Goal: Task Accomplishment & Management: Complete application form

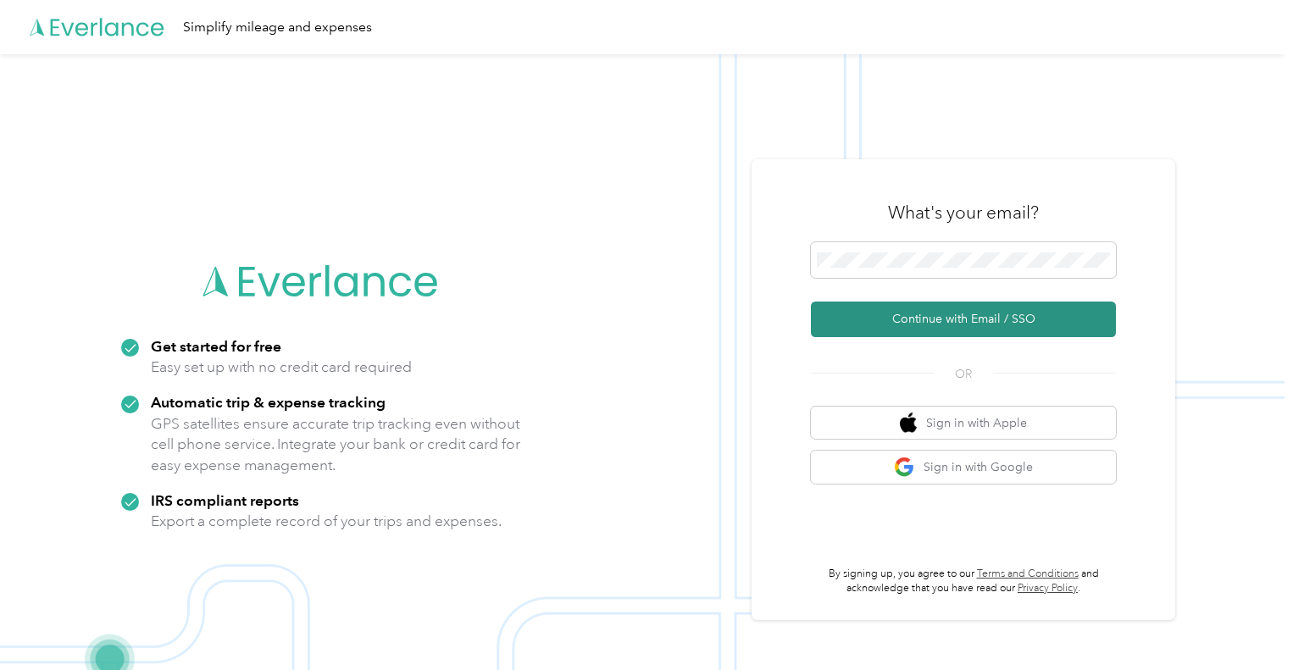
click at [972, 314] on button "Continue with Email / SSO" at bounding box center [963, 320] width 305 height 36
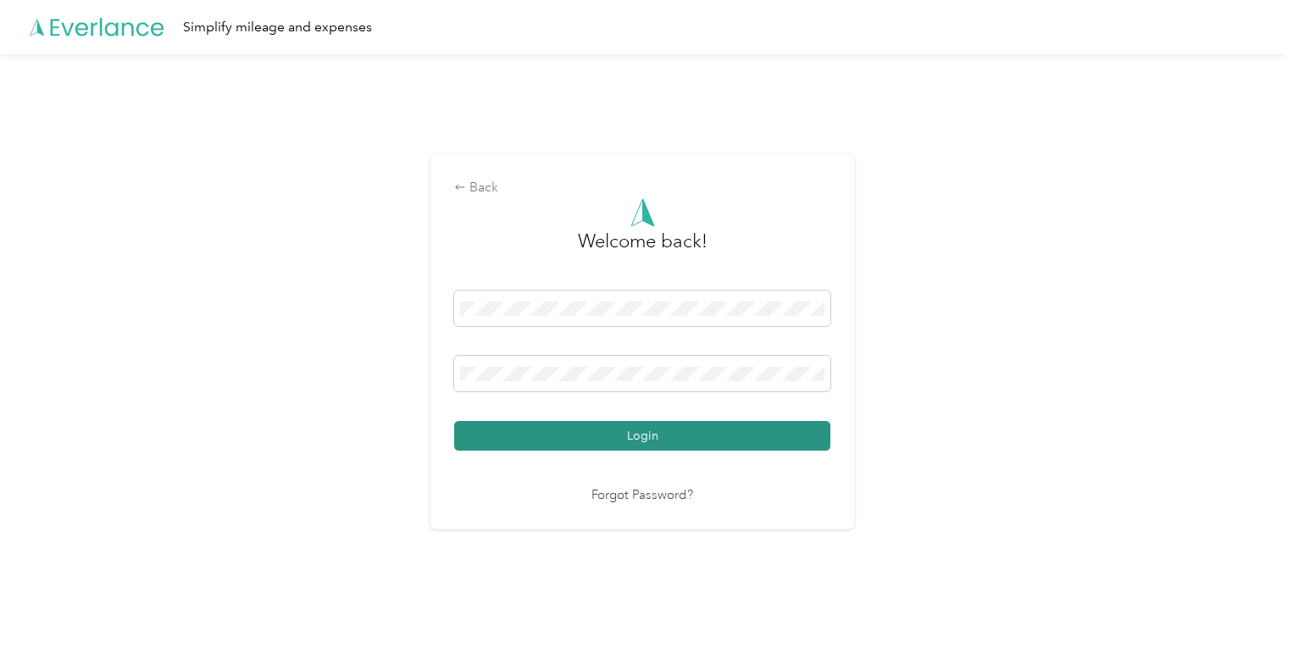
click at [641, 443] on button "Login" at bounding box center [642, 436] width 376 height 30
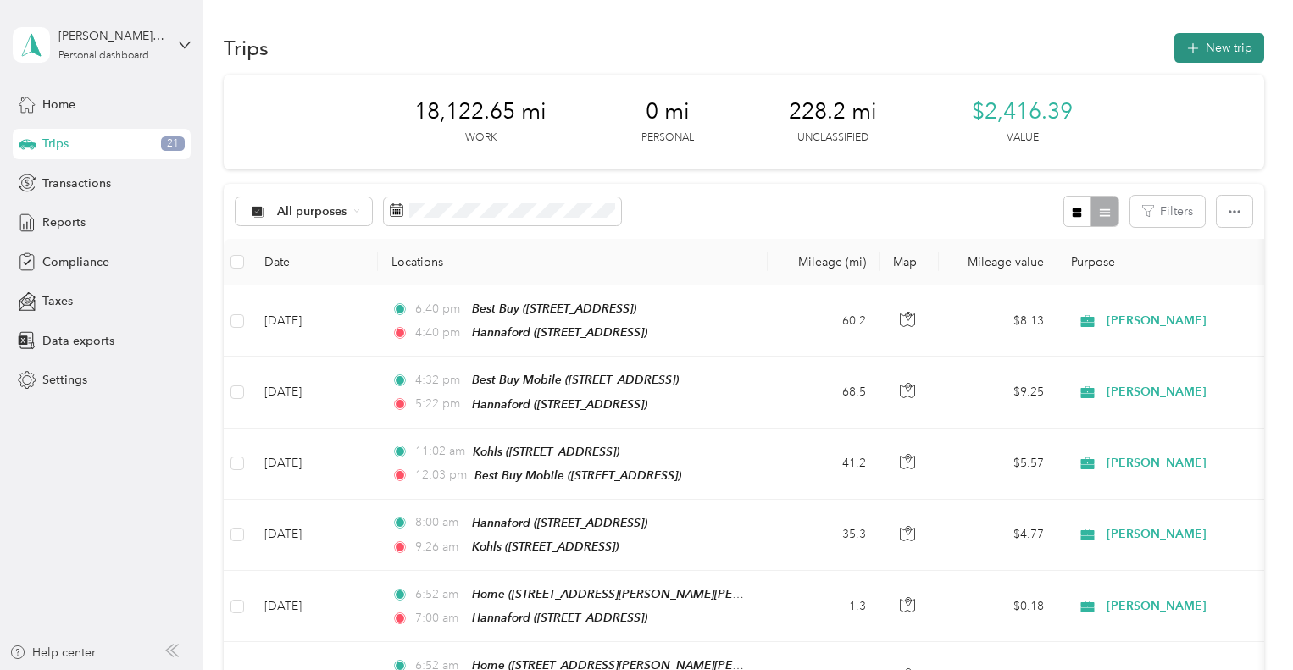
click at [1211, 41] on button "New trip" at bounding box center [1219, 48] width 90 height 30
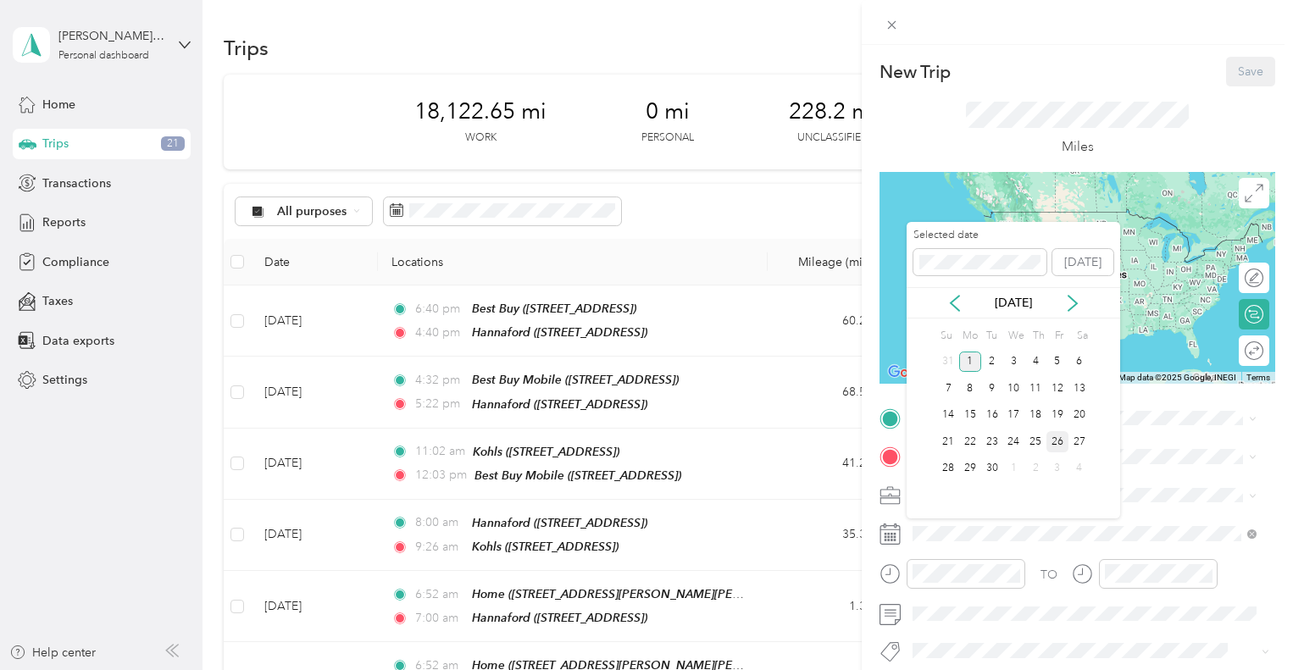
click at [1054, 434] on div "26" at bounding box center [1057, 441] width 22 height 21
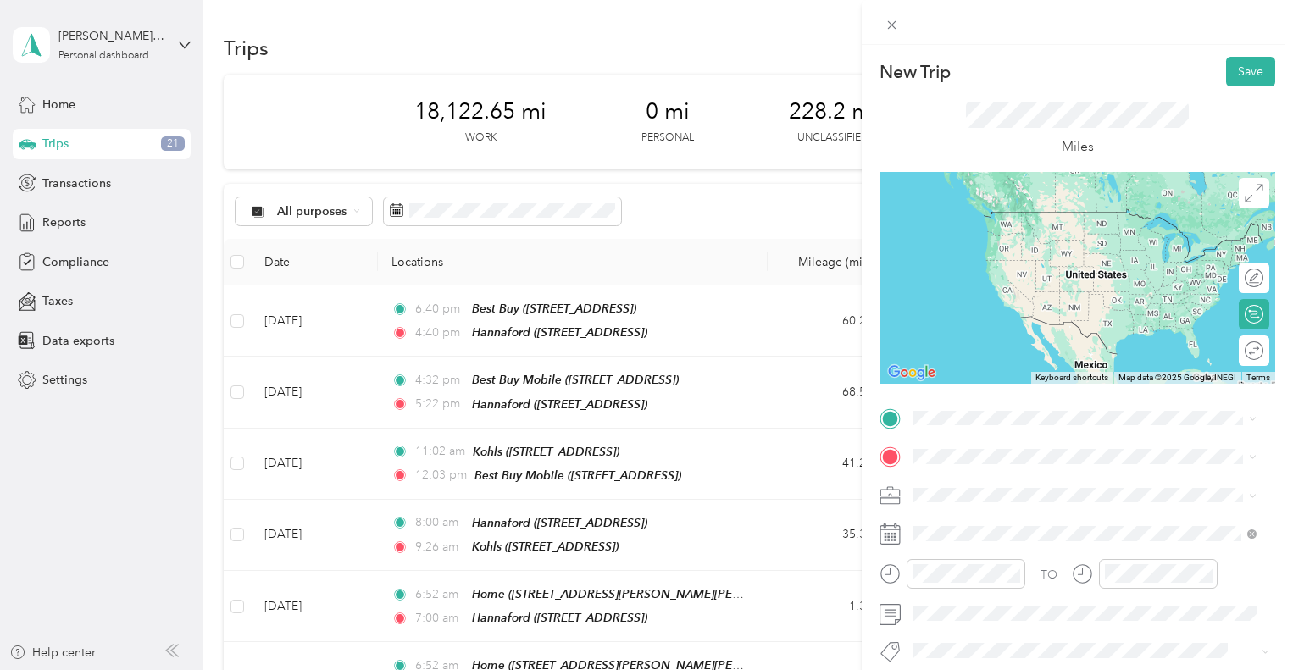
click at [1035, 512] on span "[STREET_ADDRESS]" at bounding box center [999, 509] width 108 height 14
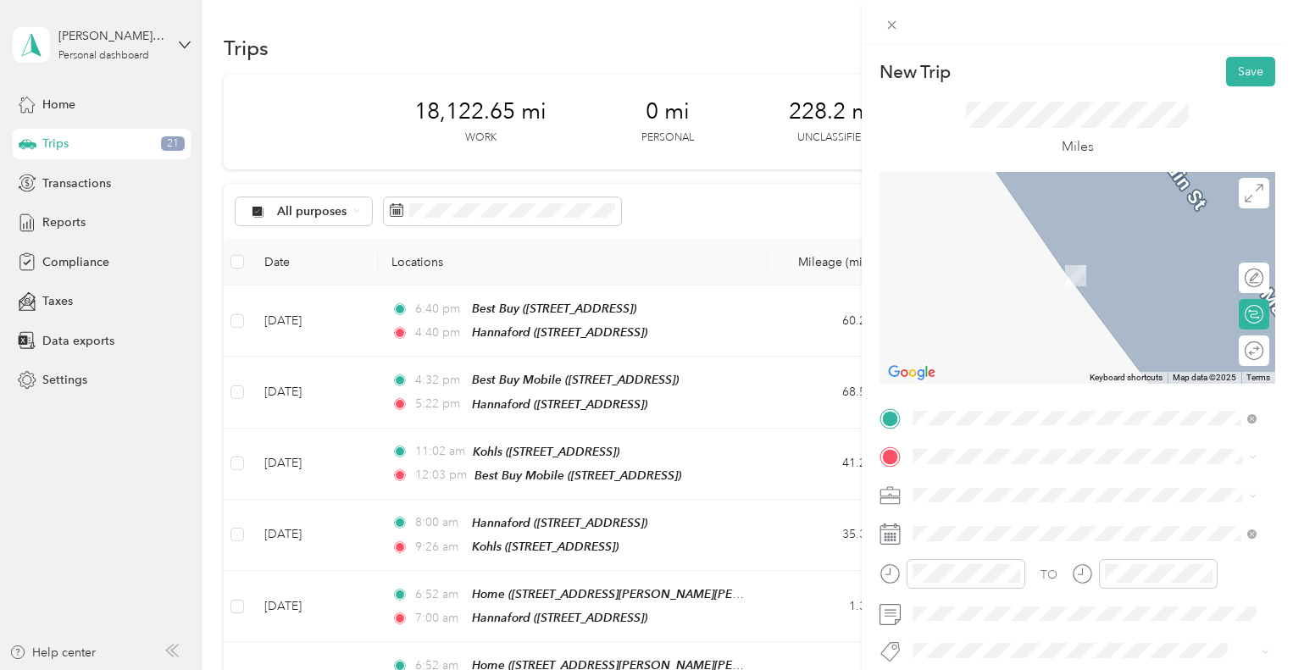
click at [1022, 272] on span "[STREET_ADDRESS][PERSON_NAME][PERSON_NAME]" at bounding box center [1093, 276] width 296 height 14
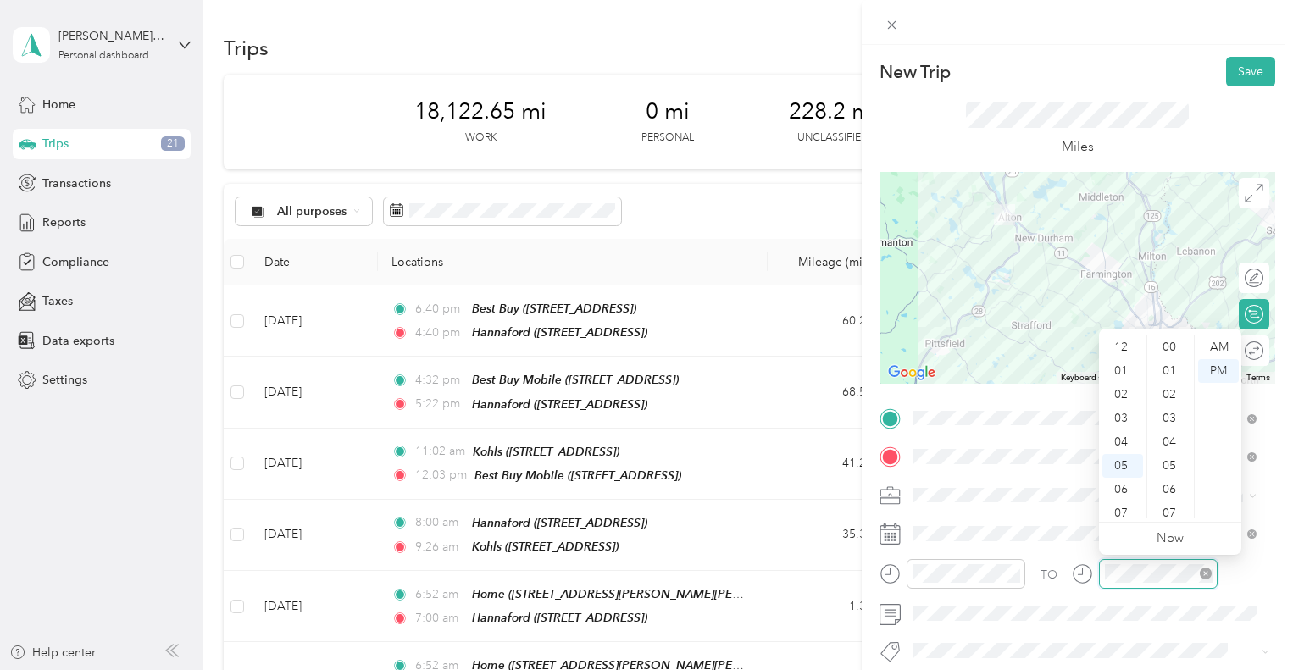
scroll to position [1240, 0]
click at [1122, 382] on div "06" at bounding box center [1122, 388] width 41 height 24
click at [1172, 361] on div "14" at bounding box center [1170, 371] width 41 height 24
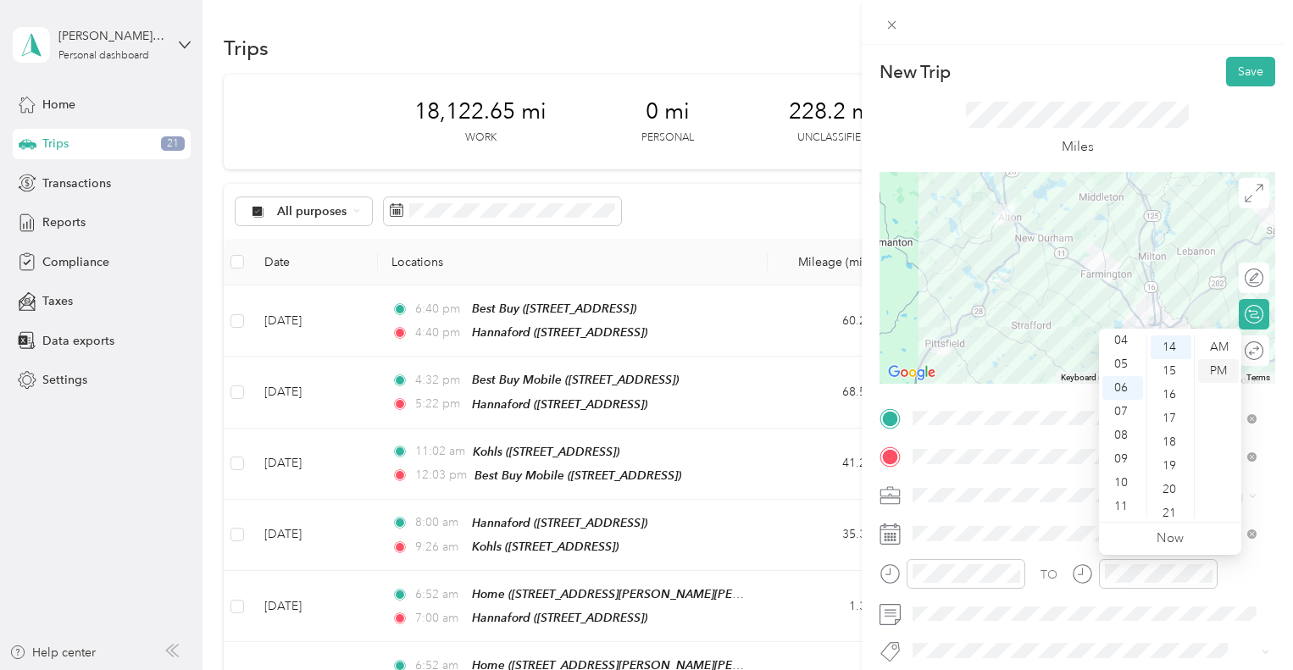
click at [1222, 362] on div "PM" at bounding box center [1218, 371] width 41 height 24
click at [1236, 65] on button "Save" at bounding box center [1250, 72] width 49 height 30
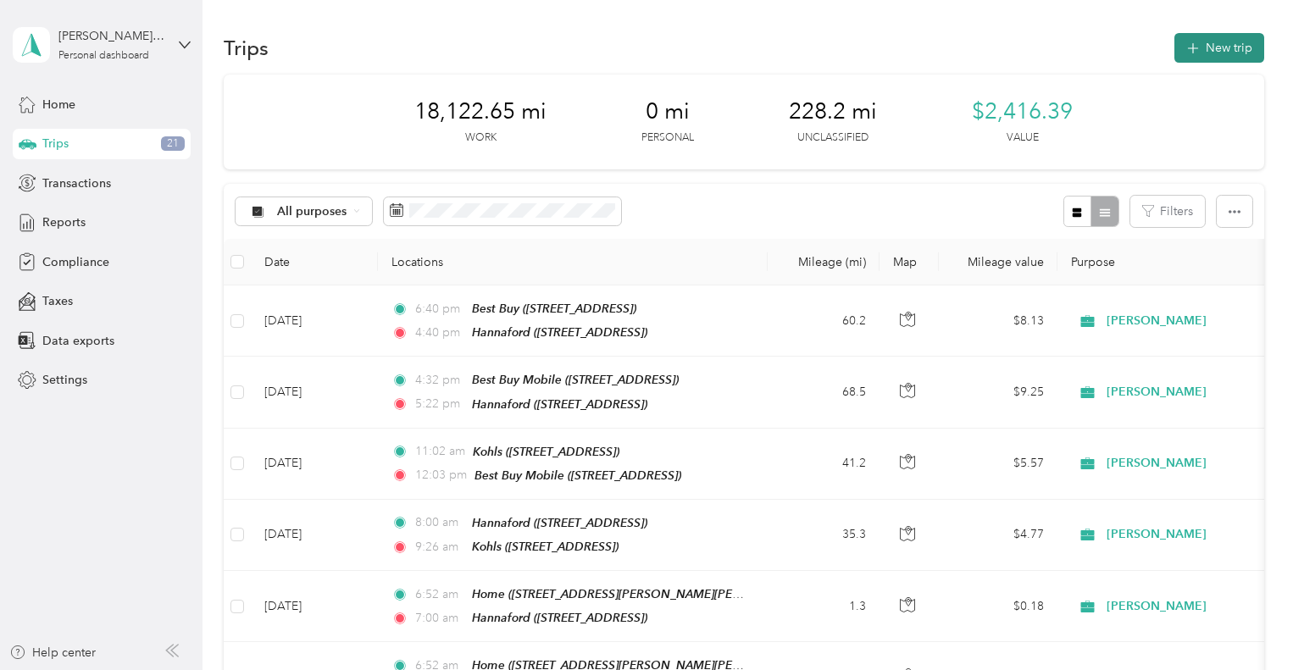
click at [1227, 48] on button "New trip" at bounding box center [1219, 48] width 90 height 30
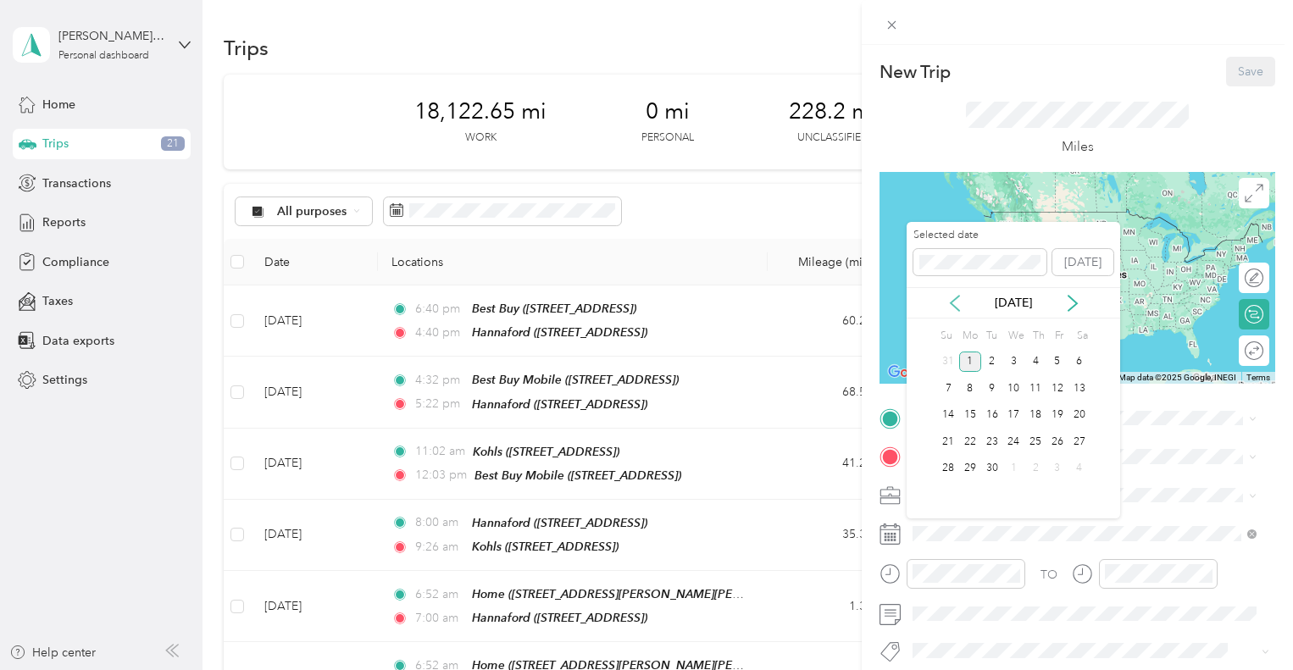
click at [957, 301] on icon at bounding box center [954, 303] width 17 height 17
click at [1014, 463] on div "27" at bounding box center [1013, 468] width 22 height 21
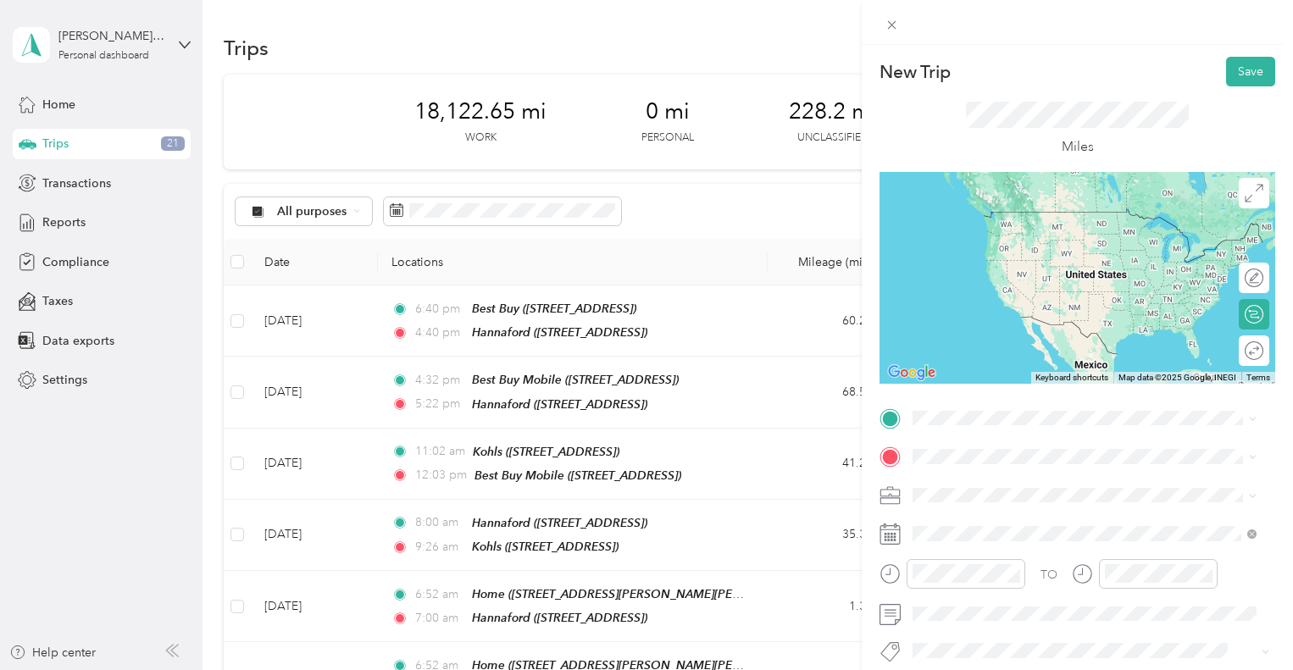
click at [974, 503] on span "[STREET_ADDRESS][PERSON_NAME][PERSON_NAME]" at bounding box center [1093, 502] width 296 height 14
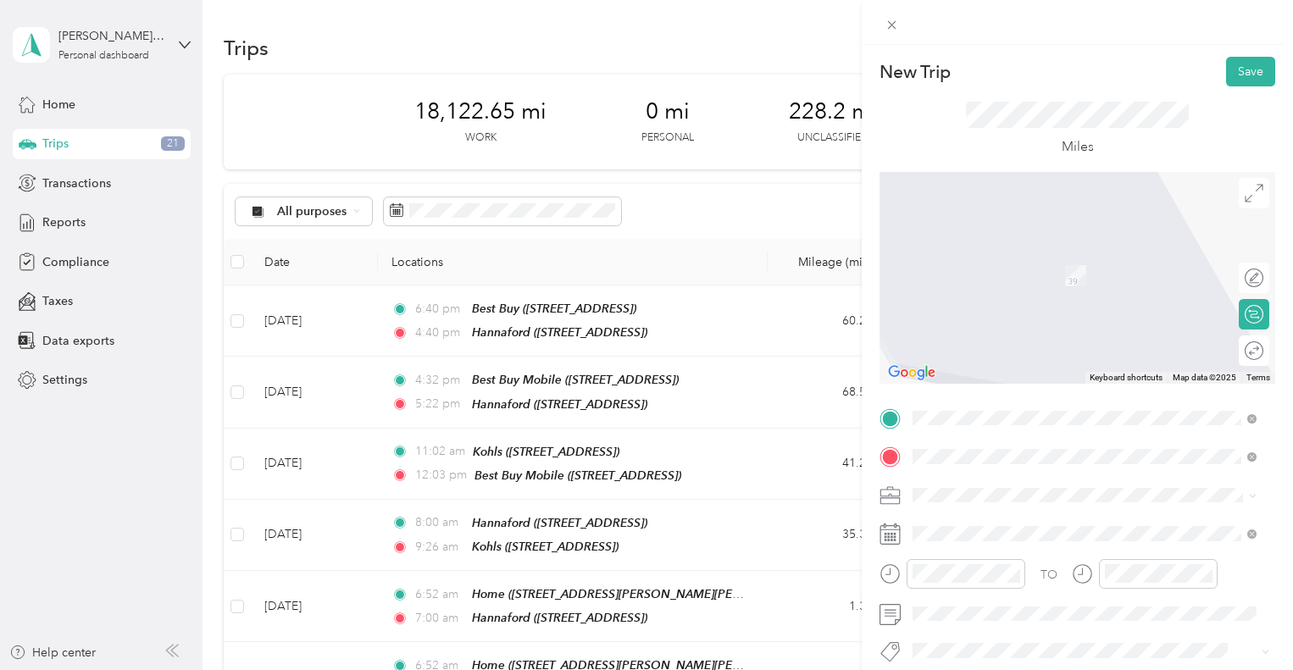
click at [1028, 543] on span "[STREET_ADDRESS][PERSON_NAME]" at bounding box center [1046, 548] width 202 height 14
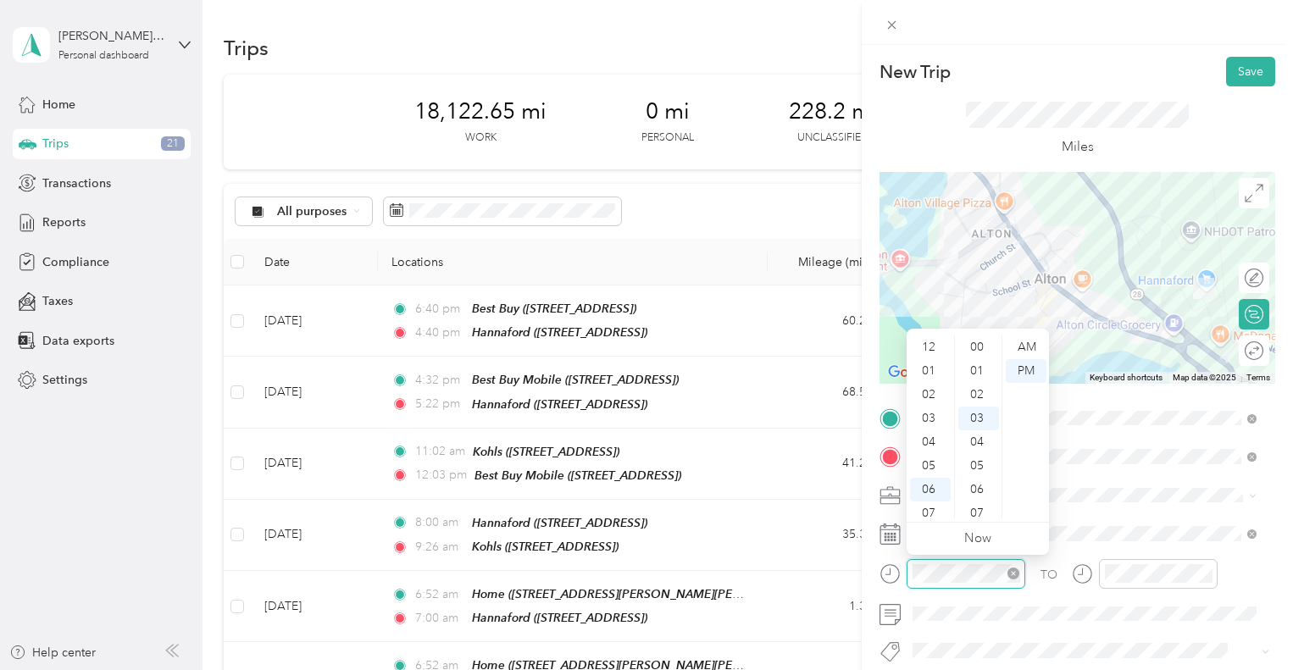
scroll to position [102, 0]
click at [1032, 341] on div "AM" at bounding box center [1026, 347] width 41 height 24
click at [929, 406] on div "07" at bounding box center [930, 412] width 41 height 24
click at [981, 341] on div "03" at bounding box center [978, 347] width 41 height 24
click at [1028, 346] on div "AM" at bounding box center [1026, 347] width 41 height 24
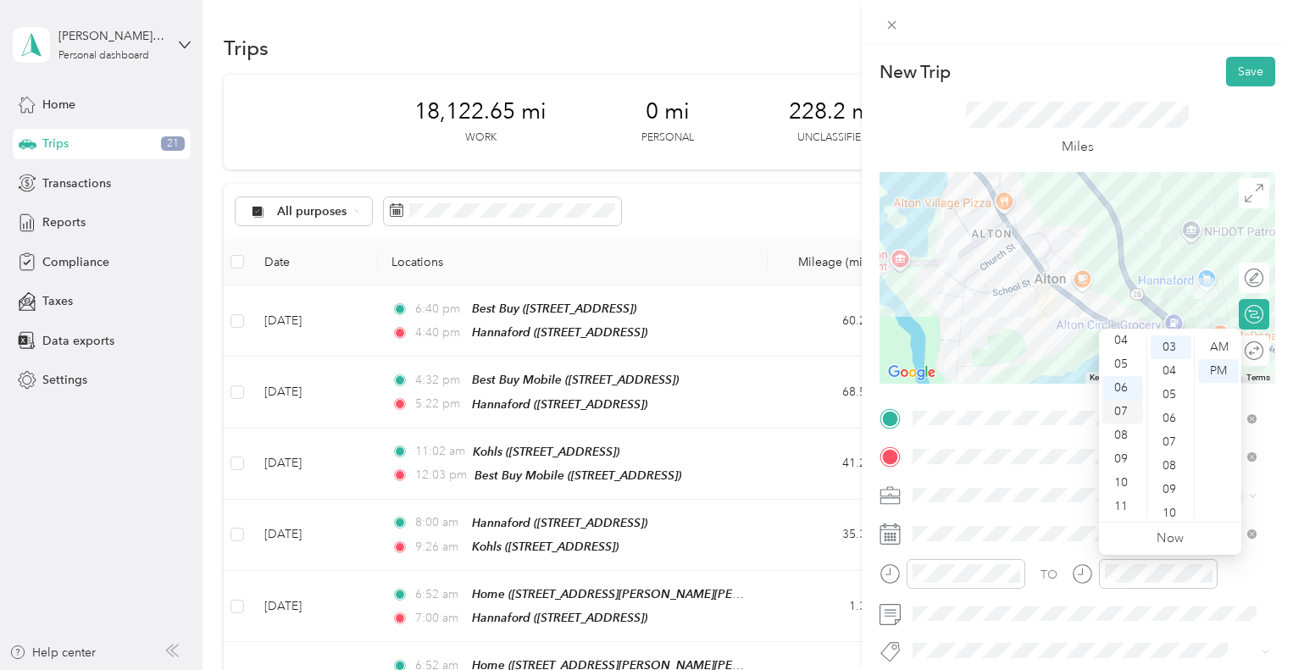
click at [1122, 409] on div "07" at bounding box center [1122, 412] width 41 height 24
click at [1166, 431] on div "07" at bounding box center [1170, 442] width 41 height 24
click at [1214, 347] on div "AM" at bounding box center [1218, 347] width 41 height 24
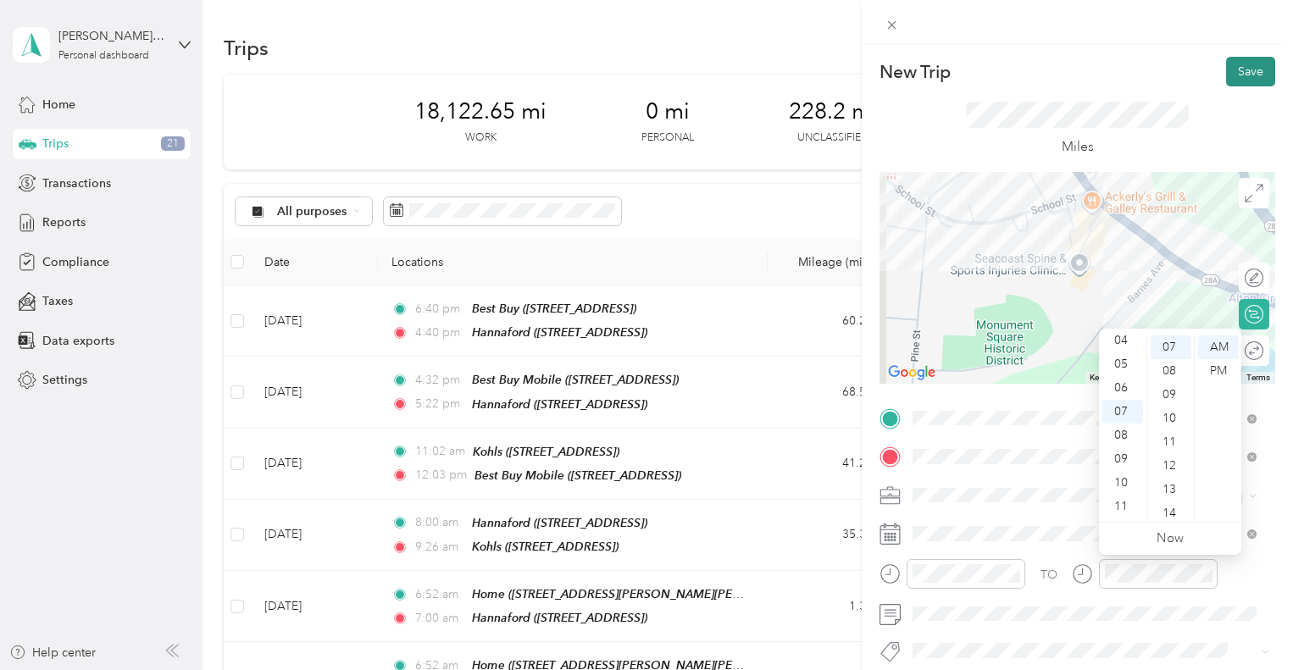
click at [1239, 71] on button "Save" at bounding box center [1250, 72] width 49 height 30
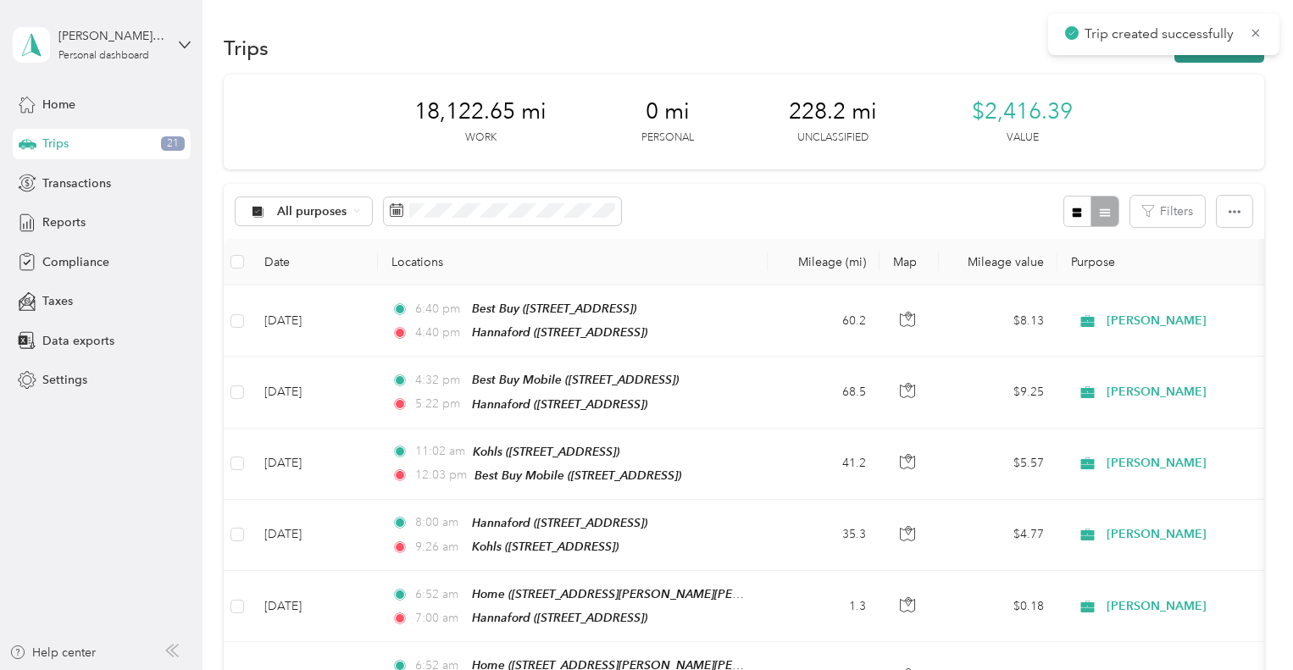
click at [1212, 55] on button "New trip" at bounding box center [1219, 48] width 90 height 30
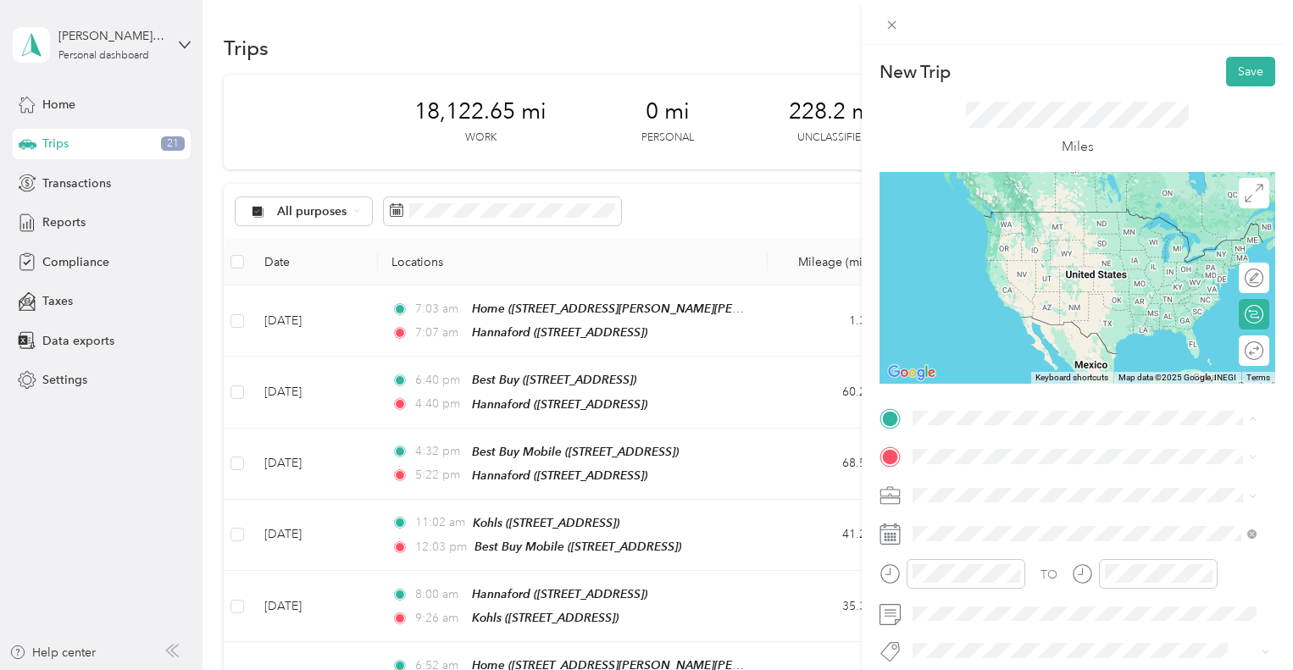
click at [1017, 503] on span "[STREET_ADDRESS][PERSON_NAME]" at bounding box center [1046, 510] width 202 height 14
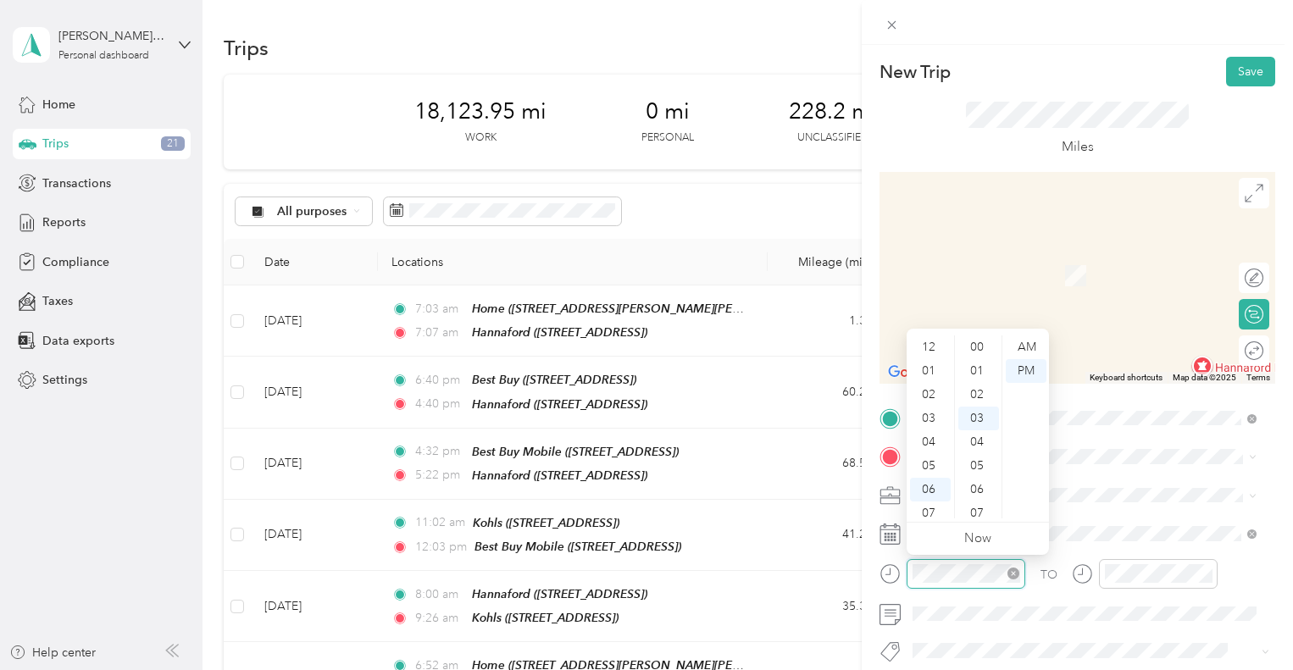
scroll to position [102, 0]
click at [927, 407] on div "07" at bounding box center [930, 412] width 41 height 24
click at [978, 480] on div "55" at bounding box center [978, 480] width 41 height 24
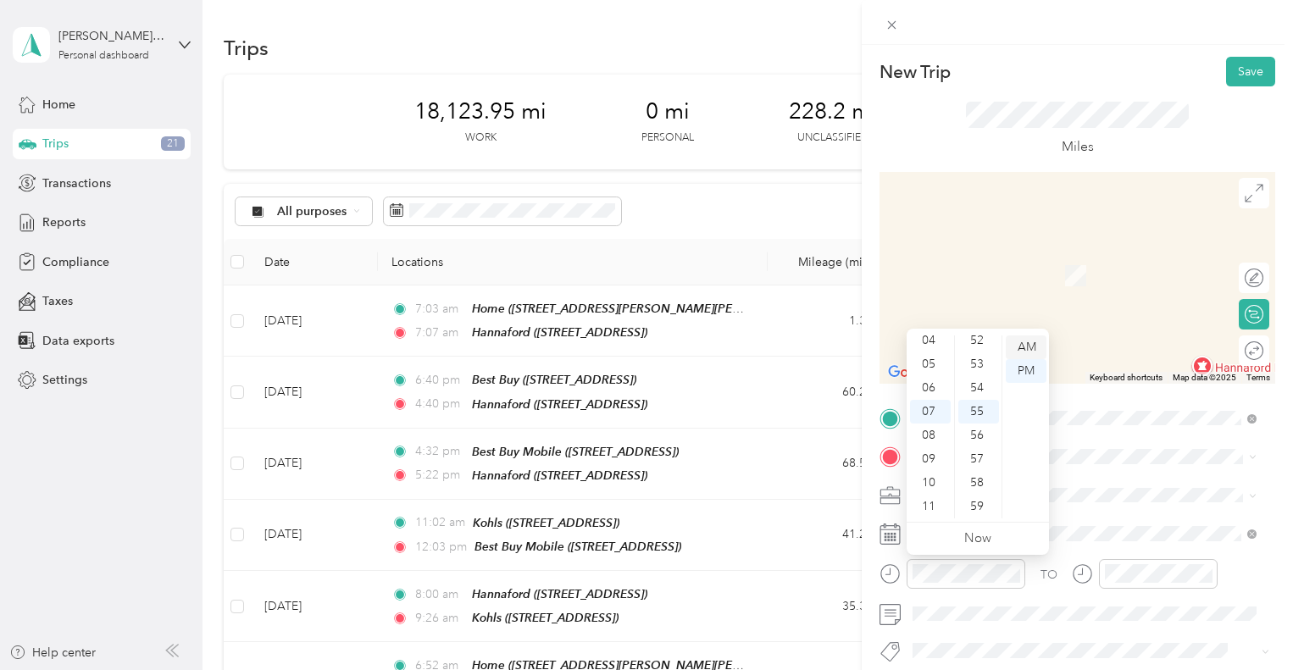
click at [1030, 349] on div "AM" at bounding box center [1026, 347] width 41 height 24
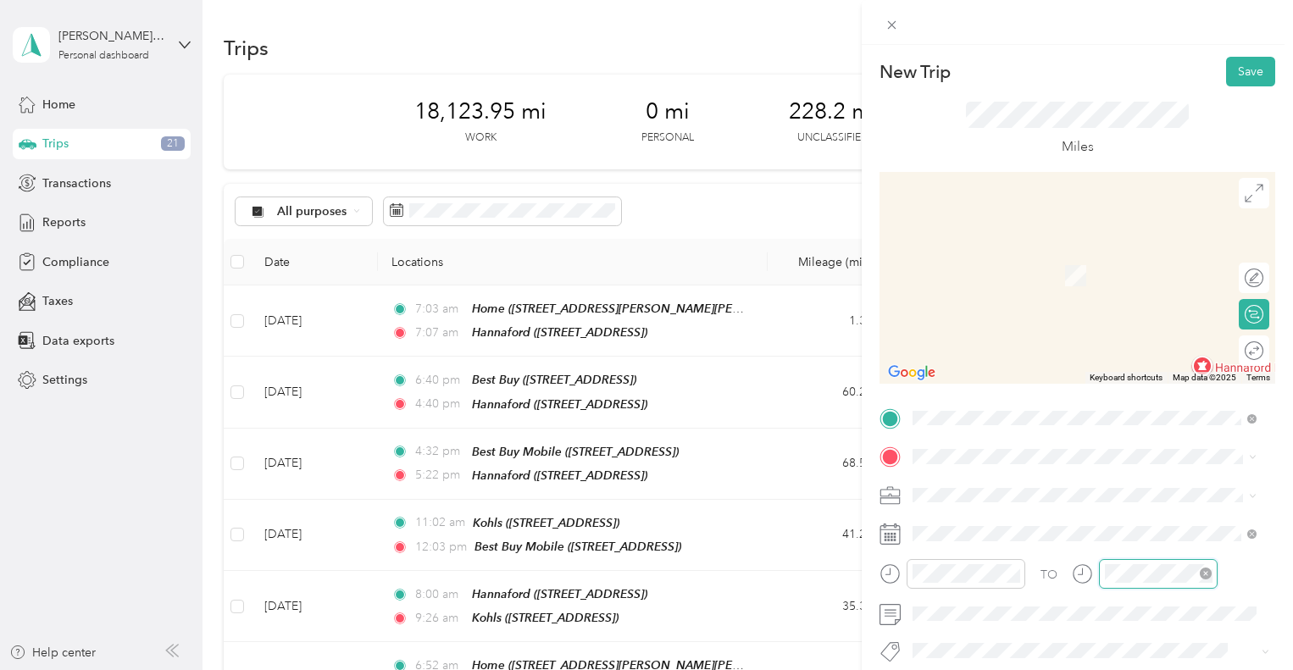
scroll to position [71, 0]
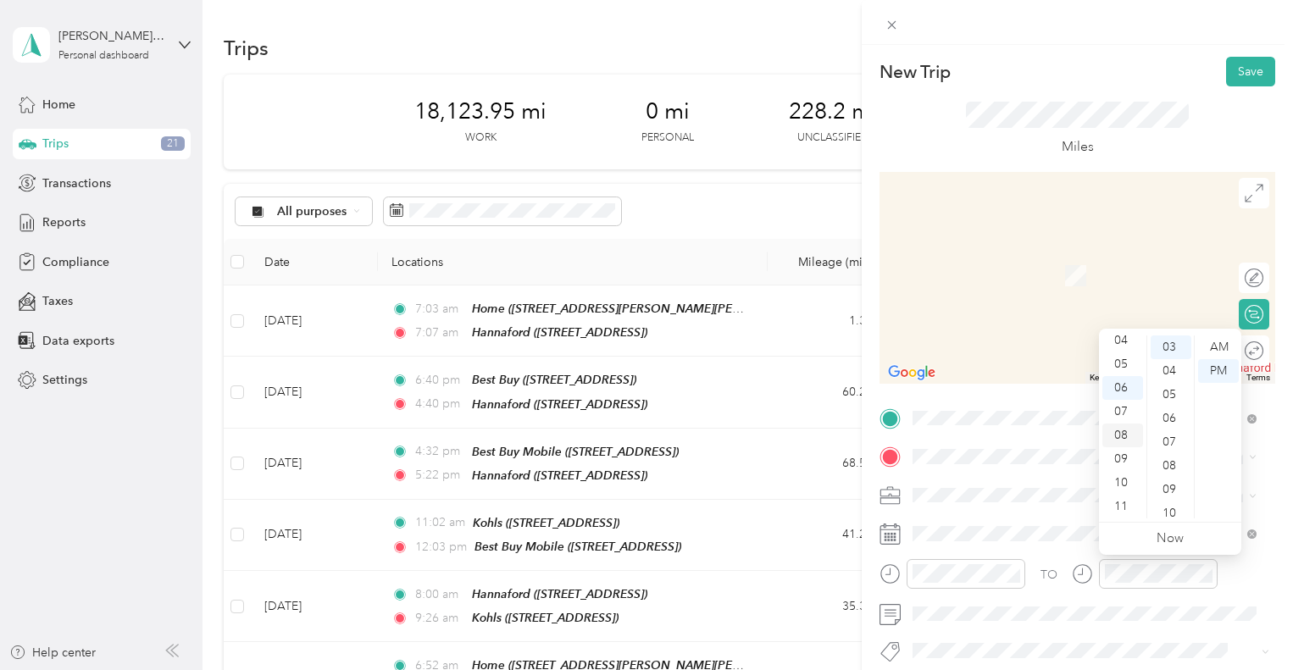
click at [1126, 432] on div "08" at bounding box center [1122, 436] width 41 height 24
click at [1174, 483] on div "23" at bounding box center [1170, 483] width 41 height 24
click at [1227, 350] on div "AM" at bounding box center [1218, 347] width 41 height 24
click at [1010, 271] on div "TEAM Staples [STREET_ADDRESS]" at bounding box center [999, 270] width 108 height 42
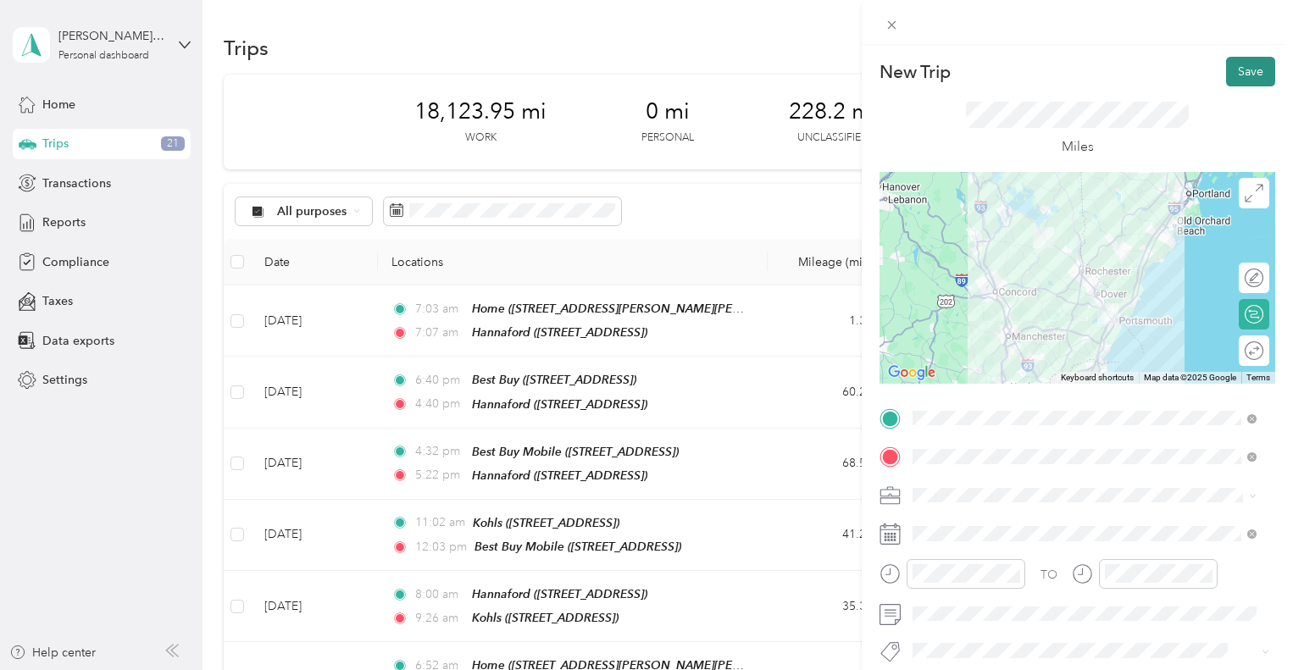
click at [1245, 75] on button "Save" at bounding box center [1250, 72] width 49 height 30
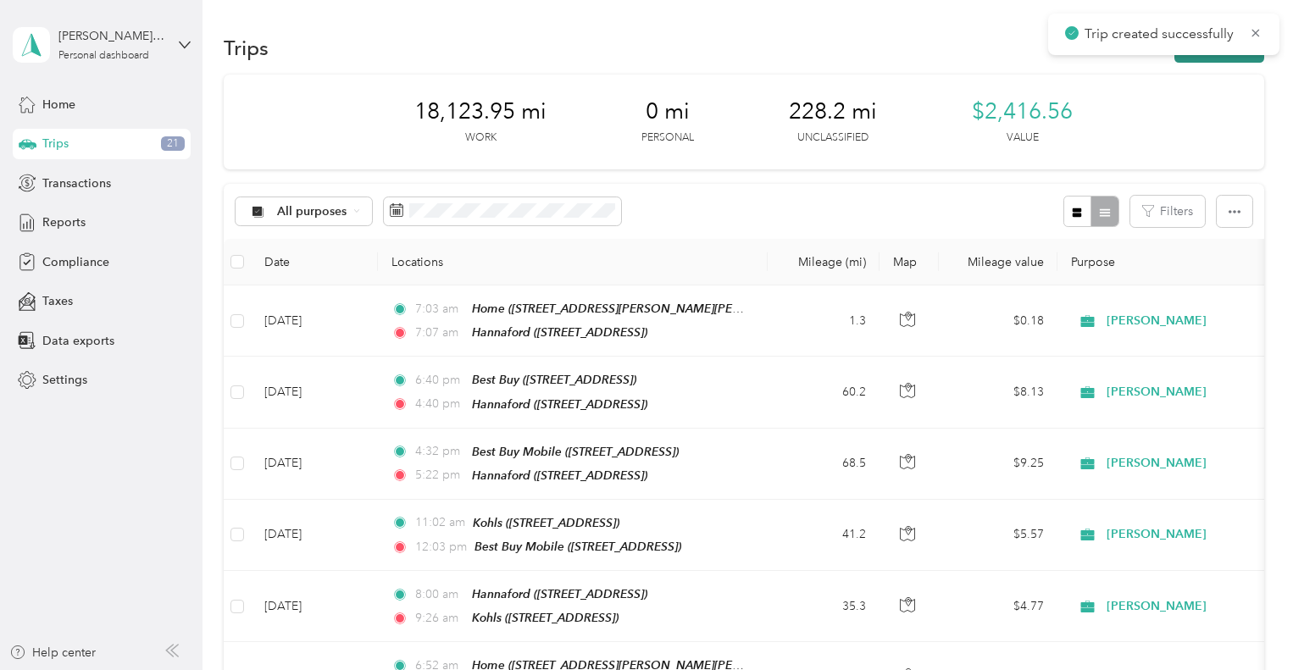
click at [1209, 57] on button "New trip" at bounding box center [1219, 48] width 90 height 30
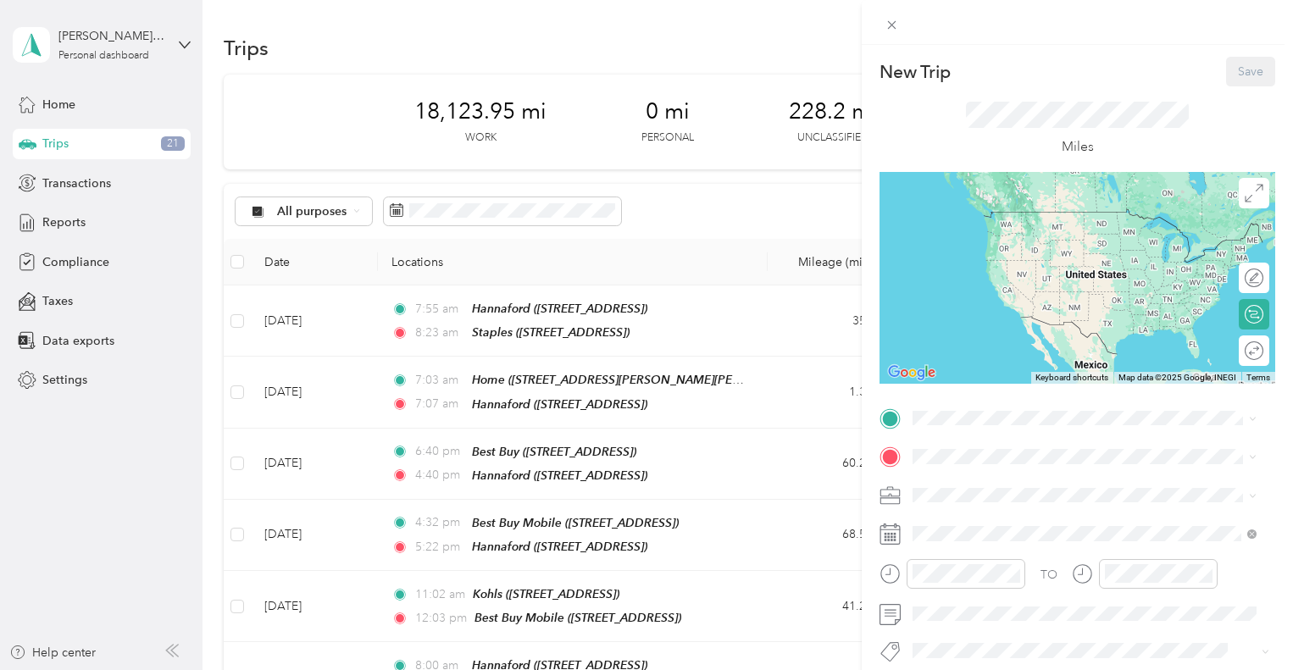
click at [302, 317] on div "New Trip Save This trip cannot be edited because it is either under review, app…" at bounding box center [646, 335] width 1293 height 670
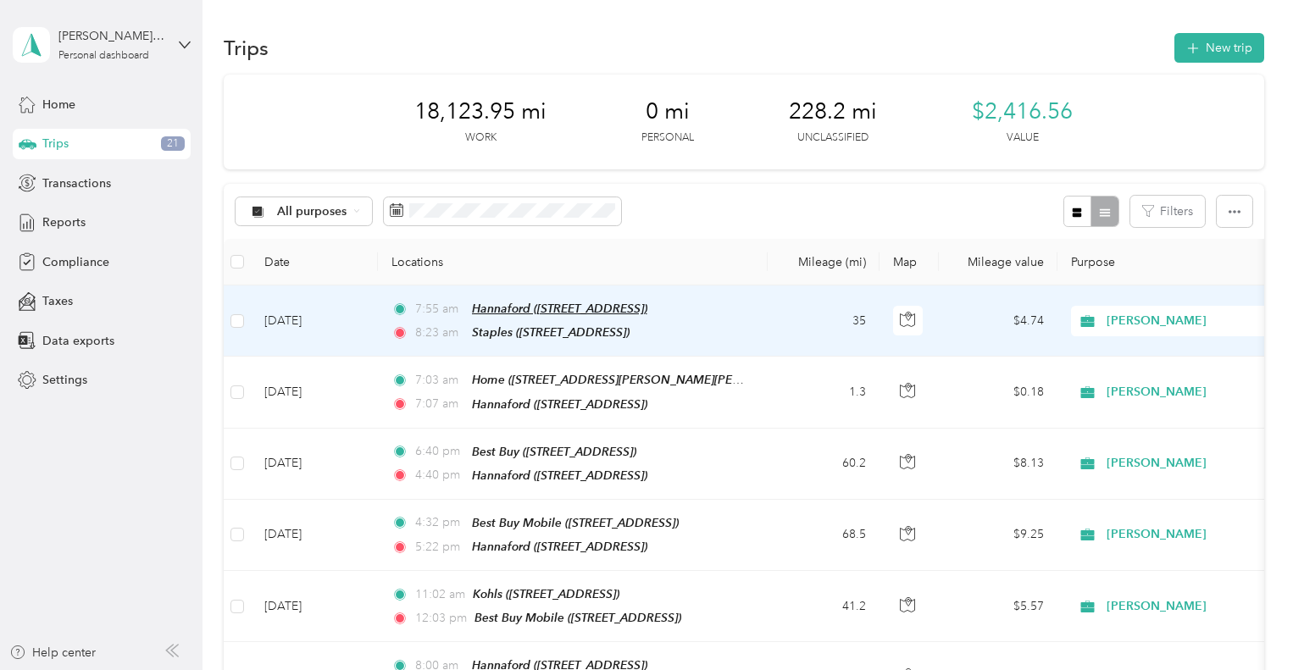
click at [547, 310] on span "Hannaford ([STREET_ADDRESS])" at bounding box center [559, 309] width 175 height 14
click at [305, 311] on td "[DATE]" at bounding box center [314, 320] width 127 height 71
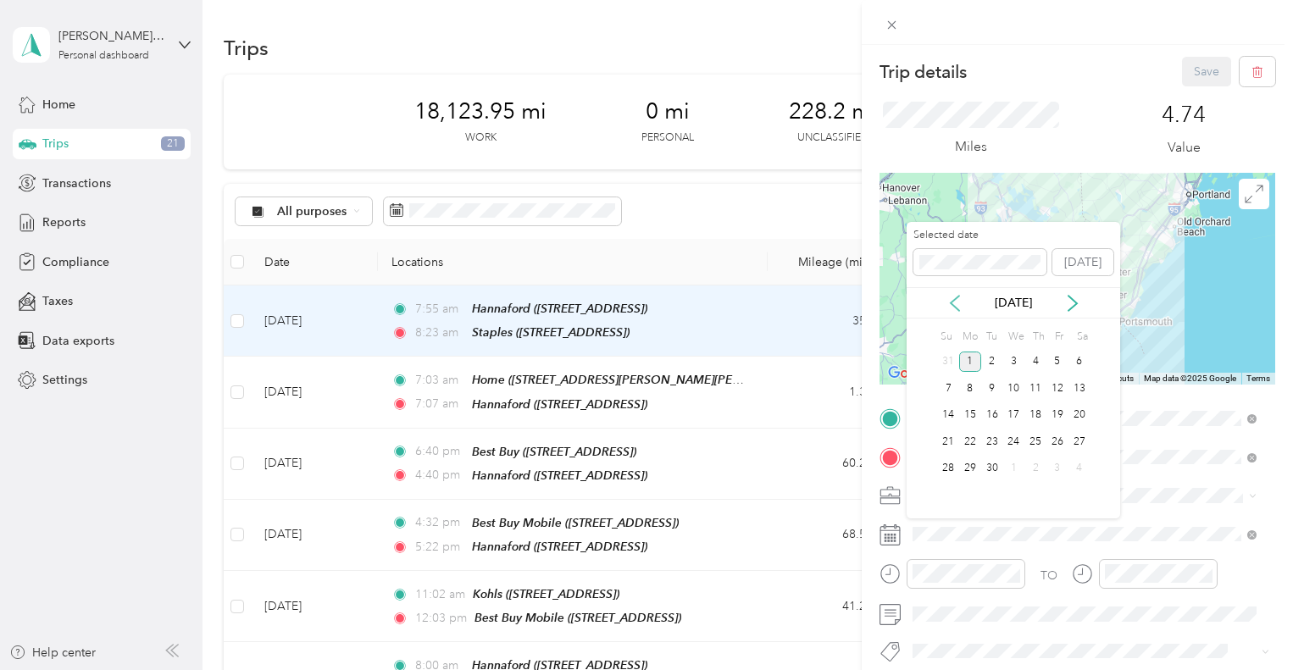
click at [955, 302] on icon at bounding box center [954, 303] width 17 height 17
click at [1014, 468] on div "27" at bounding box center [1013, 468] width 22 height 21
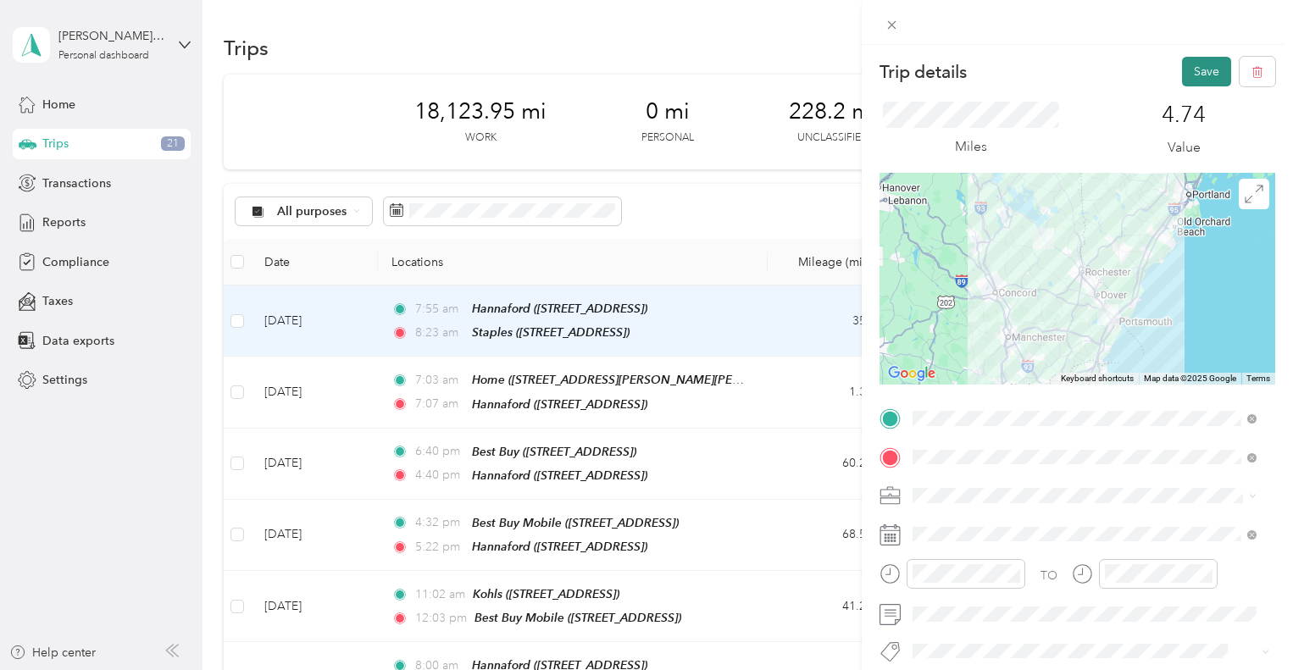
click at [1194, 77] on button "Save" at bounding box center [1206, 72] width 49 height 30
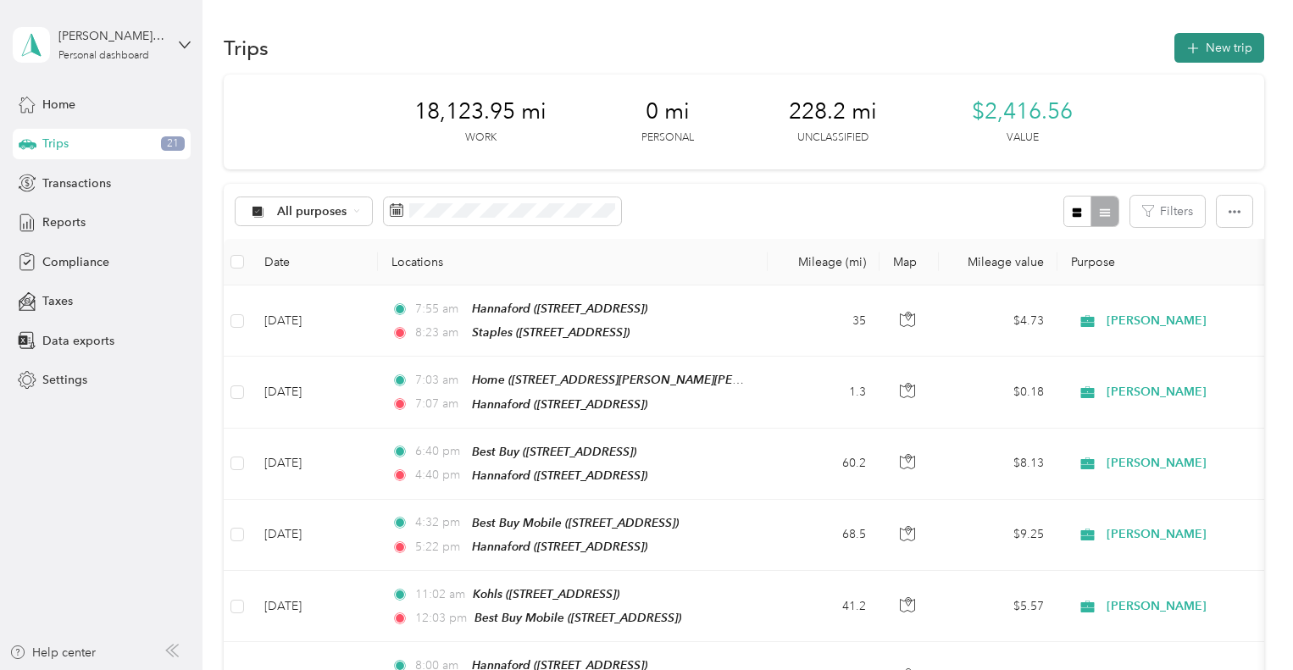
click at [1224, 55] on button "New trip" at bounding box center [1219, 48] width 90 height 30
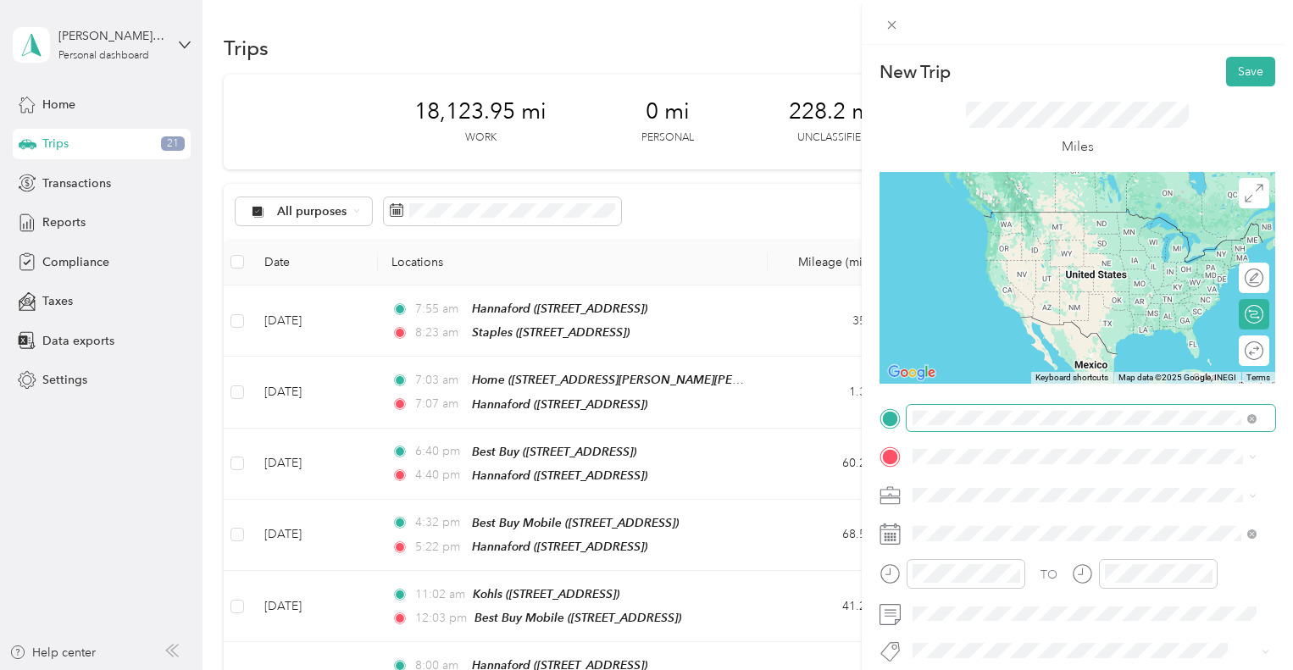
click at [1250, 413] on span at bounding box center [1251, 418] width 9 height 14
click at [1052, 504] on span "[STREET_ADDRESS]" at bounding box center [999, 510] width 108 height 14
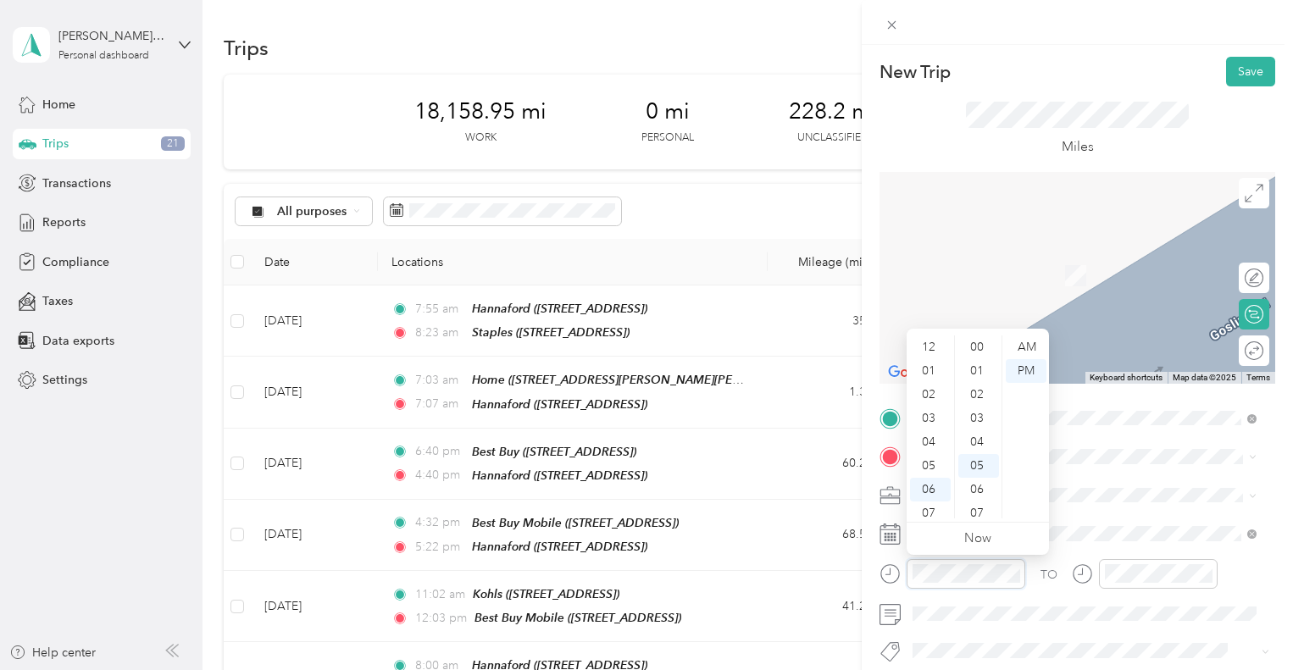
scroll to position [102, 0]
click at [928, 507] on div "11" at bounding box center [930, 507] width 41 height 24
click at [979, 483] on div "25" at bounding box center [978, 483] width 41 height 24
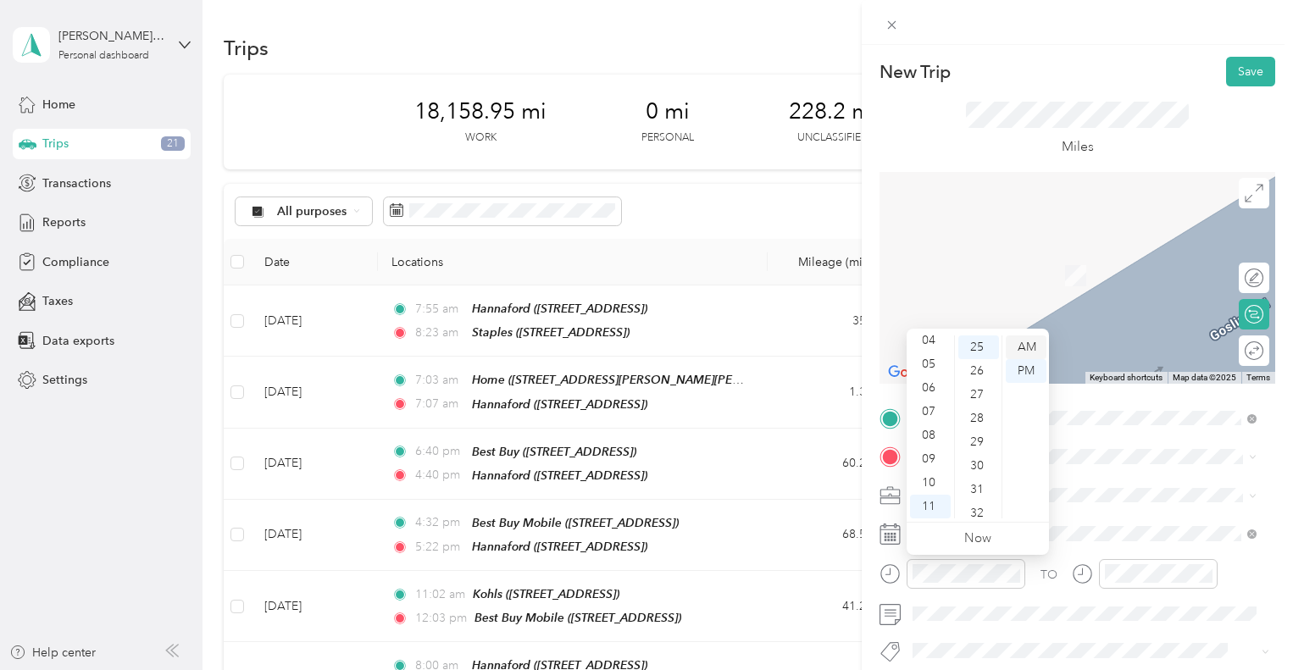
click at [1030, 345] on div "AM" at bounding box center [1026, 347] width 41 height 24
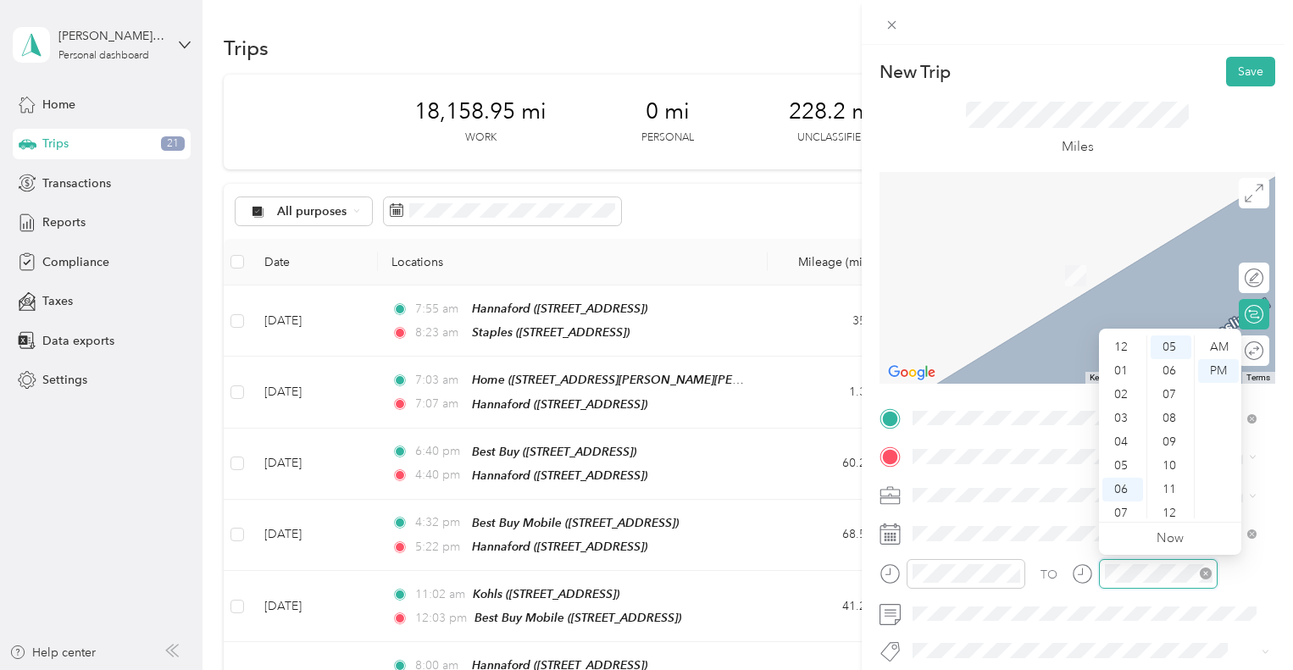
scroll to position [102, 0]
click at [1121, 503] on div "11" at bounding box center [1122, 507] width 41 height 24
click at [1168, 479] on div "58" at bounding box center [1170, 483] width 41 height 24
click at [1227, 351] on div "AM" at bounding box center [1218, 347] width 41 height 24
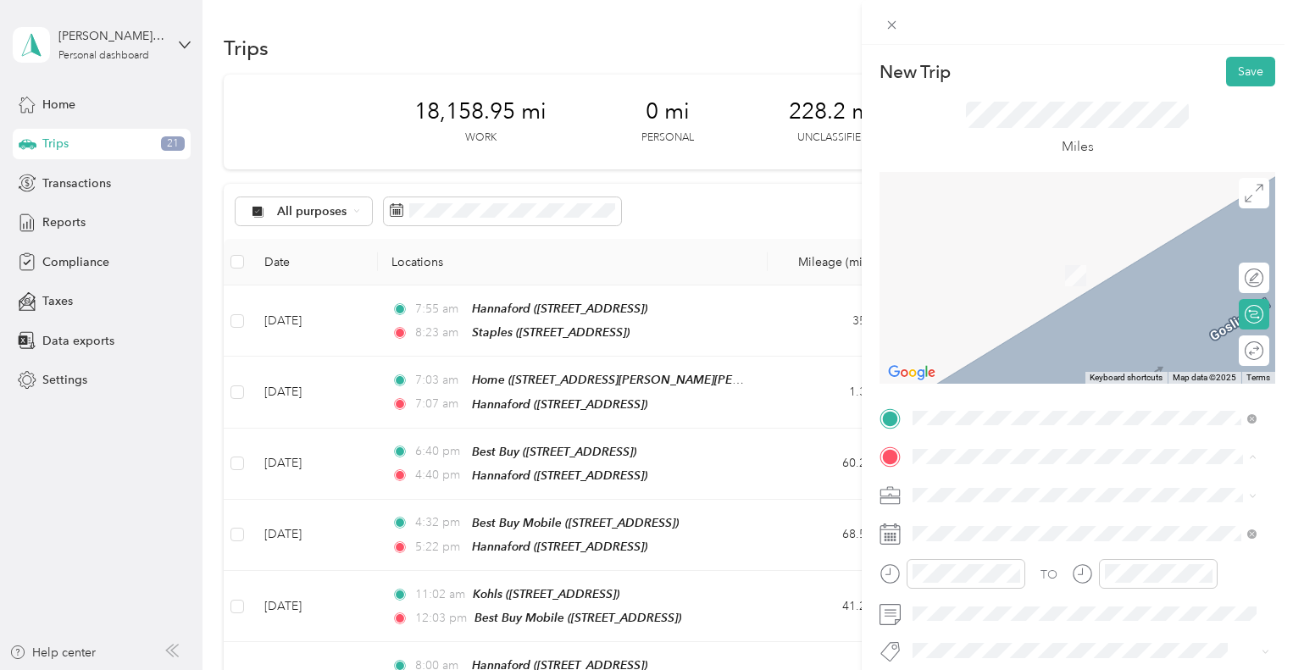
click at [1040, 274] on span "[STREET_ADDRESS]" at bounding box center [999, 281] width 108 height 14
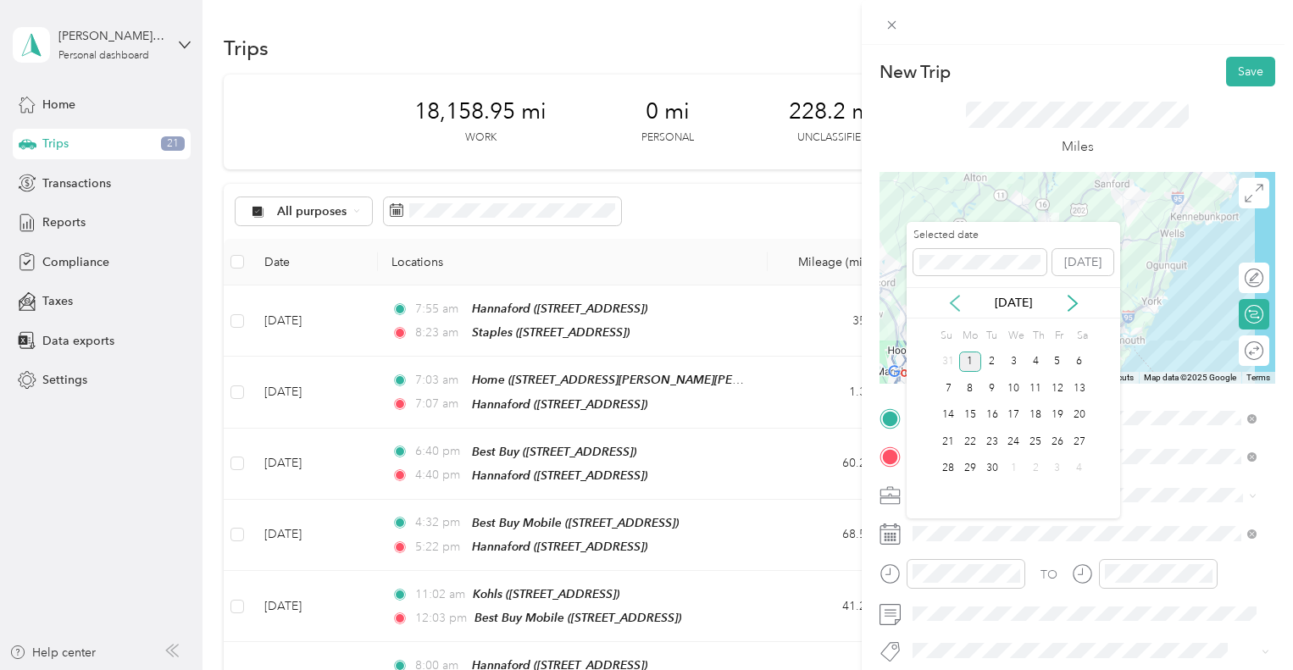
click at [952, 296] on icon at bounding box center [954, 303] width 17 height 17
click at [1015, 464] on div "27" at bounding box center [1013, 468] width 22 height 21
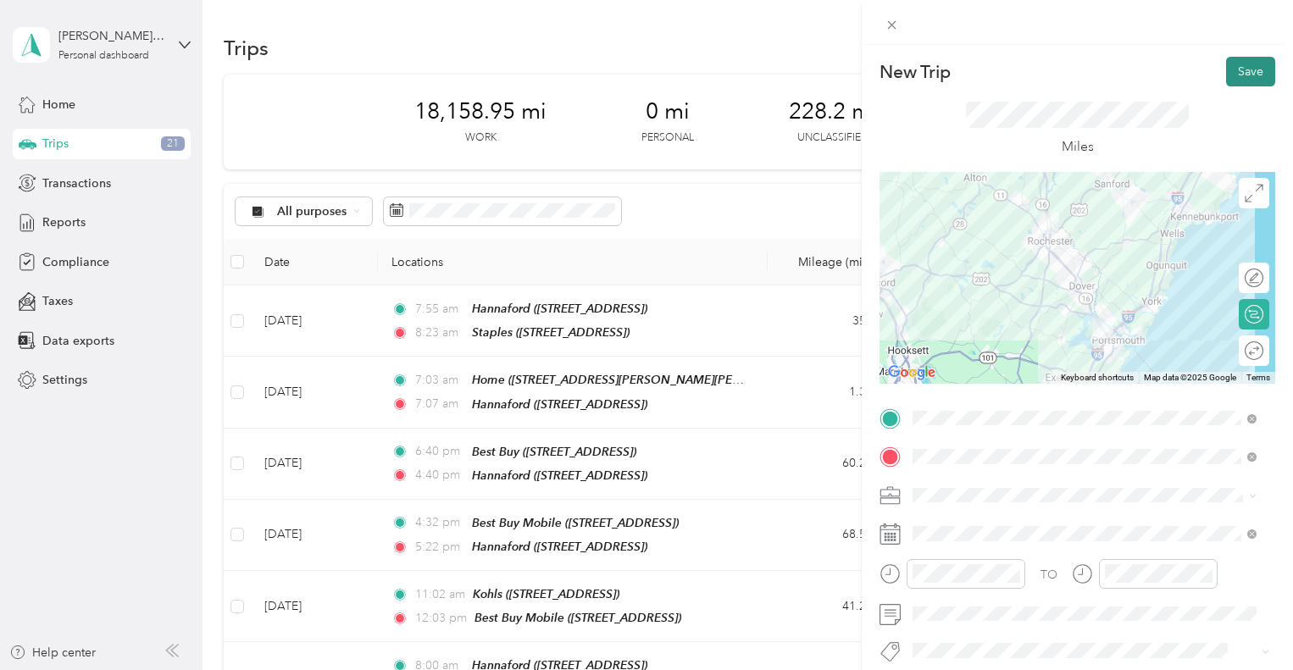
click at [1246, 77] on button "Save" at bounding box center [1250, 72] width 49 height 30
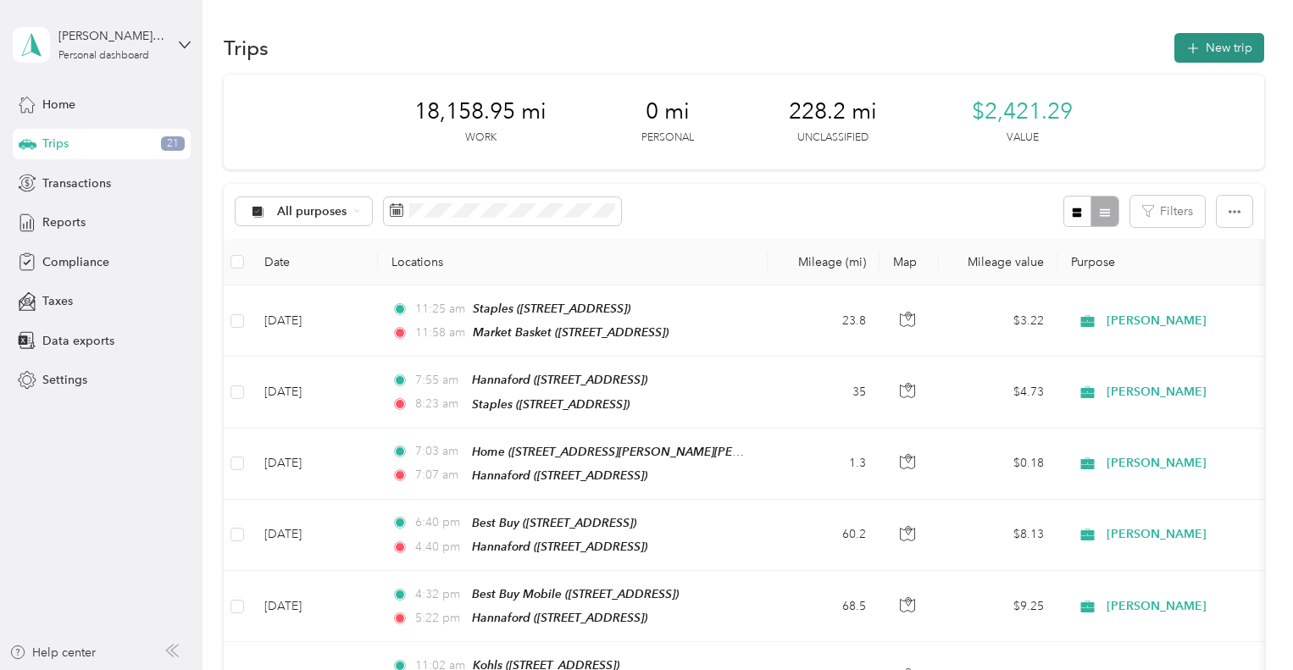
click at [1215, 43] on button "New trip" at bounding box center [1219, 48] width 90 height 30
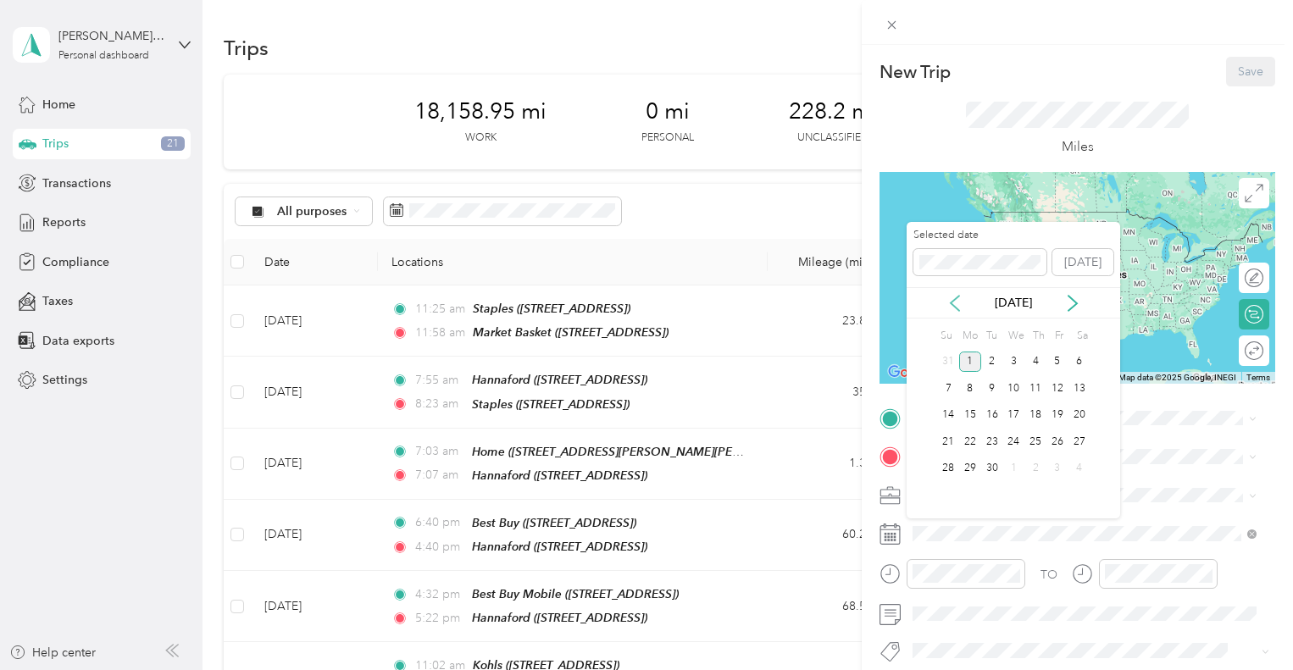
click at [950, 296] on icon at bounding box center [954, 303] width 17 height 17
click at [1010, 464] on div "27" at bounding box center [1013, 468] width 22 height 21
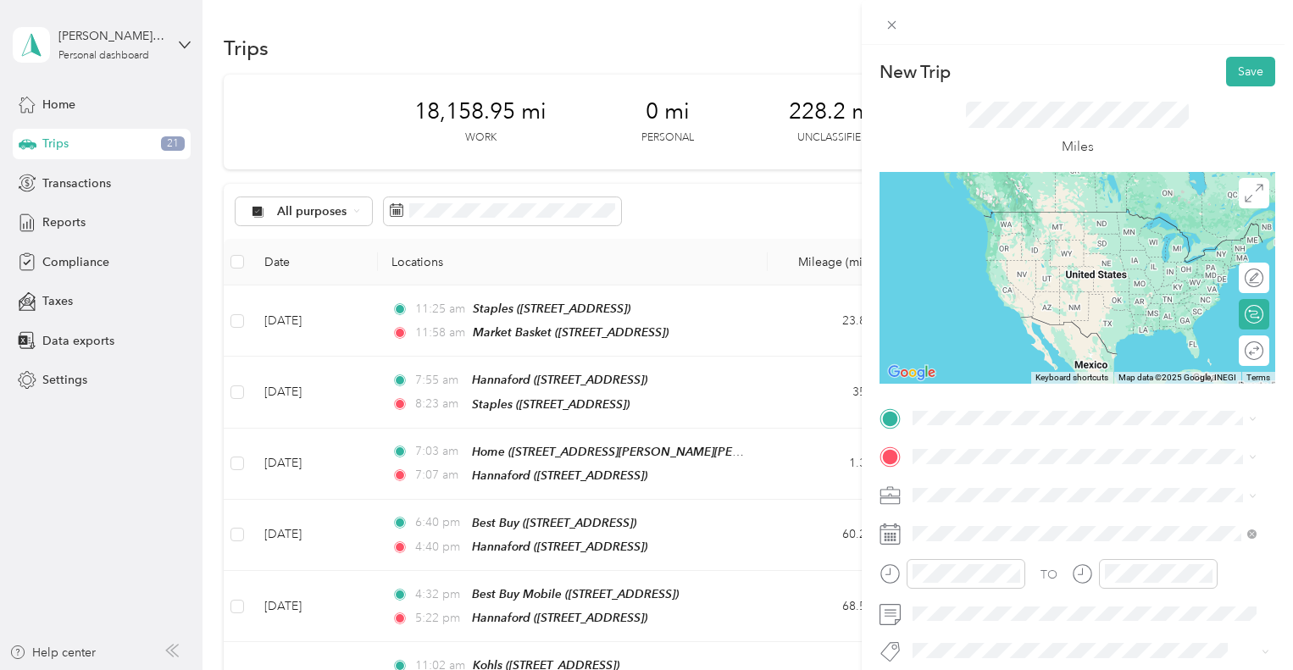
click at [1052, 507] on span "[STREET_ADDRESS]" at bounding box center [999, 509] width 108 height 14
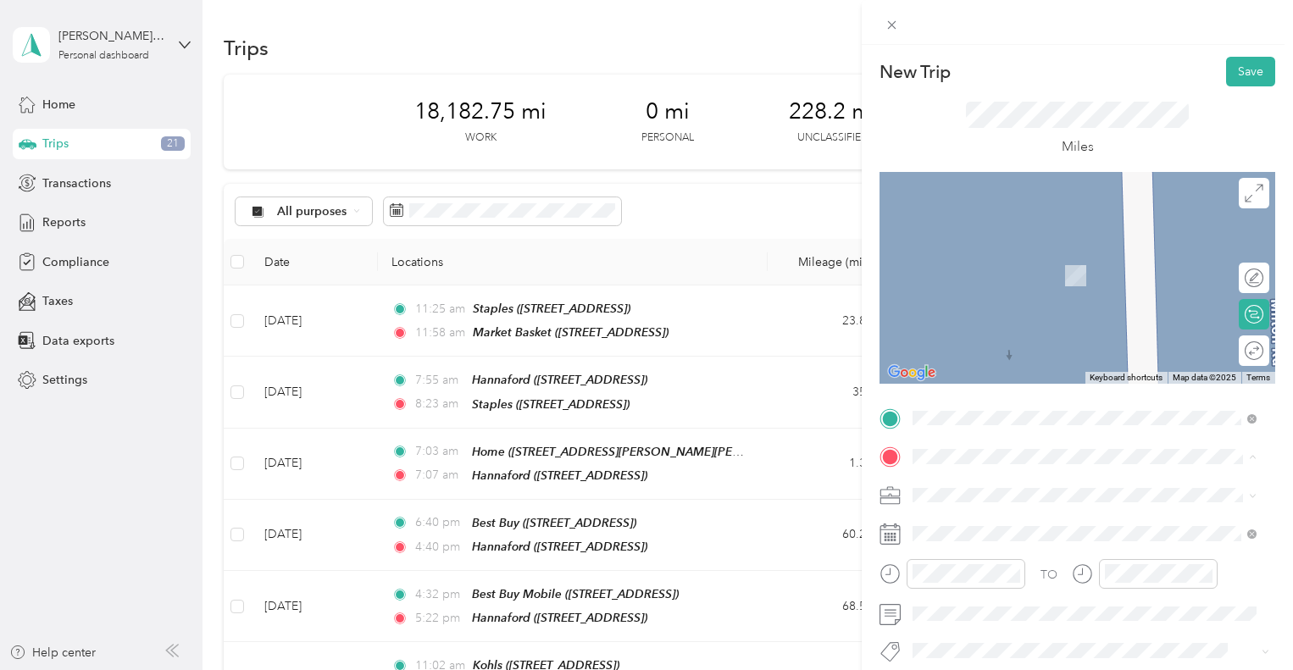
click at [1005, 266] on div "TEAM Michaels" at bounding box center [1024, 259] width 158 height 21
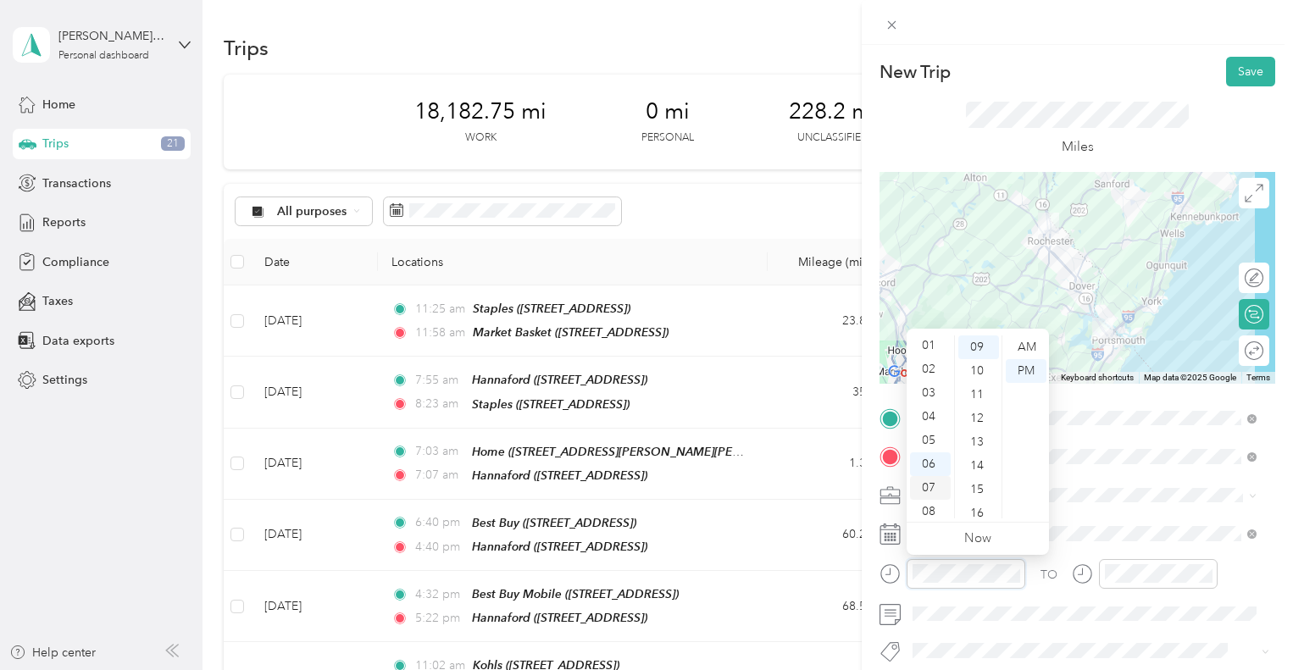
scroll to position [0, 0]
click at [926, 370] on div "01" at bounding box center [930, 371] width 41 height 24
click at [975, 344] on div "09" at bounding box center [978, 347] width 41 height 24
click at [1026, 352] on div "AM" at bounding box center [1026, 347] width 41 height 24
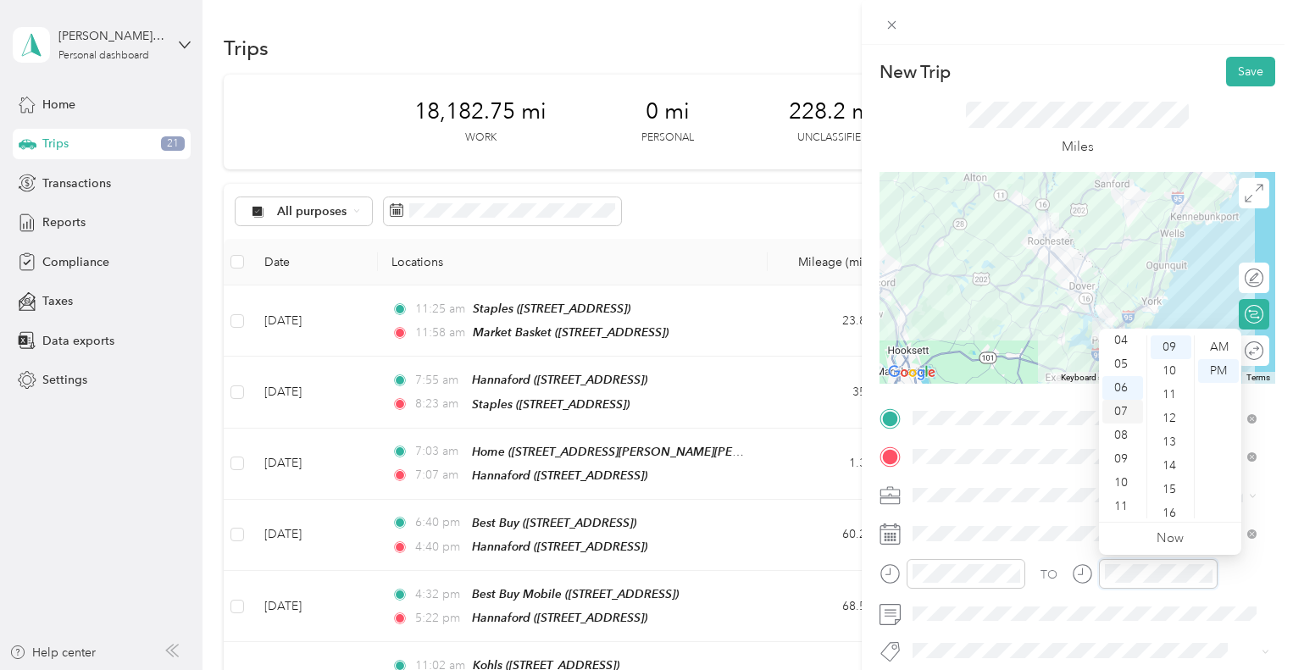
scroll to position [0, 0]
click at [1122, 364] on div "01" at bounding box center [1122, 371] width 41 height 24
click at [1171, 409] on div "26" at bounding box center [1170, 412] width 41 height 24
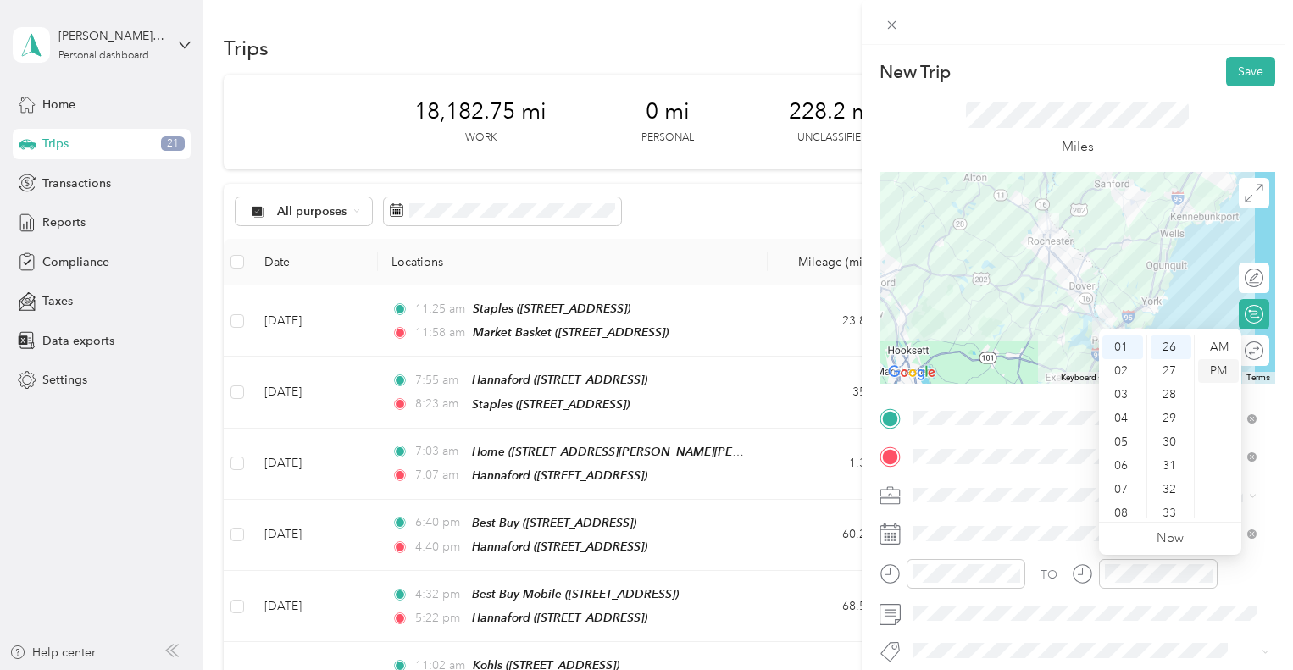
click at [1222, 364] on div "PM" at bounding box center [1218, 371] width 41 height 24
click at [1235, 67] on button "Save" at bounding box center [1250, 72] width 49 height 30
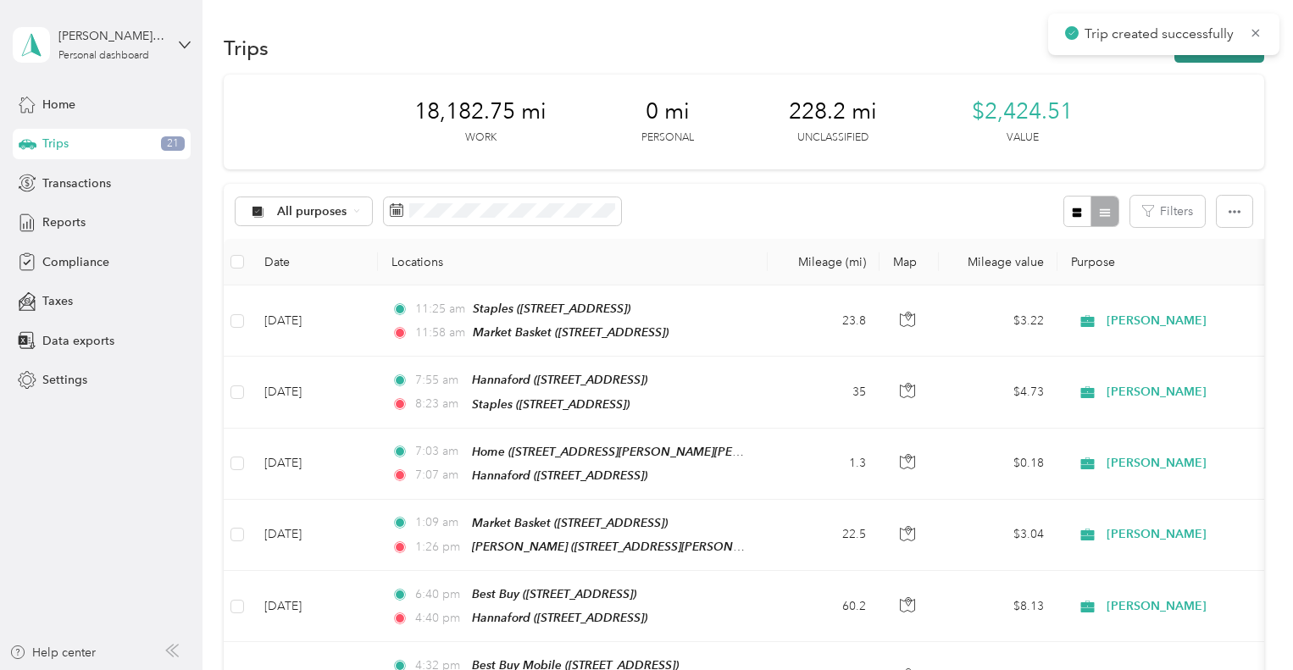
click at [1224, 55] on button "New trip" at bounding box center [1219, 48] width 90 height 30
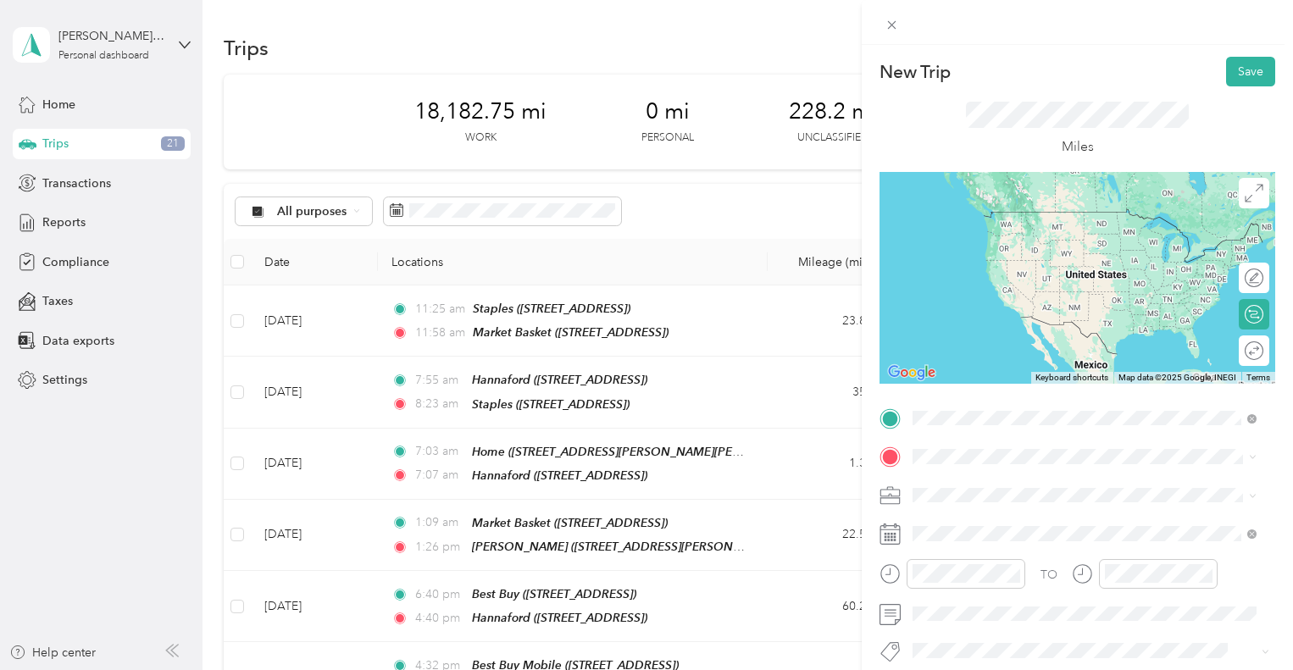
click at [1022, 490] on strong "[PERSON_NAME]" at bounding box center [1053, 487] width 100 height 15
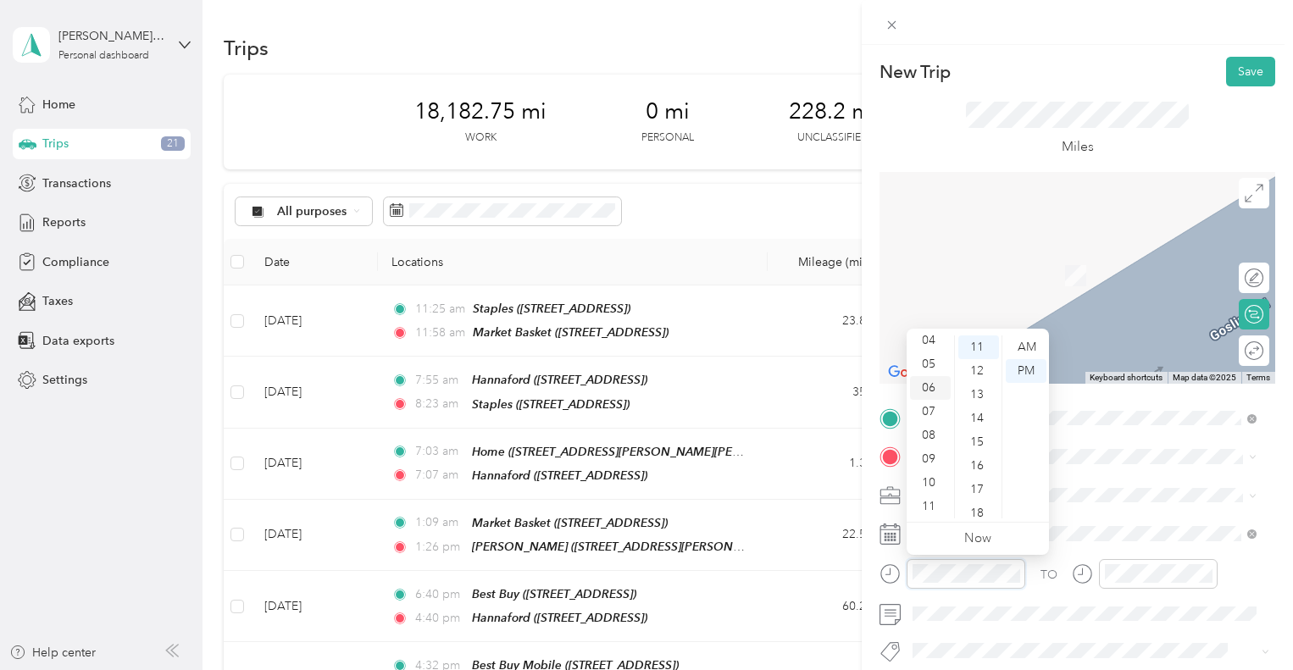
scroll to position [0, 0]
click at [934, 372] on div "01" at bounding box center [930, 371] width 41 height 24
click at [981, 480] on div "31" at bounding box center [978, 483] width 41 height 24
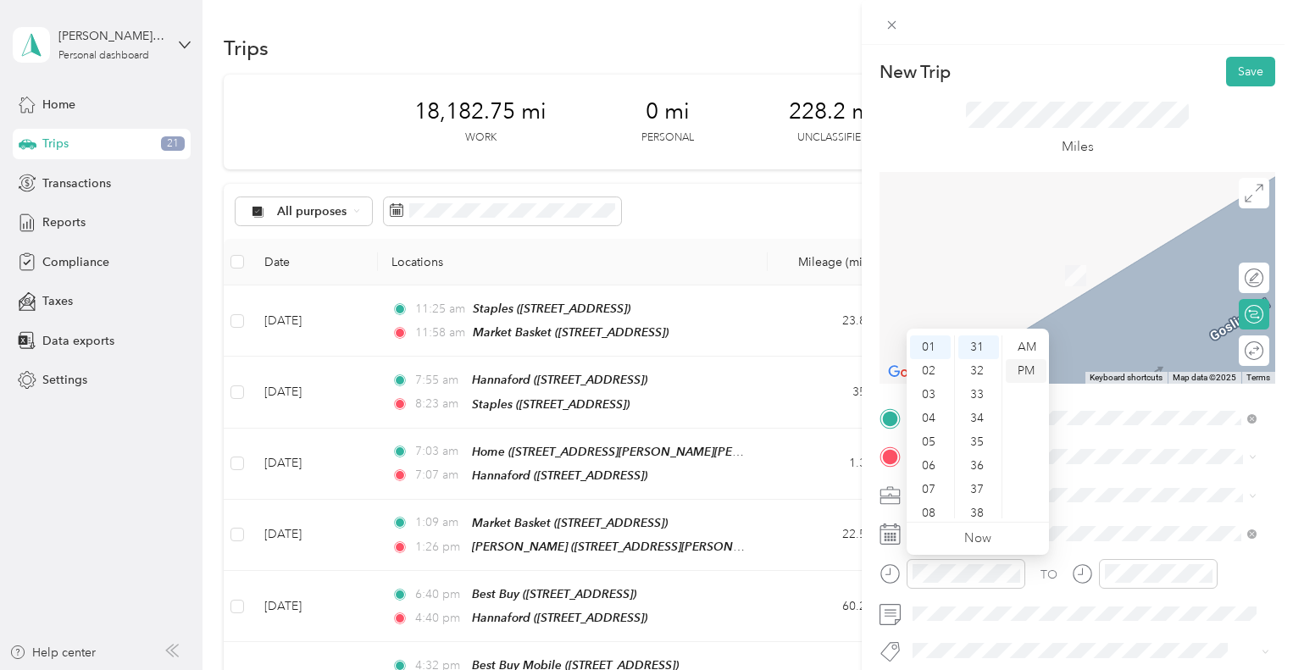
click at [1025, 368] on div "PM" at bounding box center [1026, 371] width 41 height 24
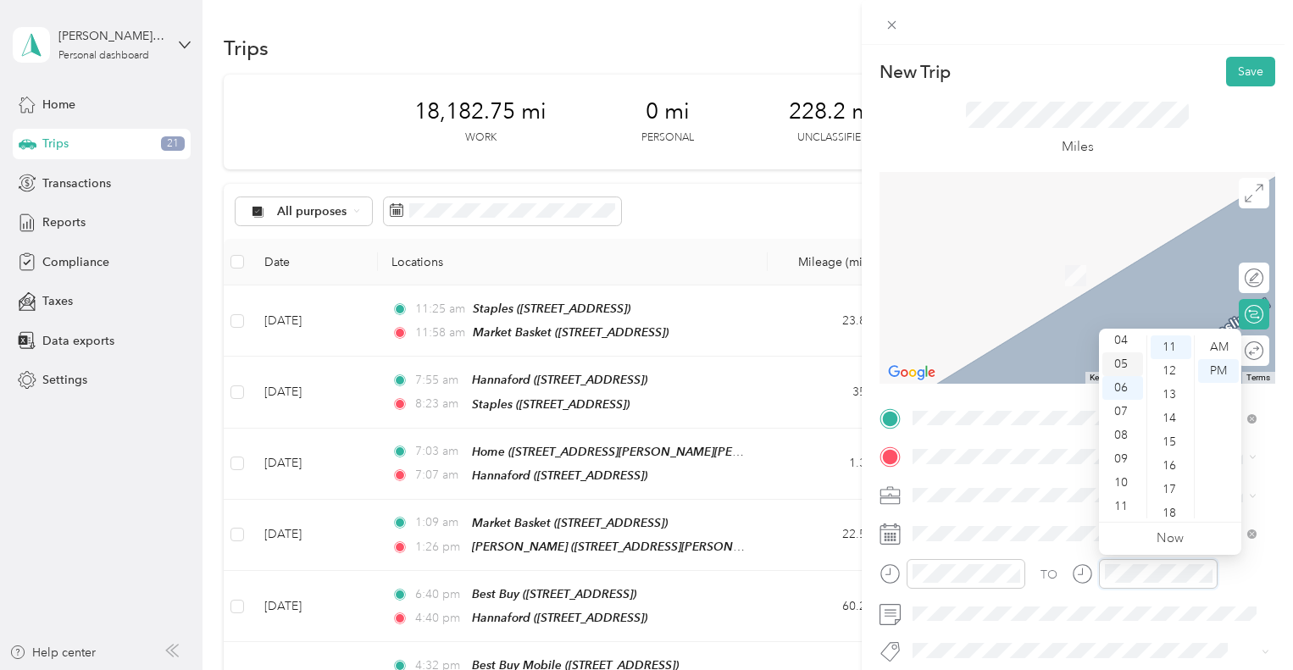
scroll to position [0, 0]
click at [1118, 389] on div "02" at bounding box center [1122, 395] width 41 height 24
click at [1167, 392] on div "13" at bounding box center [1170, 395] width 41 height 24
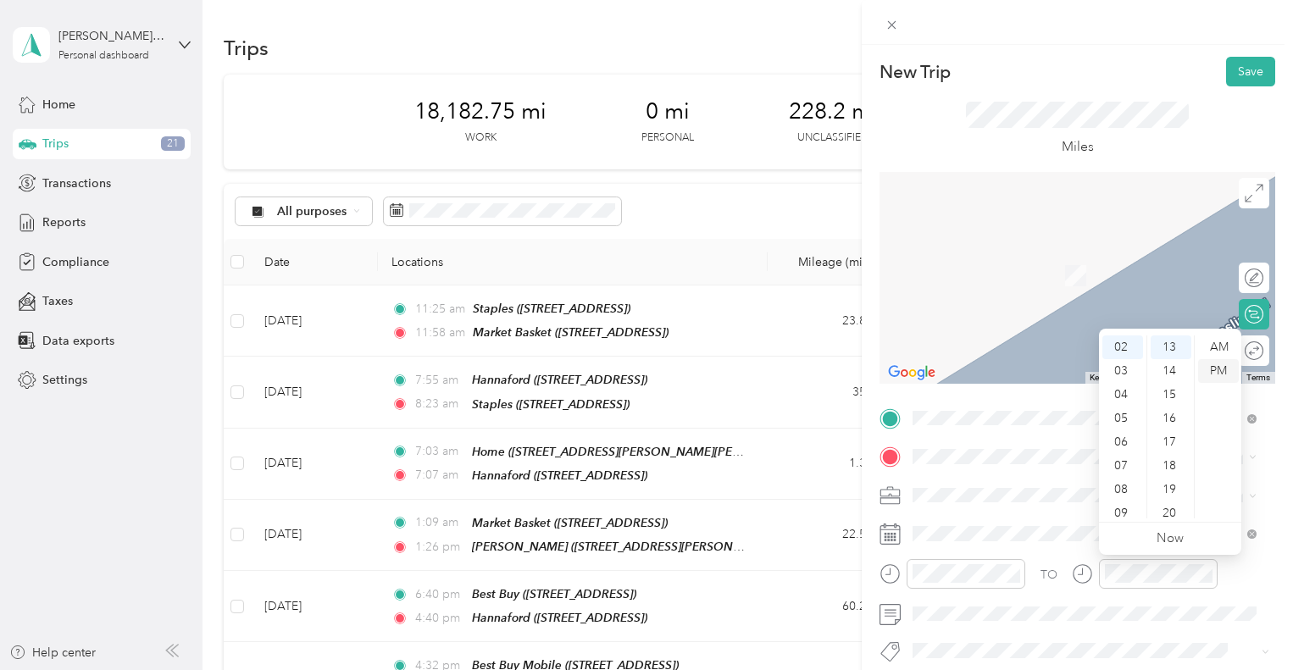
click at [1225, 363] on div "PM" at bounding box center [1218, 371] width 41 height 24
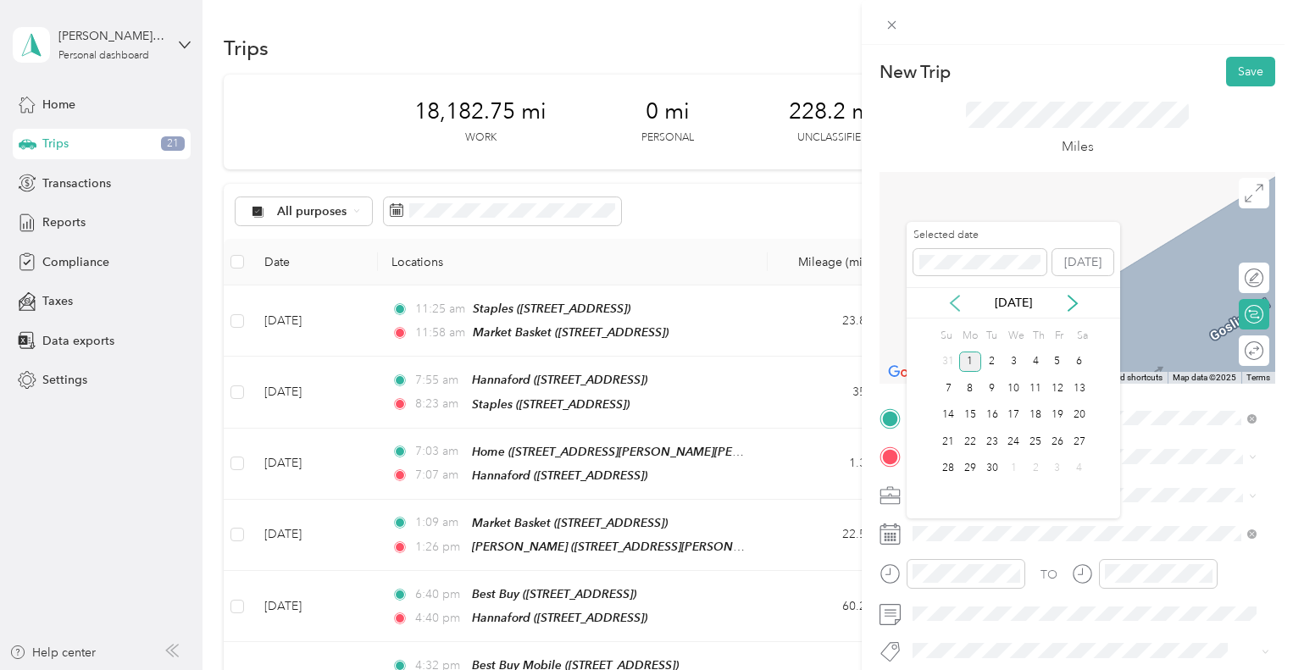
click at [958, 301] on icon at bounding box center [954, 303] width 17 height 17
click at [1013, 464] on div "27" at bounding box center [1013, 468] width 22 height 21
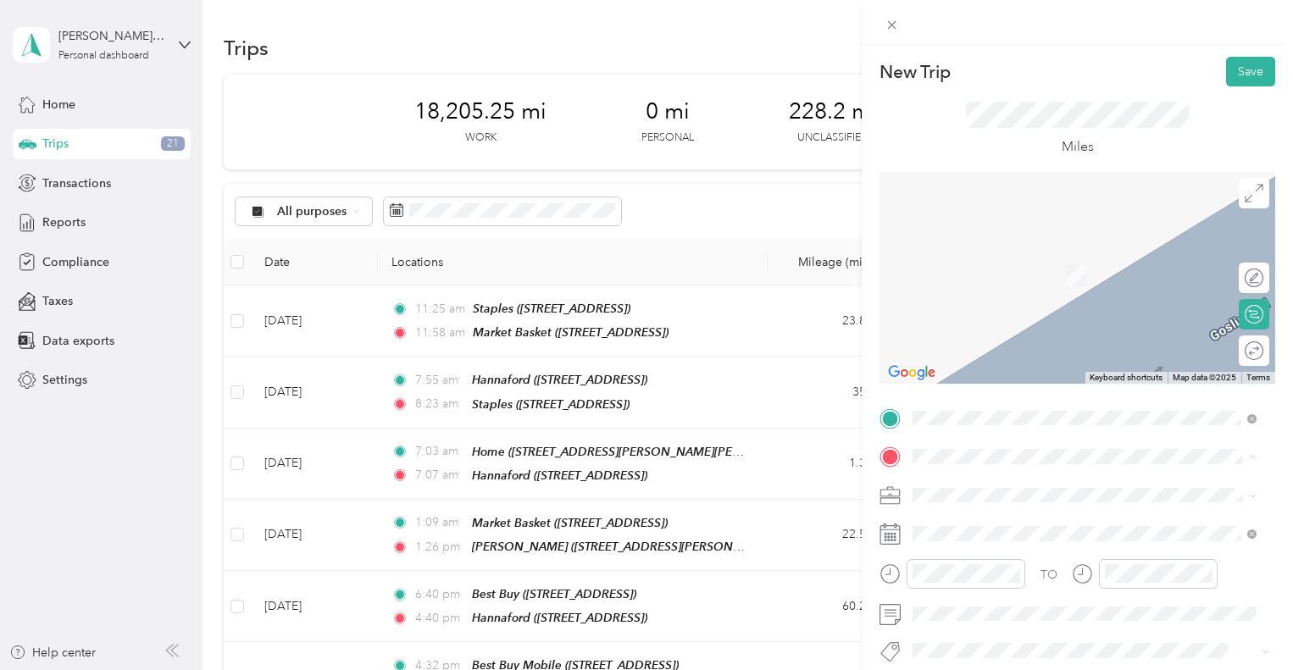
click at [1015, 280] on span "[STREET_ADDRESS]" at bounding box center [999, 281] width 108 height 14
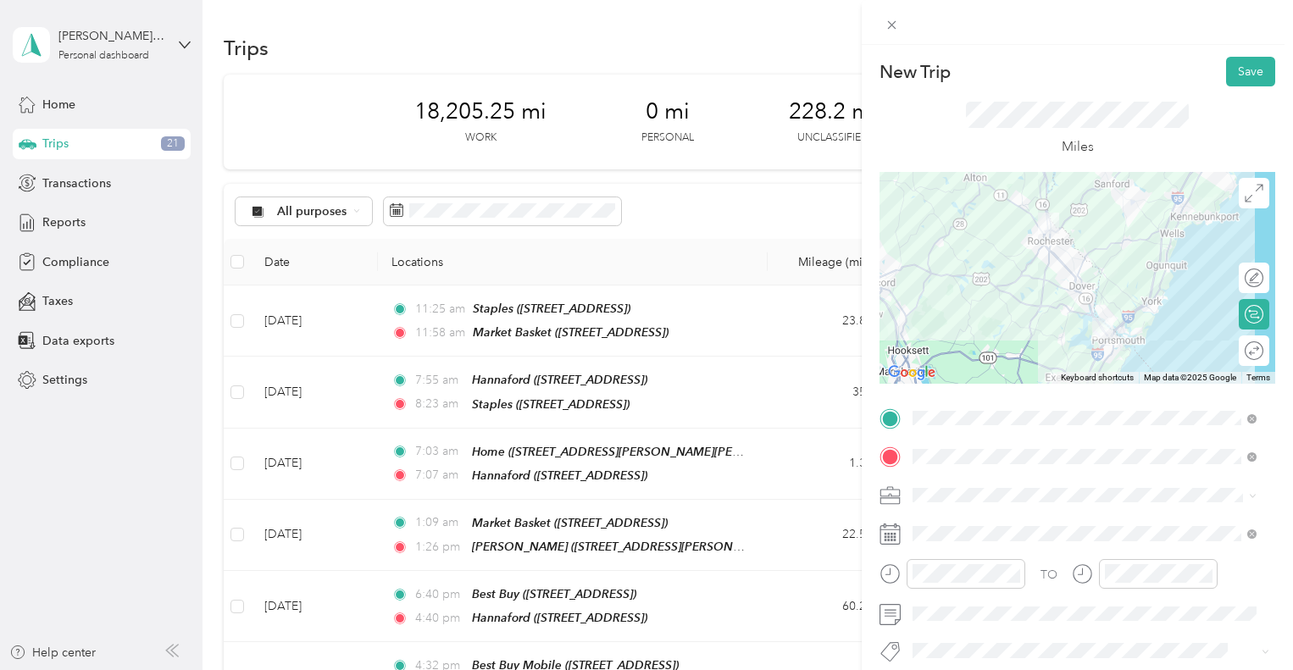
click at [1023, 348] on span "[STREET_ADDRESS]" at bounding box center [999, 341] width 108 height 14
click at [1247, 70] on button "Save" at bounding box center [1250, 72] width 49 height 30
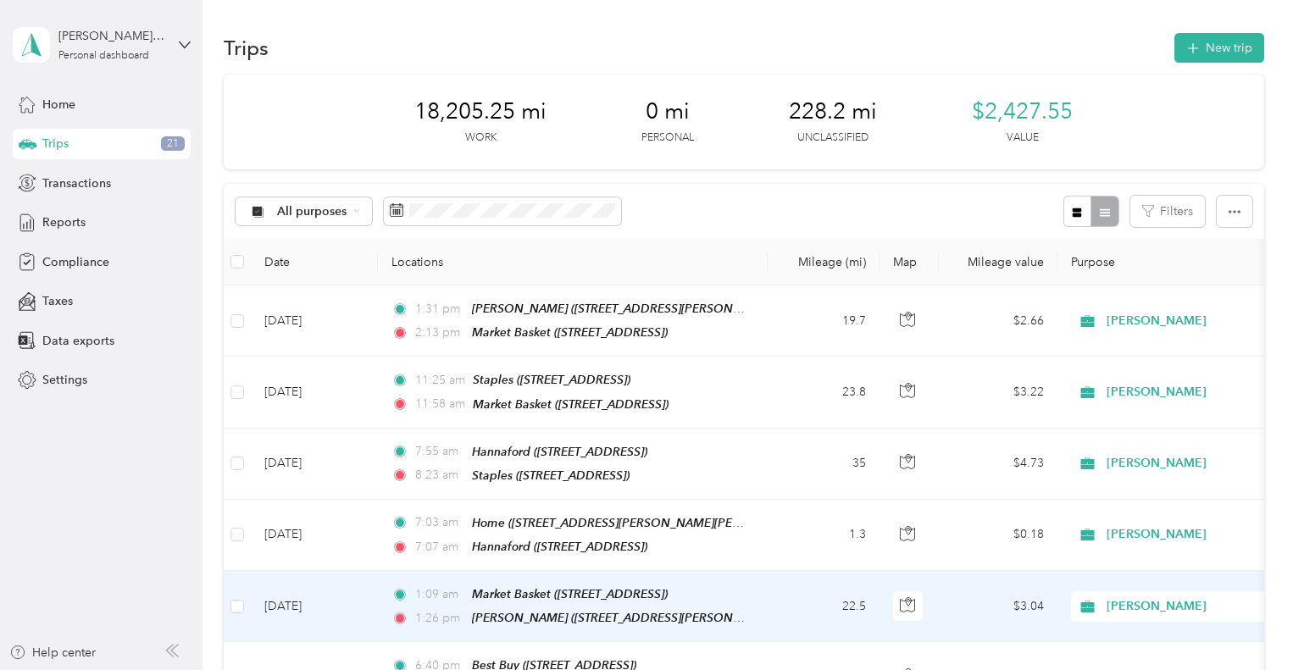
click at [308, 590] on td "[DATE]" at bounding box center [314, 606] width 127 height 71
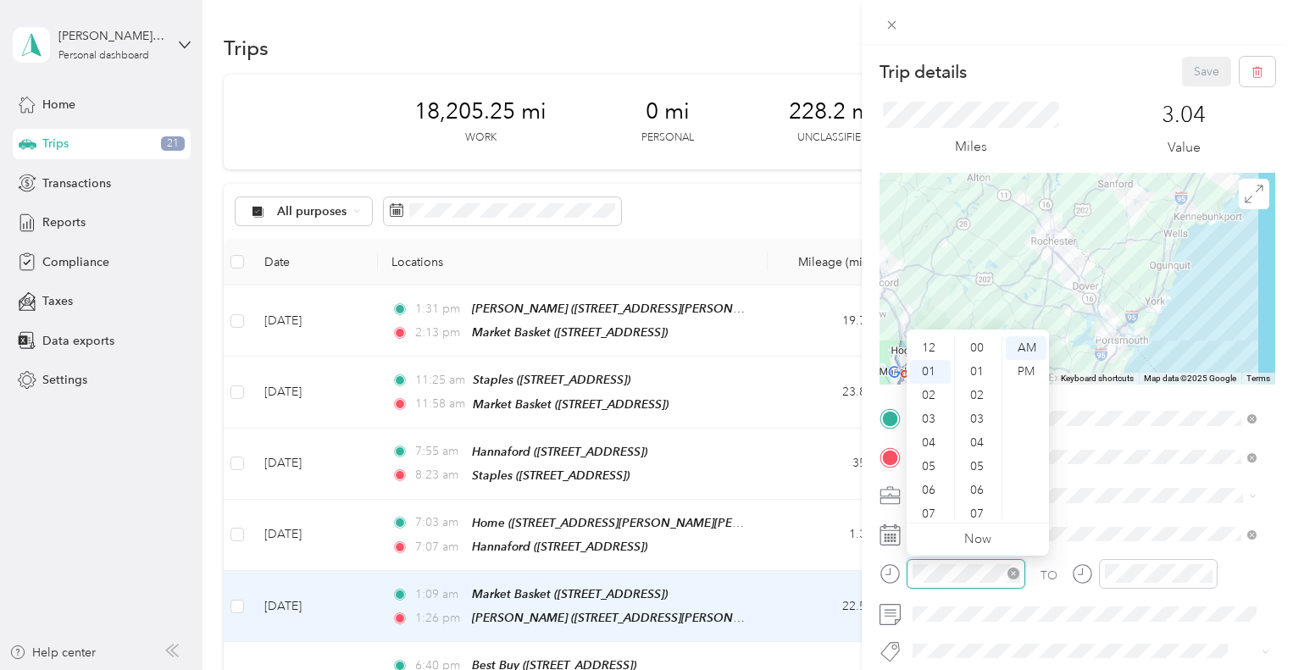
scroll to position [24, 0]
click at [1033, 368] on div "PM" at bounding box center [1026, 372] width 41 height 24
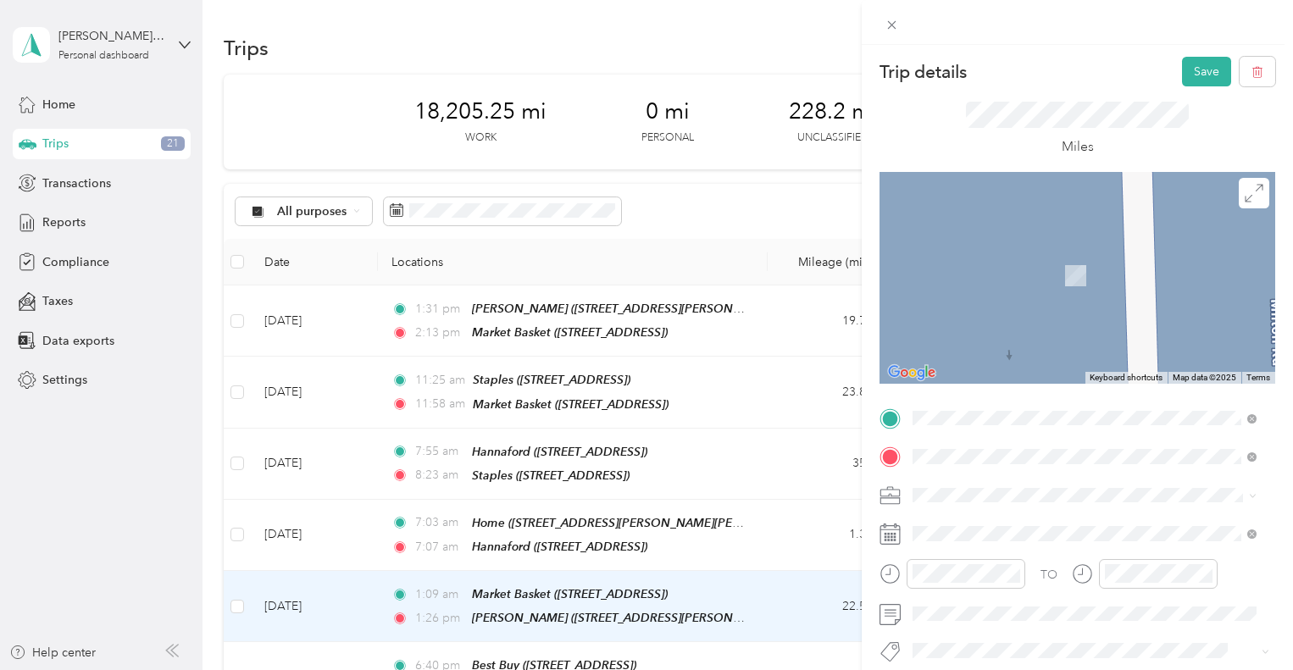
click at [1049, 544] on span "[STREET_ADDRESS]" at bounding box center [999, 548] width 108 height 14
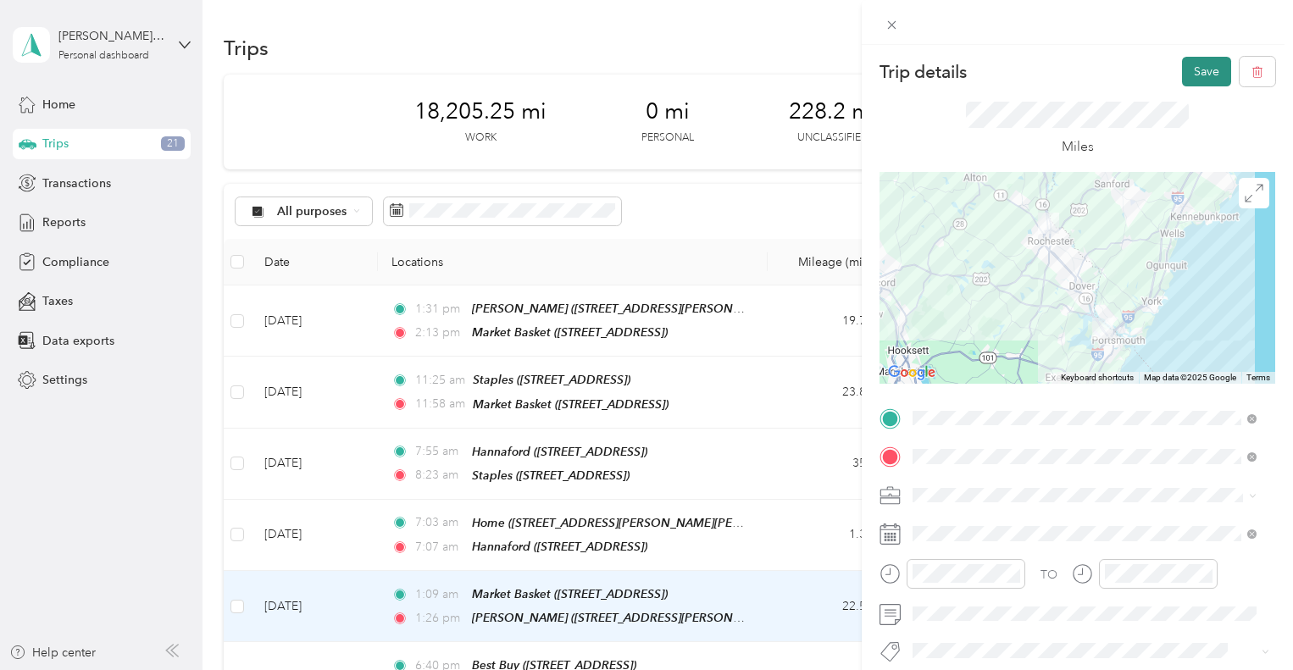
click at [1184, 74] on button "Save" at bounding box center [1206, 72] width 49 height 30
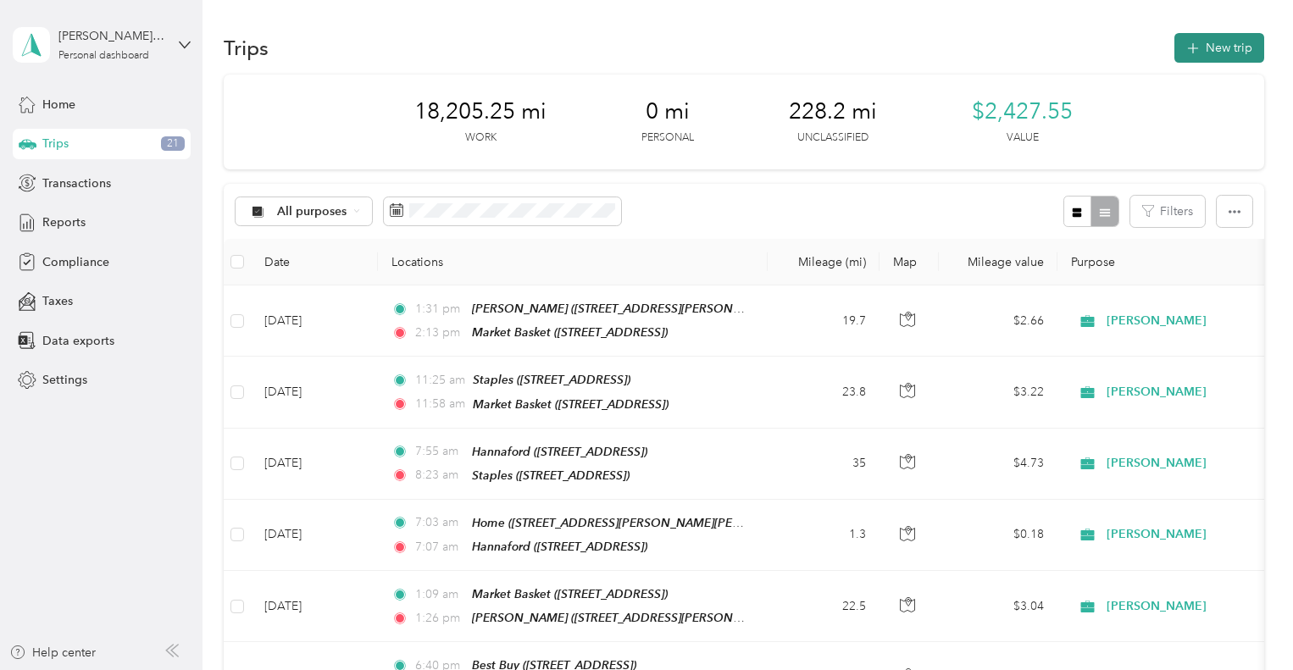
click at [1206, 49] on button "New trip" at bounding box center [1219, 48] width 90 height 30
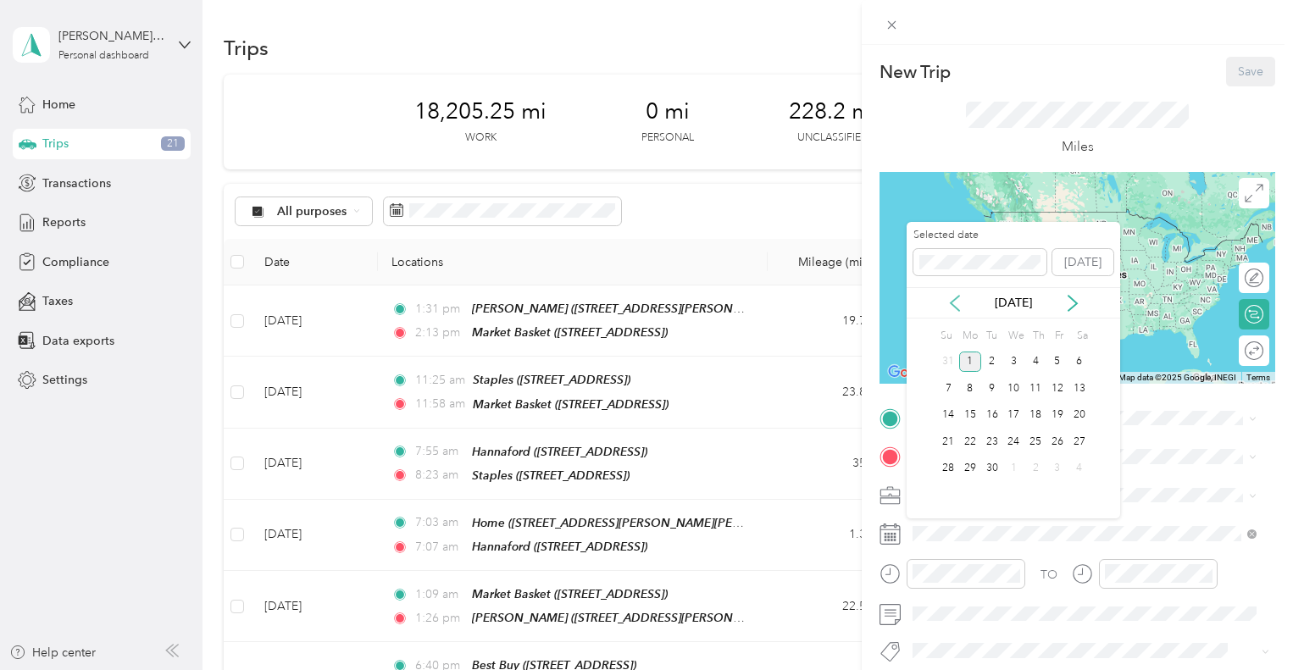
click at [956, 301] on icon at bounding box center [954, 303] width 17 height 17
click at [1016, 468] on div "27" at bounding box center [1013, 468] width 22 height 21
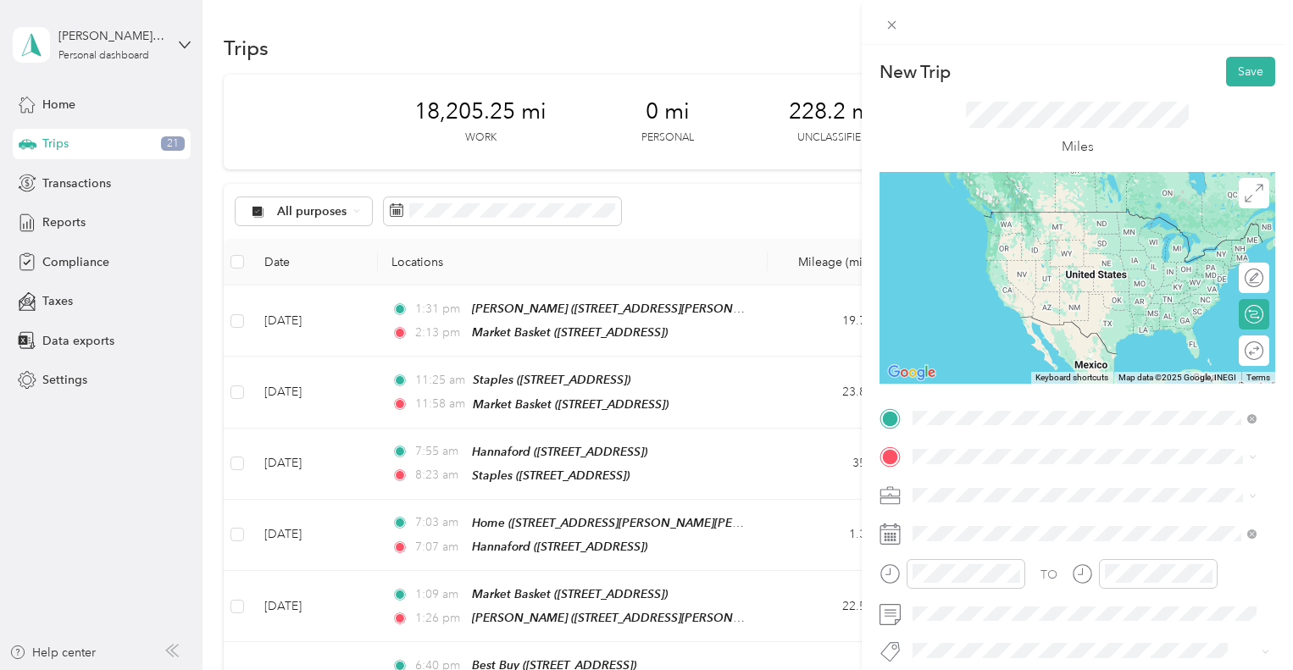
click at [1011, 566] on span "[STREET_ADDRESS]" at bounding box center [999, 569] width 108 height 14
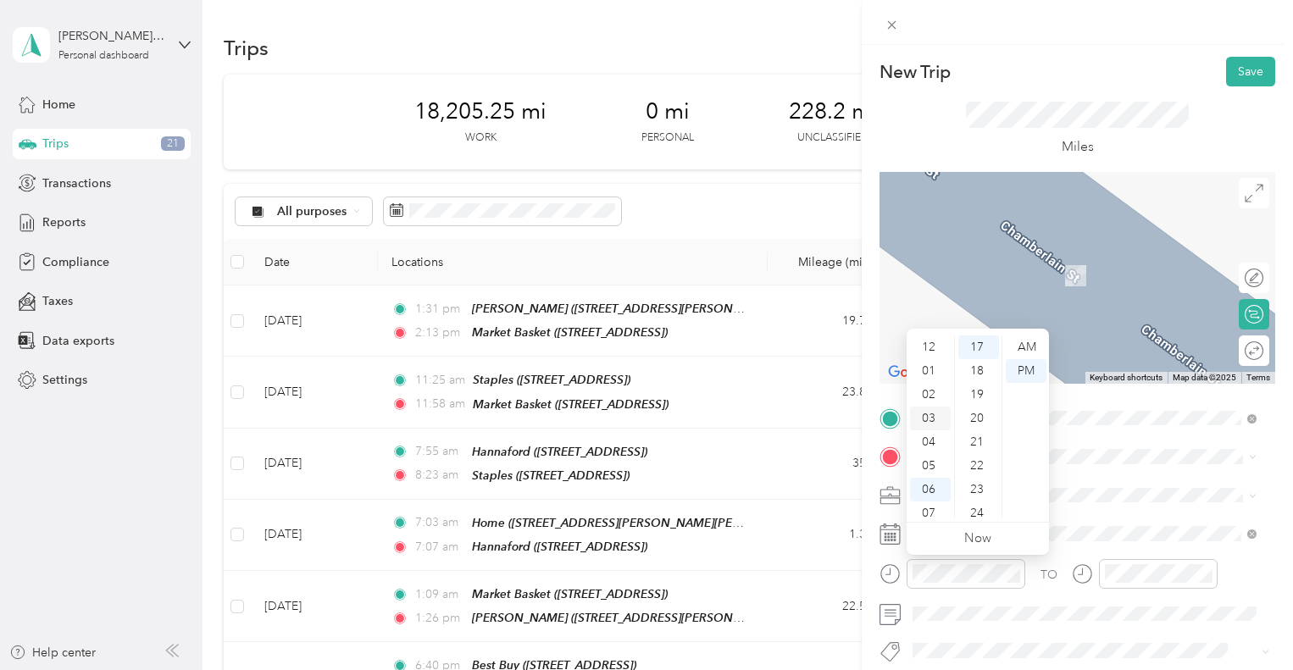
click at [932, 413] on div "03" at bounding box center [930, 419] width 41 height 24
click at [978, 391] on div "19" at bounding box center [978, 395] width 41 height 24
click at [1027, 369] on div "PM" at bounding box center [1026, 371] width 41 height 24
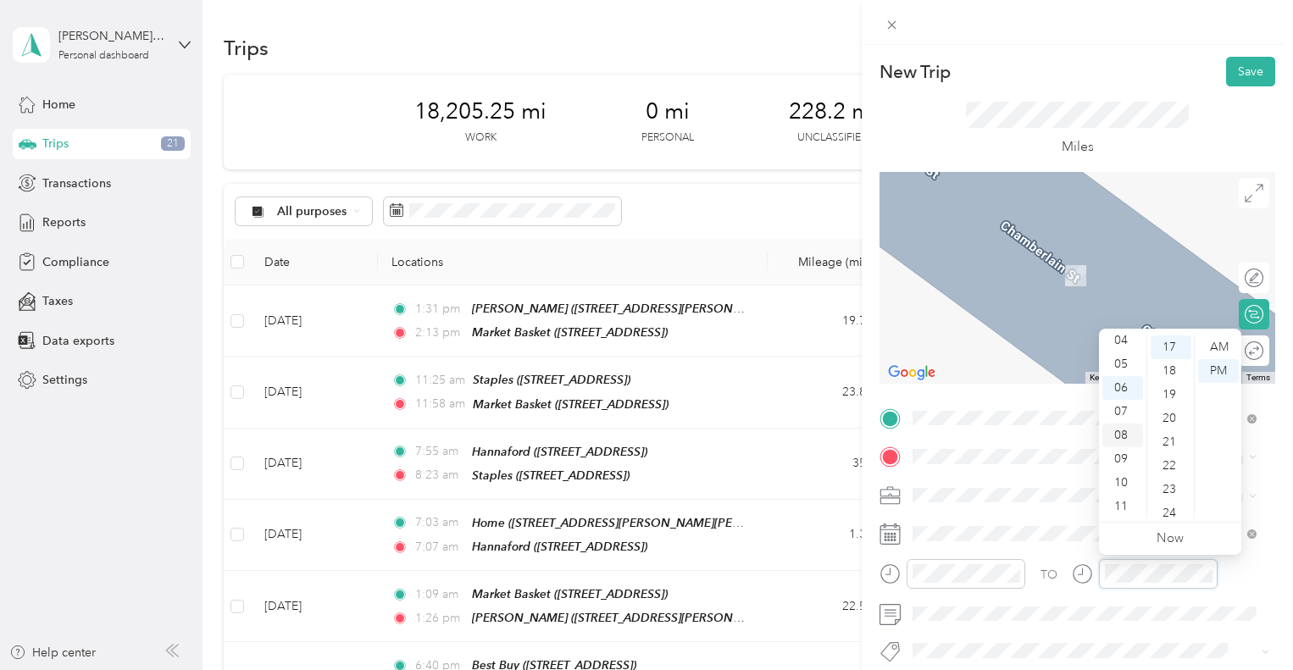
scroll to position [0, 0]
click at [1126, 418] on div "03" at bounding box center [1122, 419] width 41 height 24
click at [1170, 410] on div "55" at bounding box center [1170, 412] width 41 height 24
click at [1217, 374] on div "PM" at bounding box center [1218, 371] width 41 height 24
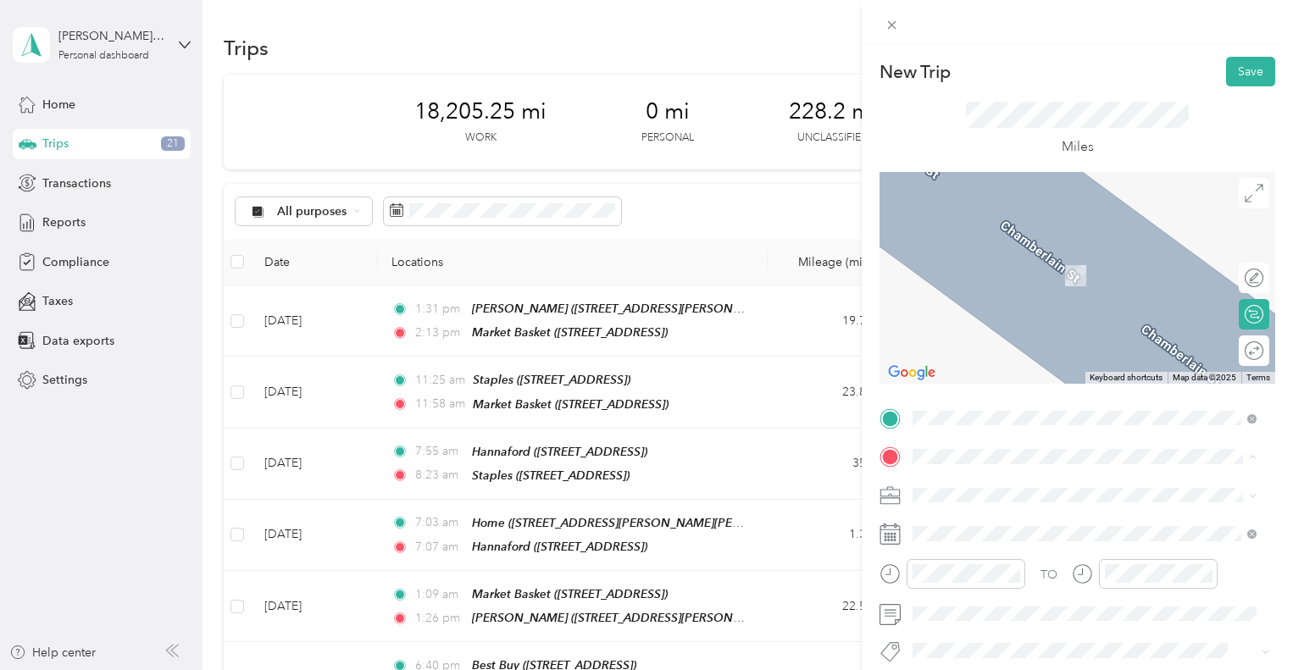
click at [989, 275] on span "[STREET_ADDRESS][PERSON_NAME][PERSON_NAME]" at bounding box center [1093, 276] width 296 height 14
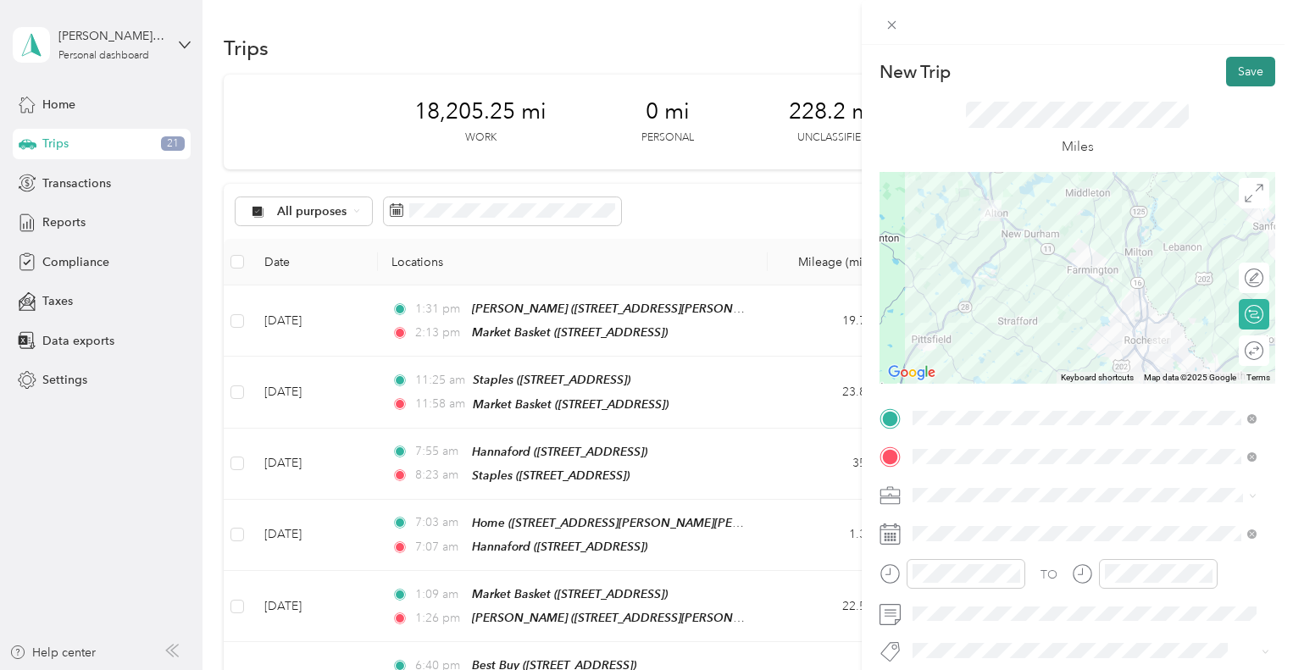
click at [1238, 64] on button "Save" at bounding box center [1250, 72] width 49 height 30
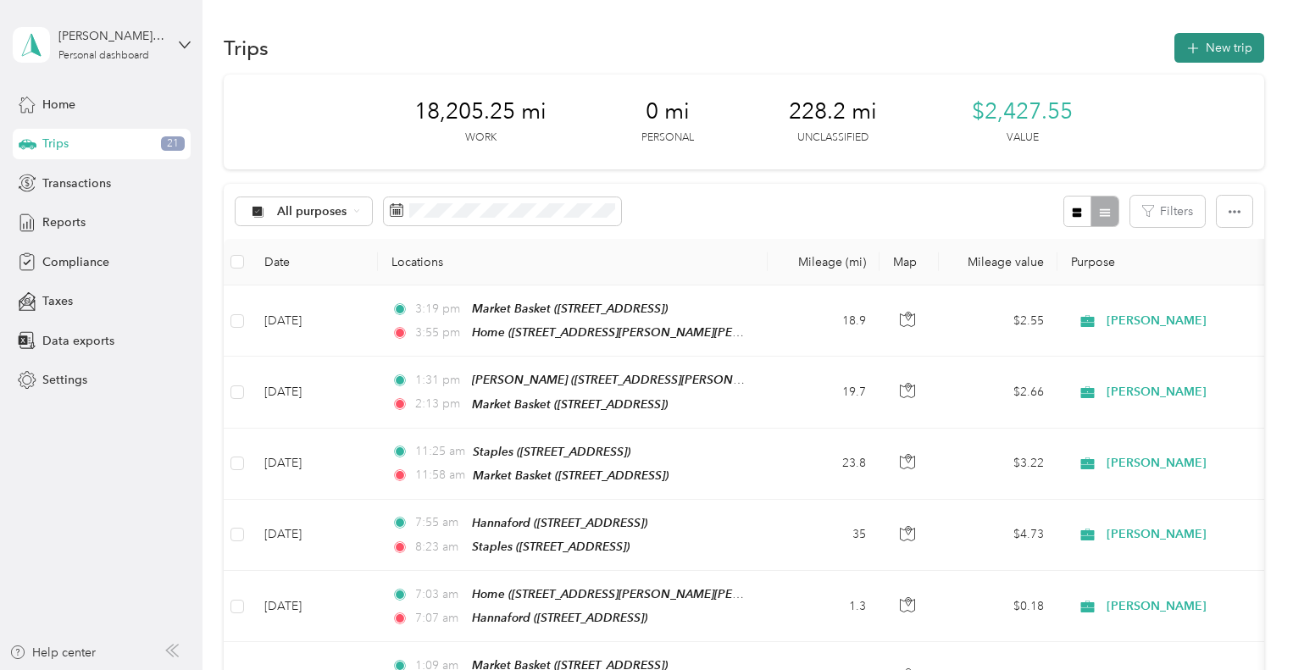
click at [1218, 43] on button "New trip" at bounding box center [1219, 48] width 90 height 30
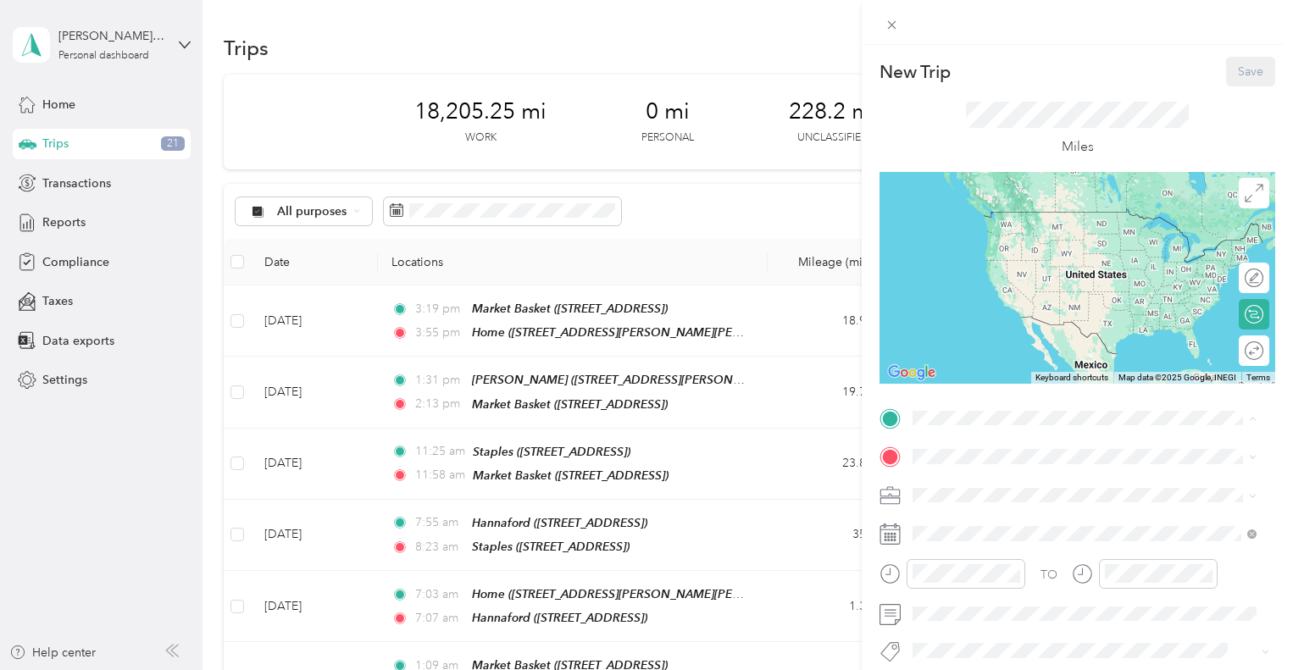
click at [974, 501] on span "[STREET_ADDRESS][PERSON_NAME][PERSON_NAME]" at bounding box center [1093, 504] width 296 height 14
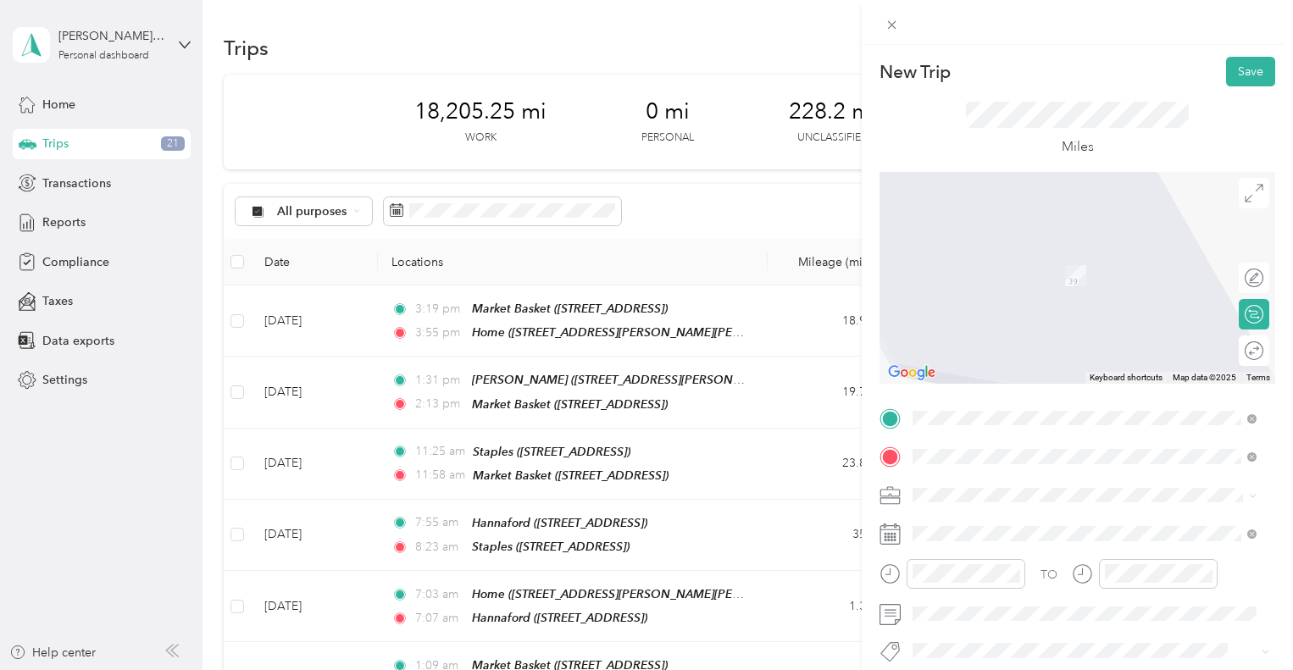
click at [1006, 546] on span "[STREET_ADDRESS][PERSON_NAME]" at bounding box center [1046, 548] width 202 height 14
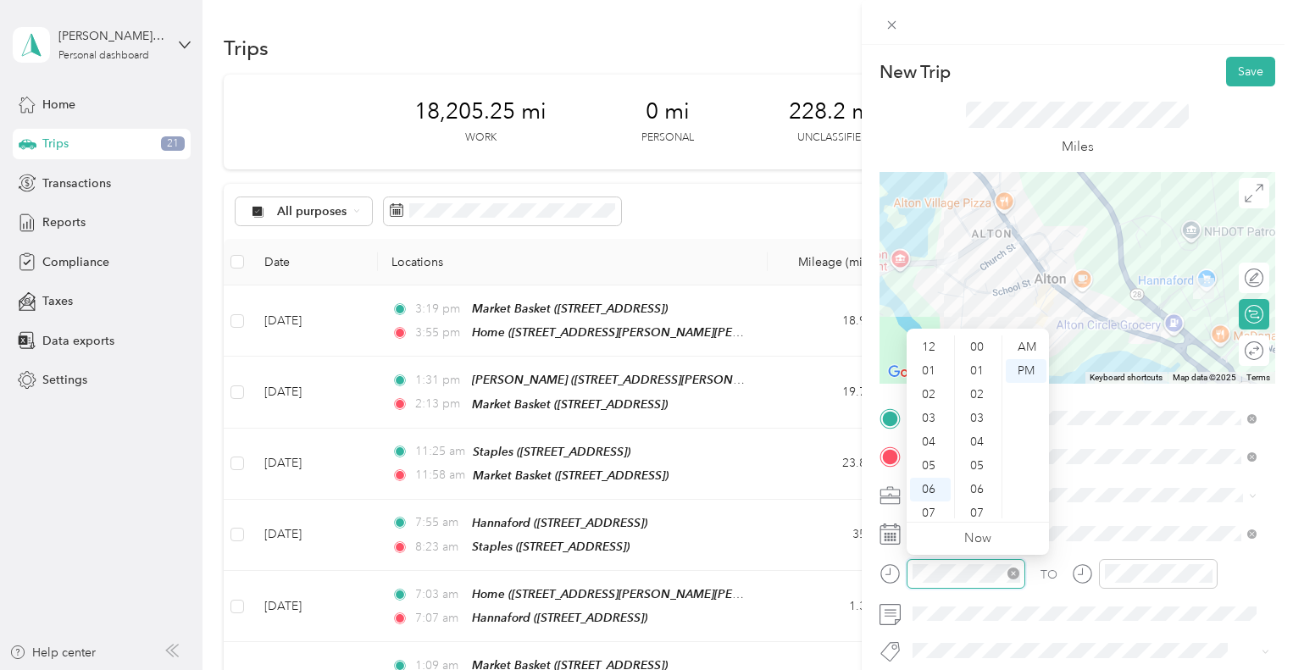
scroll to position [102, 0]
click at [930, 411] on div "07" at bounding box center [930, 412] width 41 height 24
click at [976, 345] on div "00" at bounding box center [978, 347] width 41 height 24
click at [1048, 338] on ul "AM PM" at bounding box center [1024, 426] width 47 height 183
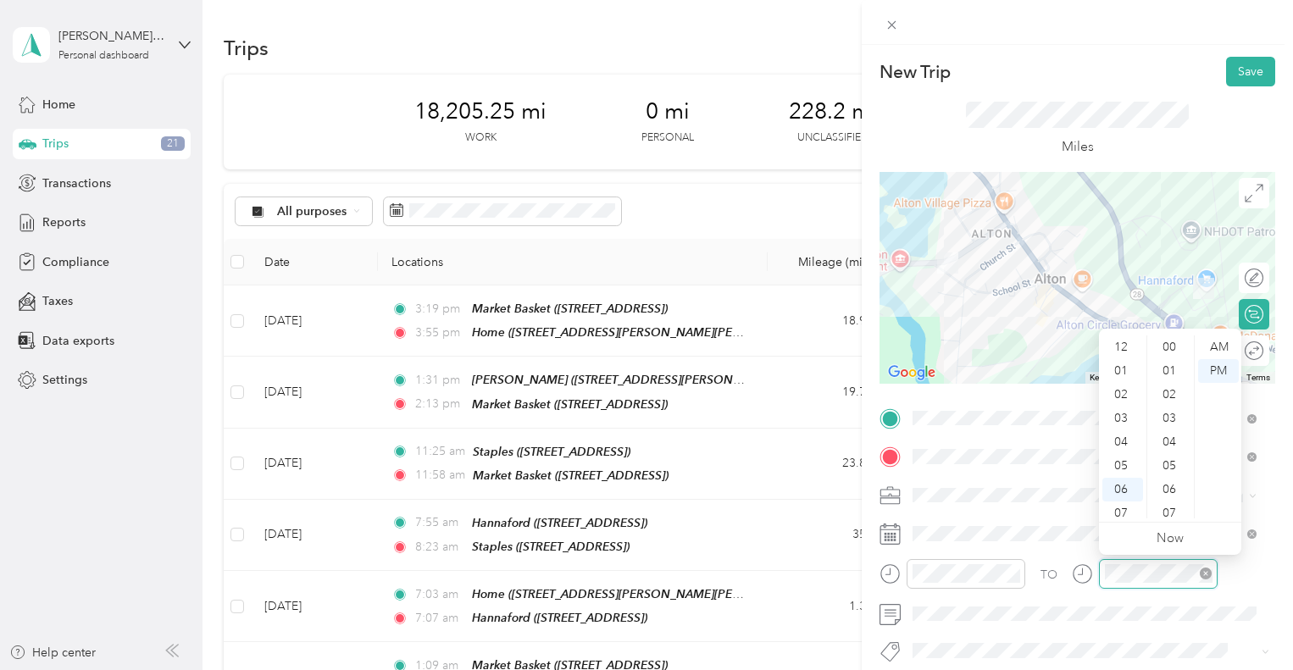
scroll to position [102, 0]
click at [1122, 411] on div "07" at bounding box center [1122, 412] width 41 height 24
click at [1170, 483] on div "06" at bounding box center [1170, 490] width 41 height 24
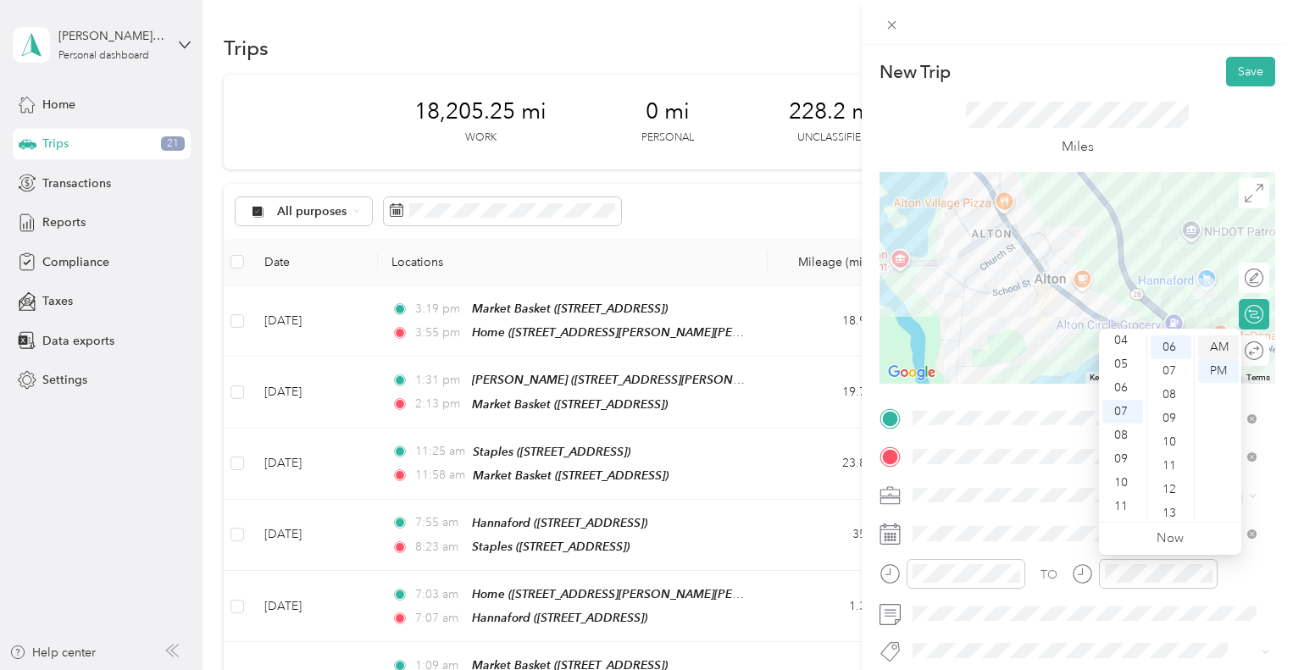
click at [1215, 340] on div "AM" at bounding box center [1218, 347] width 41 height 24
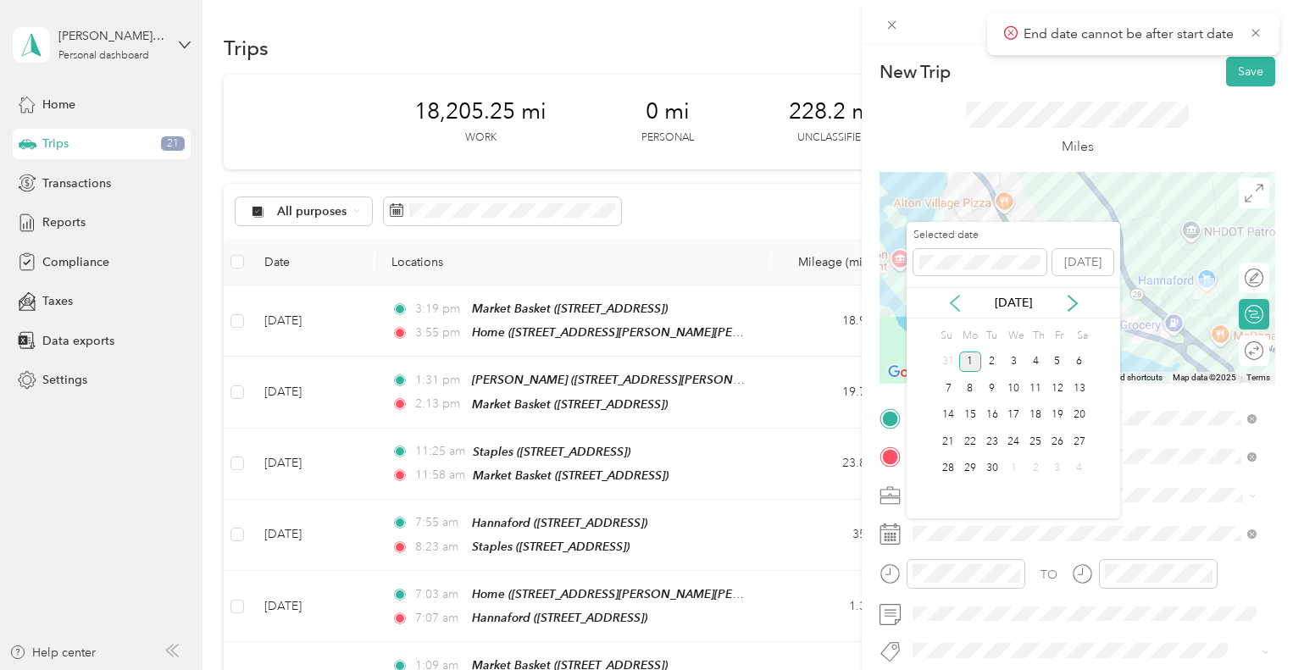
click at [956, 301] on icon at bounding box center [954, 303] width 17 height 17
click at [1059, 463] on div "29" at bounding box center [1057, 468] width 22 height 21
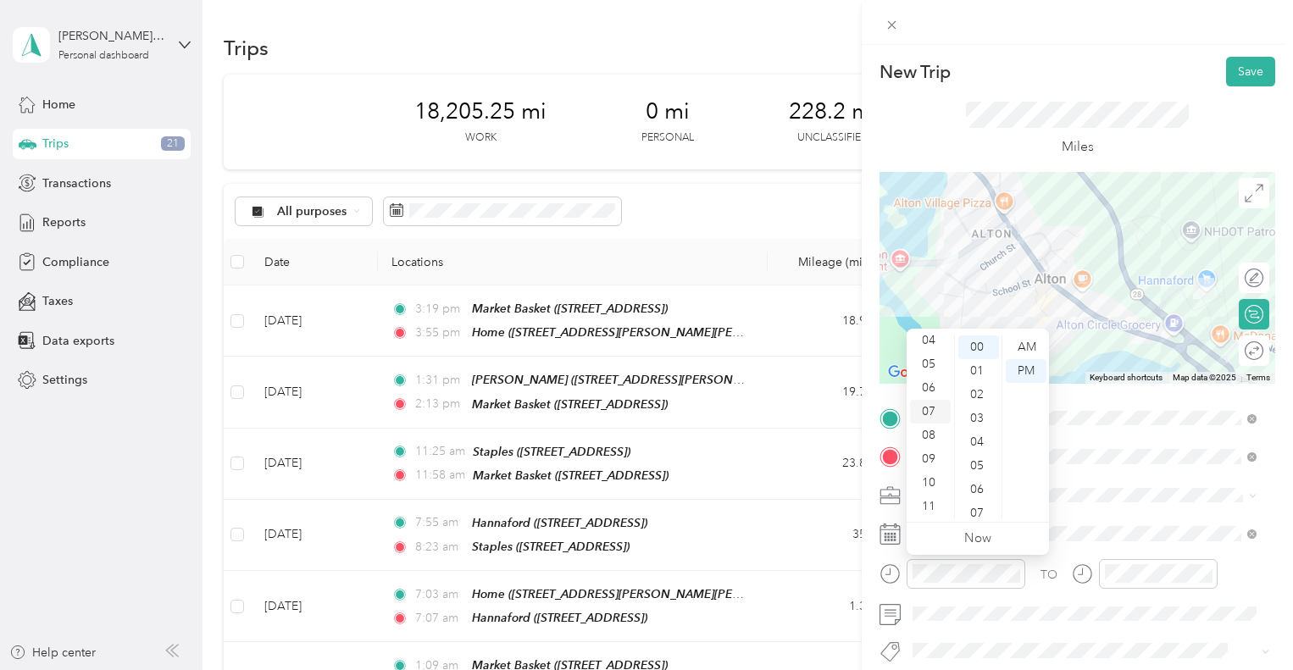
click at [928, 411] on div "07" at bounding box center [930, 412] width 41 height 24
click at [980, 342] on div "00" at bounding box center [978, 347] width 41 height 24
click at [1030, 339] on div "AM" at bounding box center [1026, 347] width 41 height 24
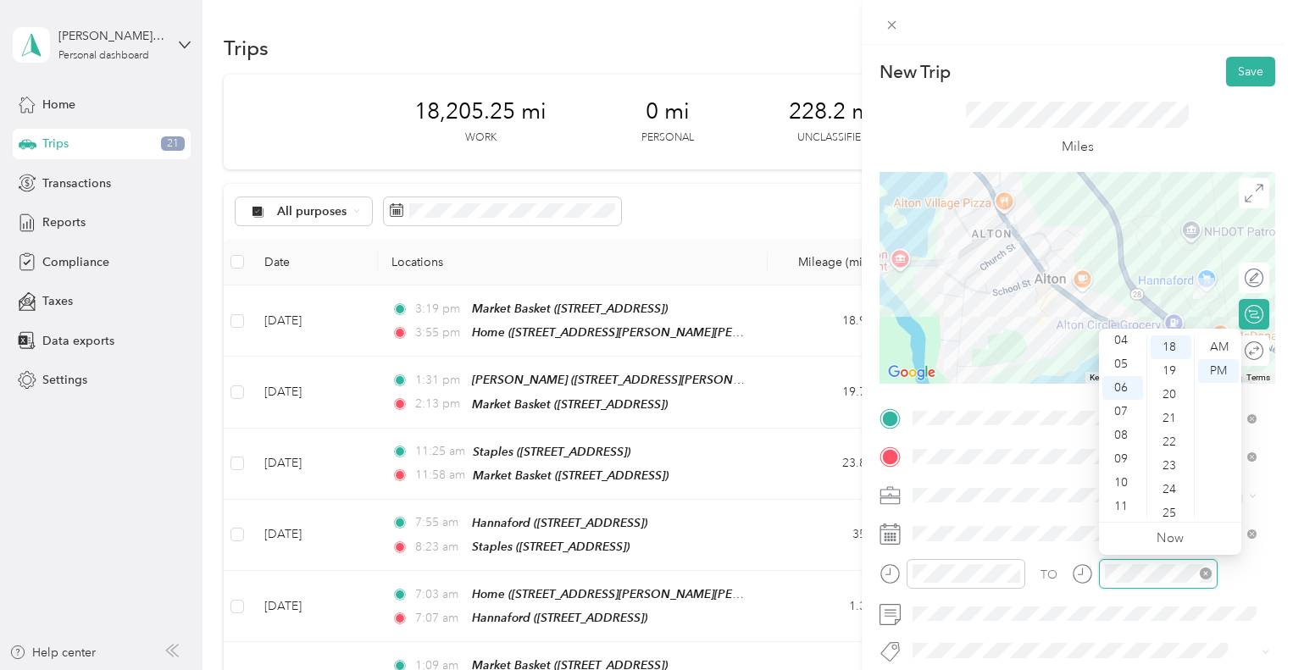
scroll to position [427, 0]
click at [1216, 349] on div "AM" at bounding box center [1218, 347] width 41 height 24
click at [1220, 348] on div "AM" at bounding box center [1218, 347] width 41 height 24
click at [1116, 410] on div "07" at bounding box center [1122, 412] width 41 height 24
click at [1167, 350] on div "18" at bounding box center [1170, 347] width 41 height 24
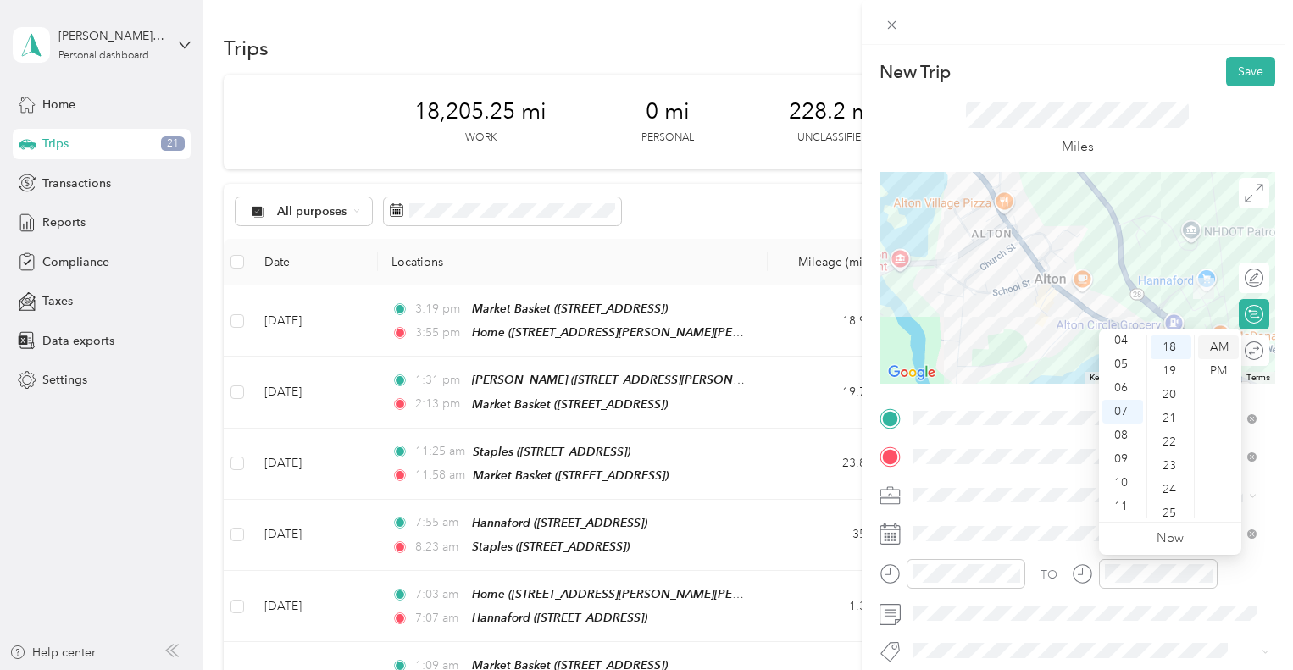
click at [1224, 347] on div "AM" at bounding box center [1218, 347] width 41 height 24
click at [1239, 61] on button "Save" at bounding box center [1250, 72] width 49 height 30
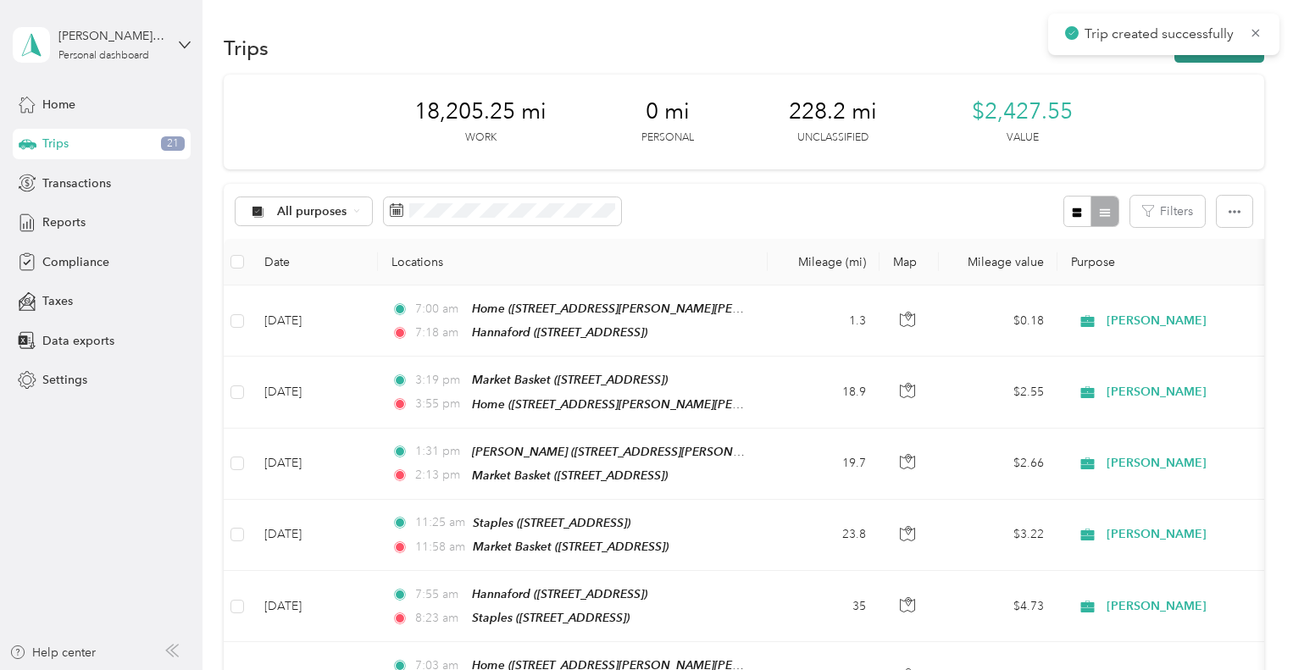
click at [1243, 59] on button "New trip" at bounding box center [1219, 48] width 90 height 30
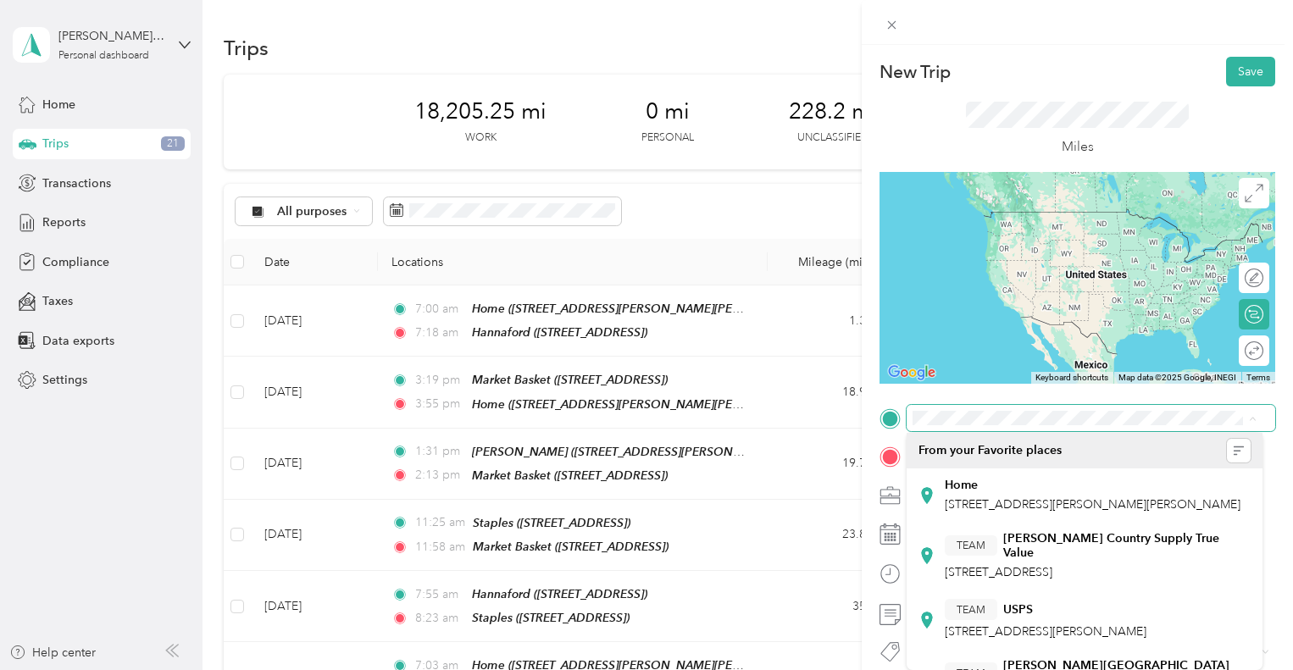
click at [934, 408] on span at bounding box center [1090, 418] width 368 height 27
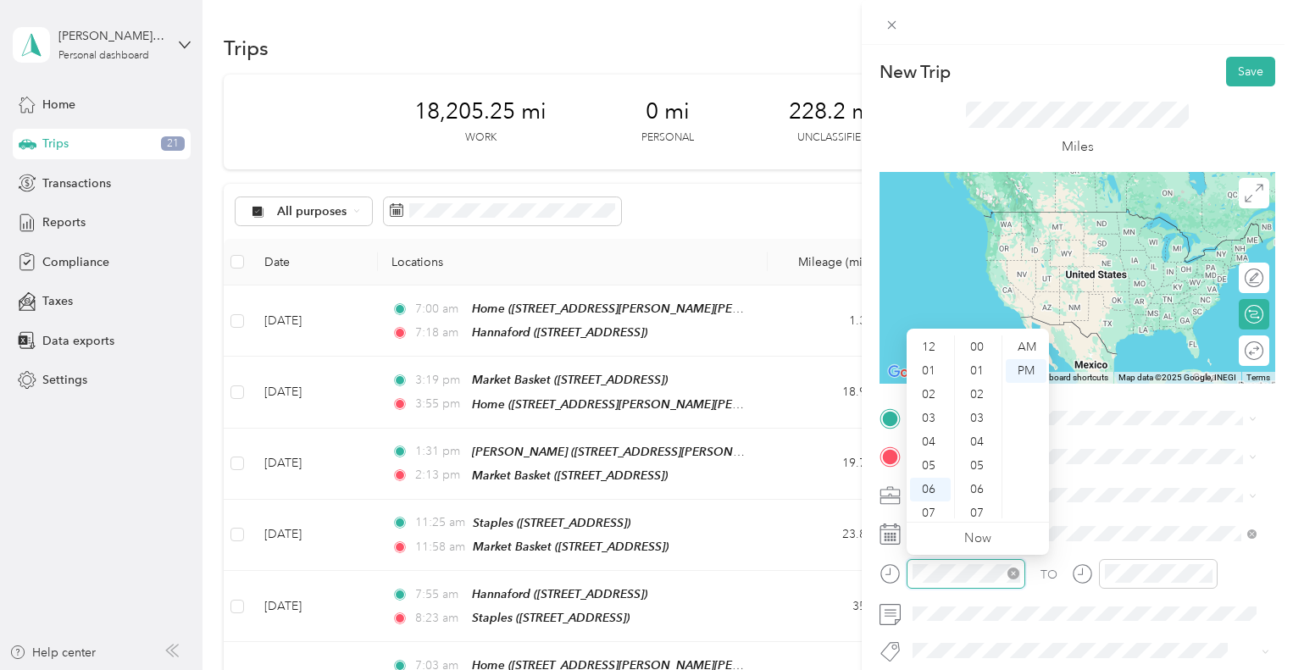
scroll to position [102, 0]
click at [927, 409] on div "07" at bounding box center [930, 412] width 41 height 24
click at [979, 475] on div "39" at bounding box center [978, 483] width 41 height 24
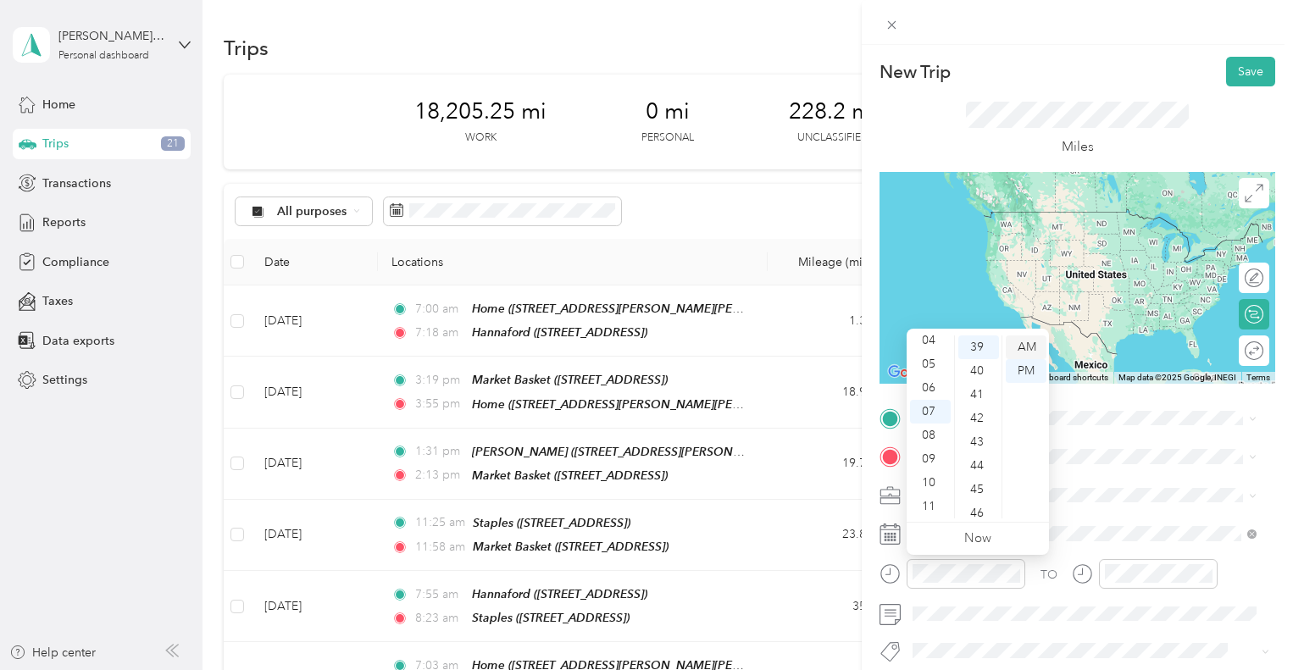
click at [1025, 347] on div "AM" at bounding box center [1026, 347] width 41 height 24
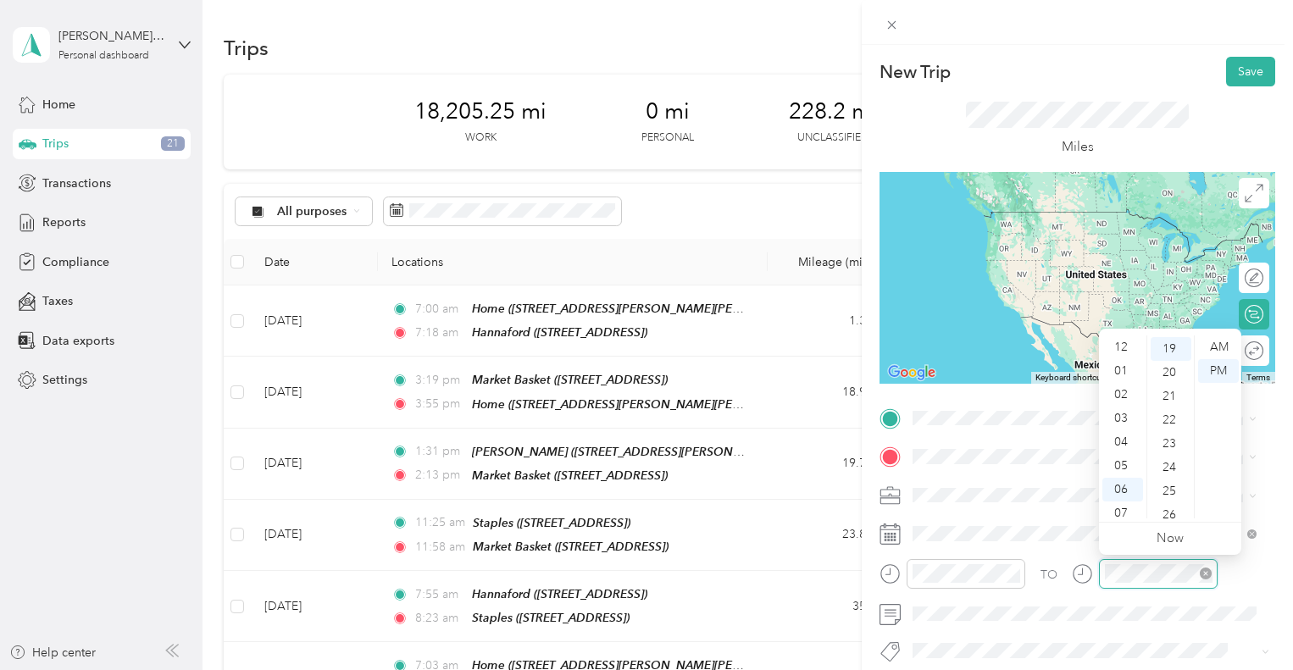
scroll to position [102, 0]
click at [1125, 433] on div "08" at bounding box center [1122, 436] width 41 height 24
click at [1171, 511] on div "08" at bounding box center [1170, 510] width 41 height 24
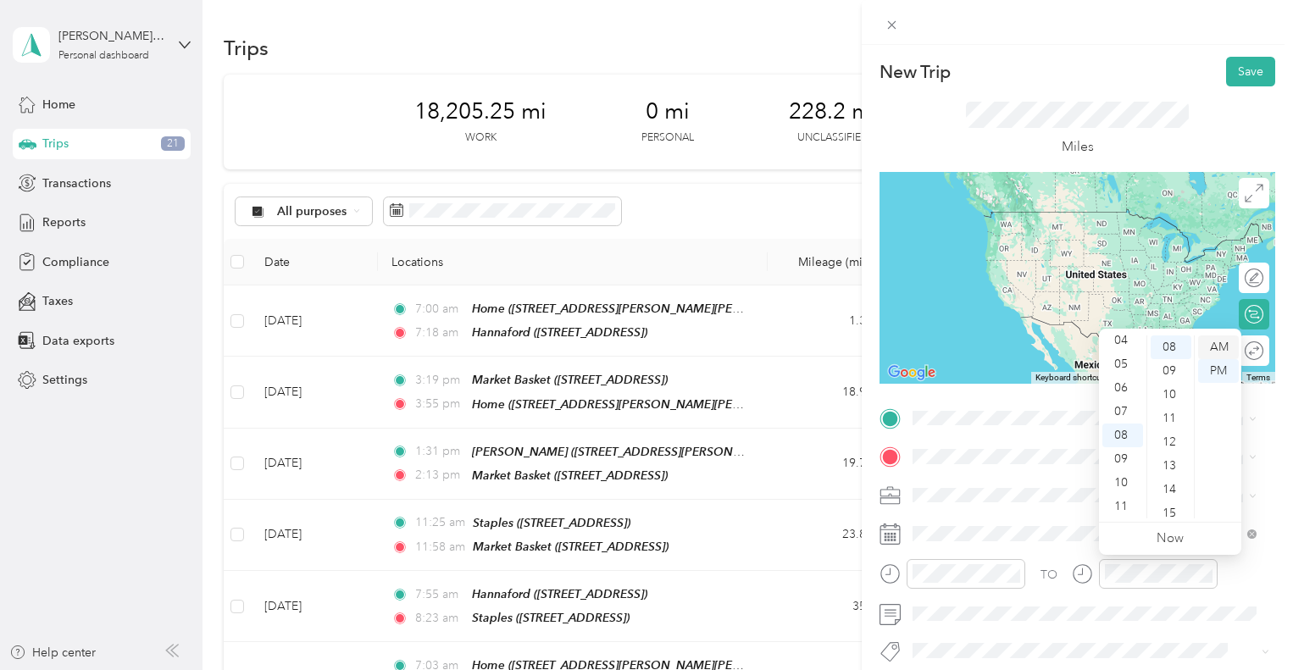
click at [1221, 347] on div "AM" at bounding box center [1218, 347] width 41 height 24
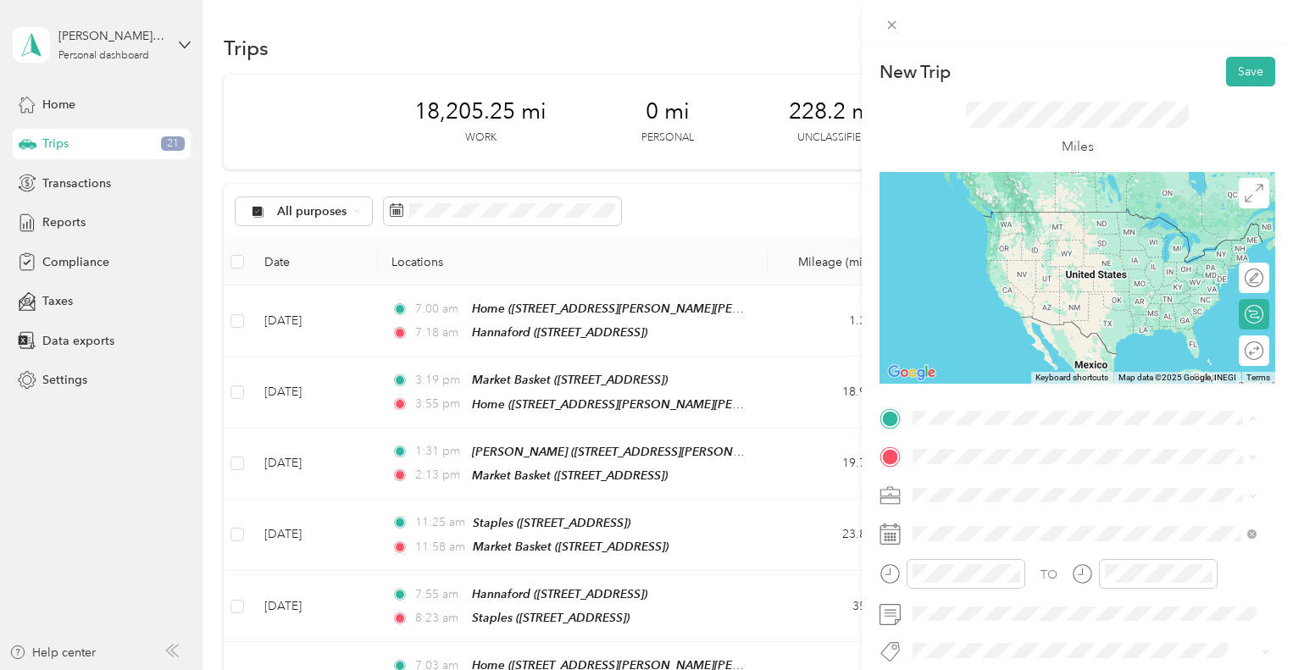
click at [1022, 501] on div "TEAM Hannaford [STREET_ADDRESS][PERSON_NAME]" at bounding box center [1046, 499] width 202 height 42
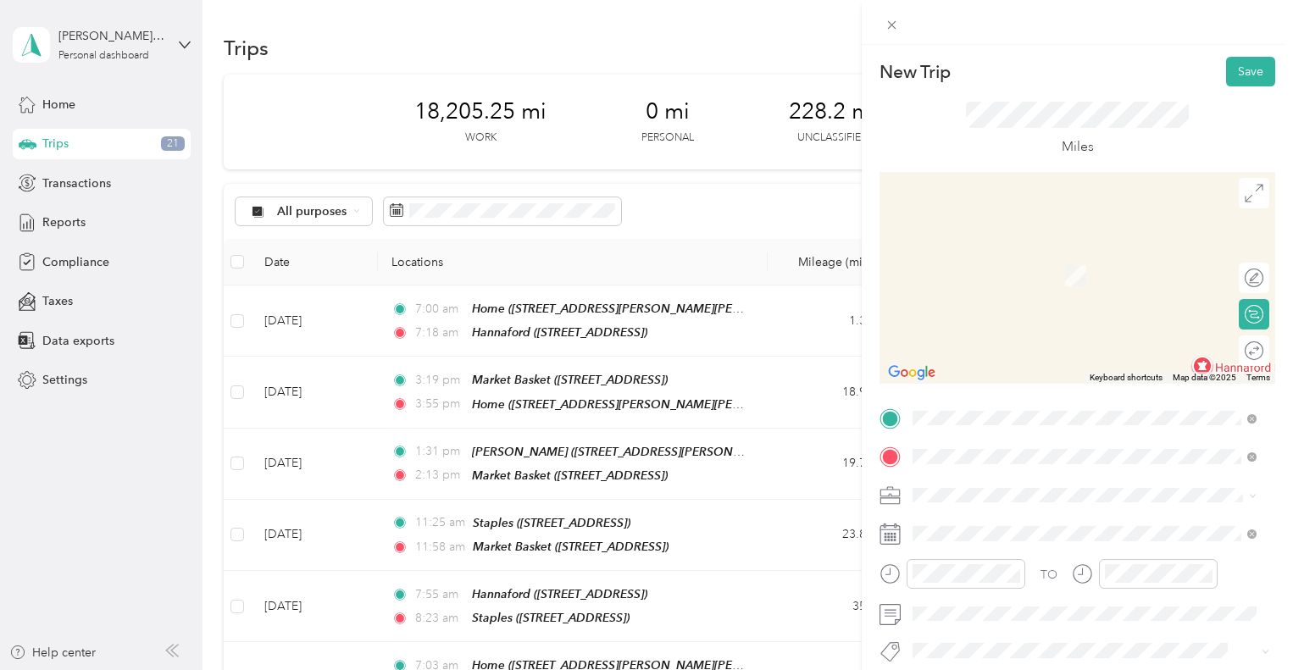
click at [1050, 279] on span "[STREET_ADDRESS][PERSON_NAME]" at bounding box center [1046, 281] width 202 height 14
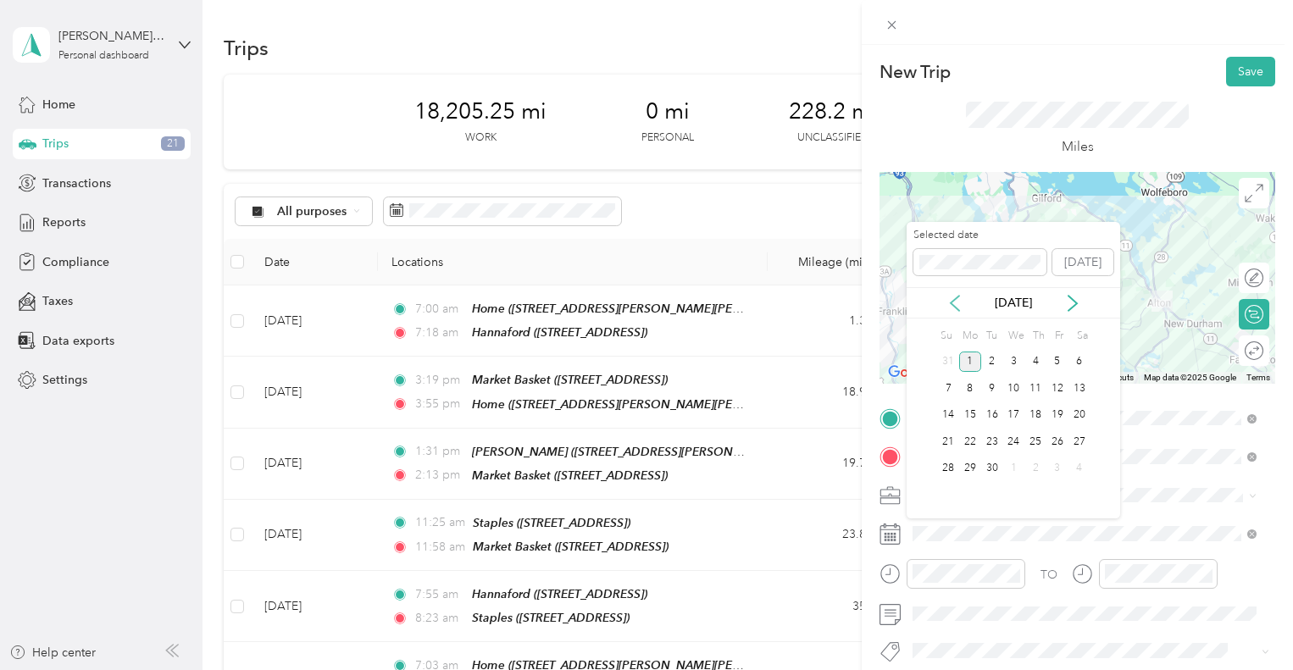
click at [952, 303] on icon at bounding box center [954, 303] width 8 height 15
click at [1054, 464] on div "29" at bounding box center [1057, 468] width 22 height 21
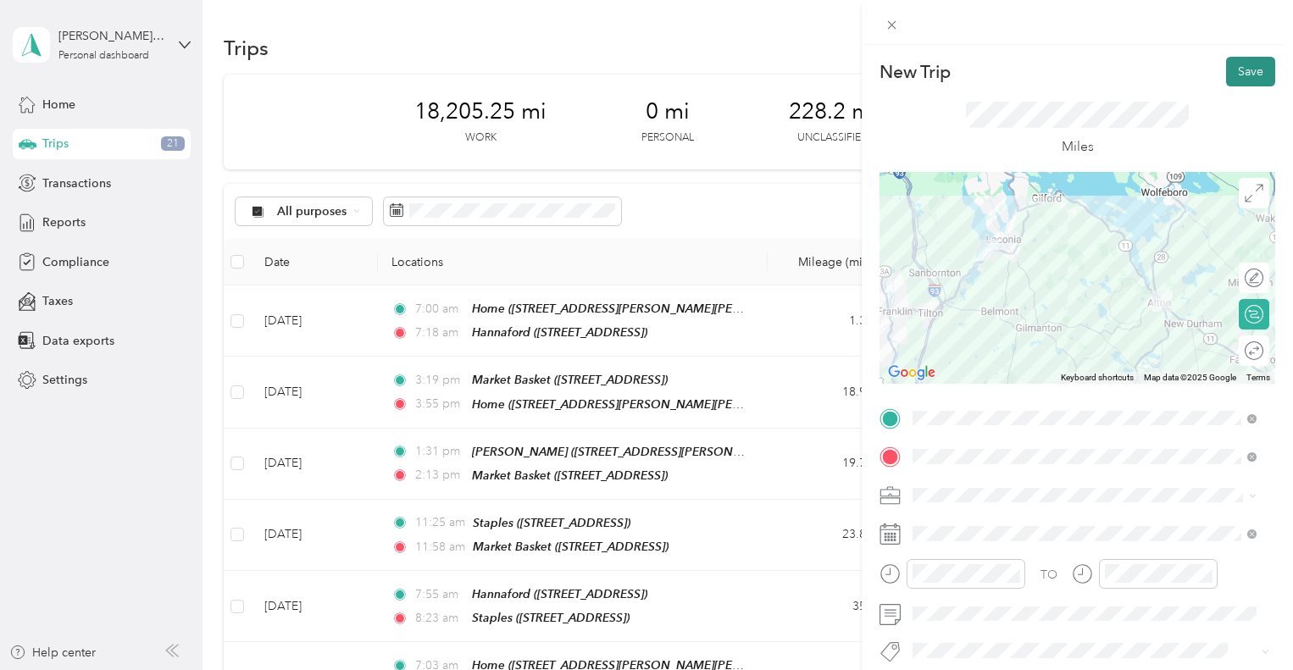
click at [1252, 67] on button "Save" at bounding box center [1250, 72] width 49 height 30
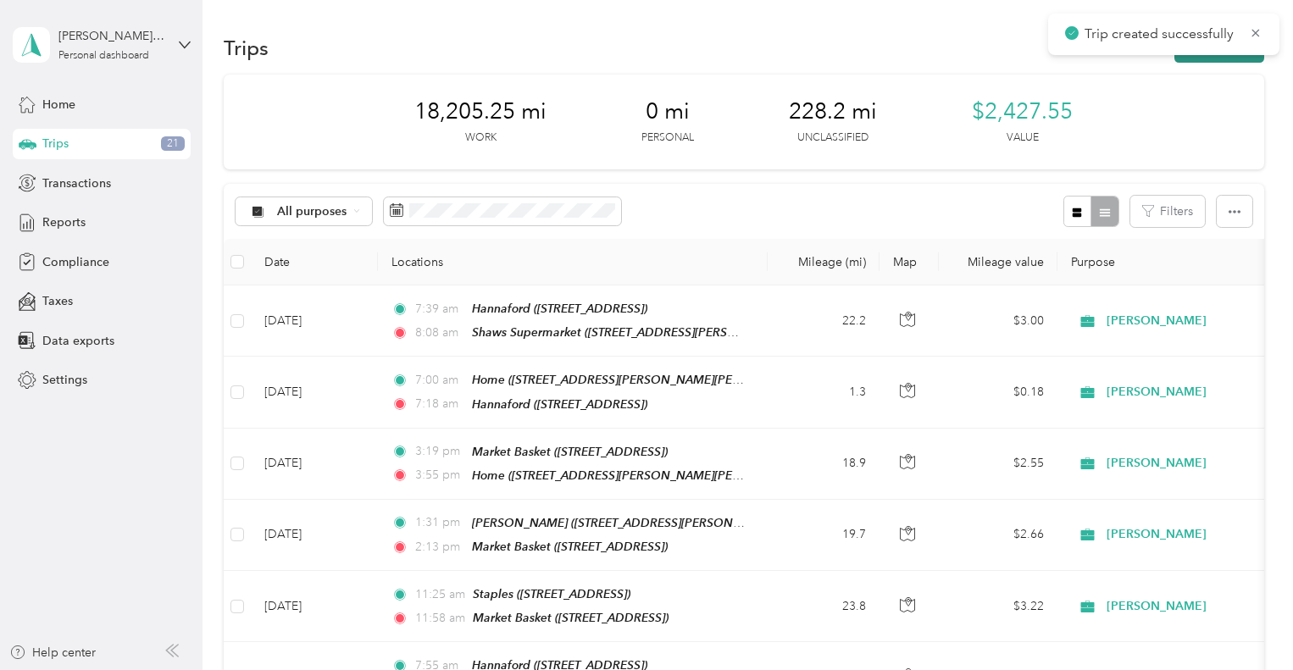
click at [1228, 60] on button "New trip" at bounding box center [1219, 48] width 90 height 30
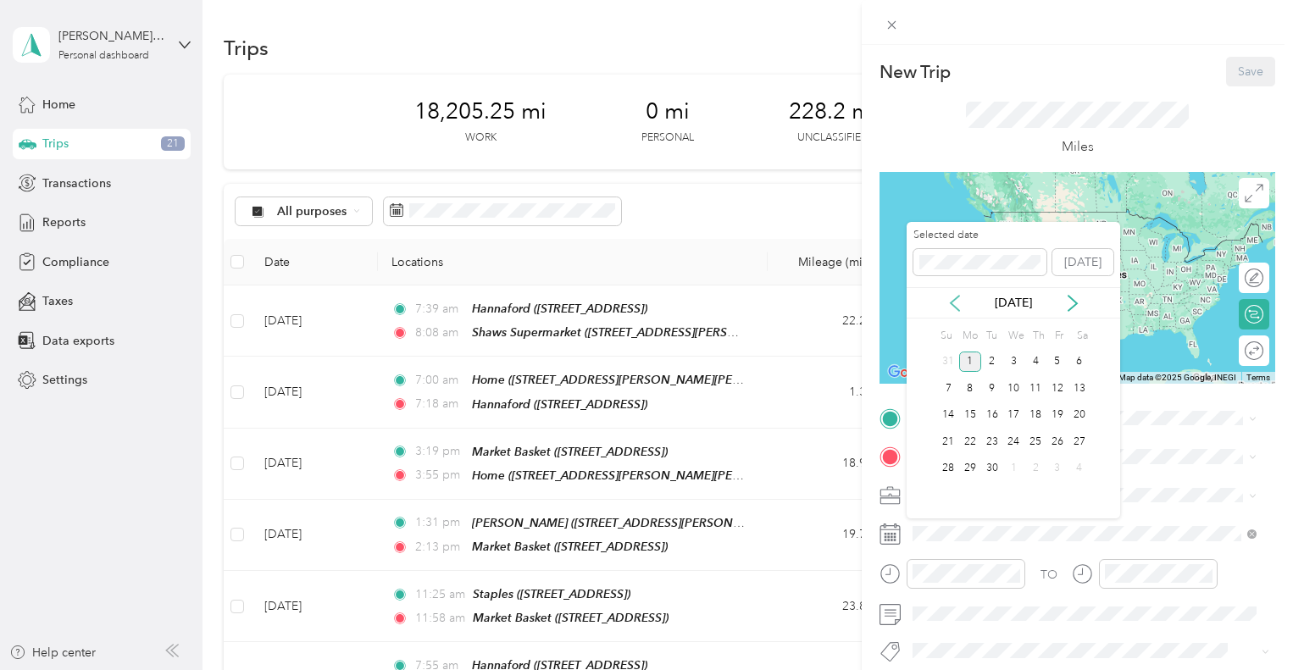
click at [956, 299] on icon at bounding box center [954, 303] width 17 height 17
click at [1055, 472] on div "29" at bounding box center [1057, 468] width 22 height 21
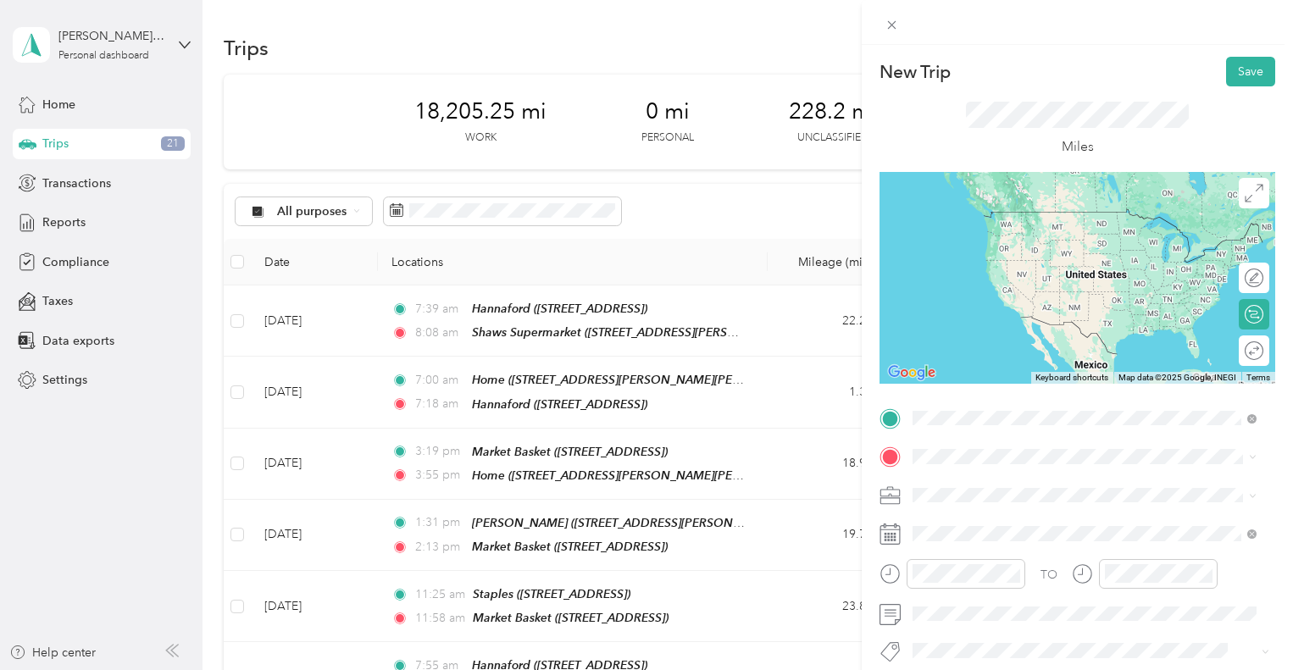
click at [1041, 501] on div "TEAM Shaws Supermarket [STREET_ADDRESS][PERSON_NAME]" at bounding box center [1046, 499] width 202 height 42
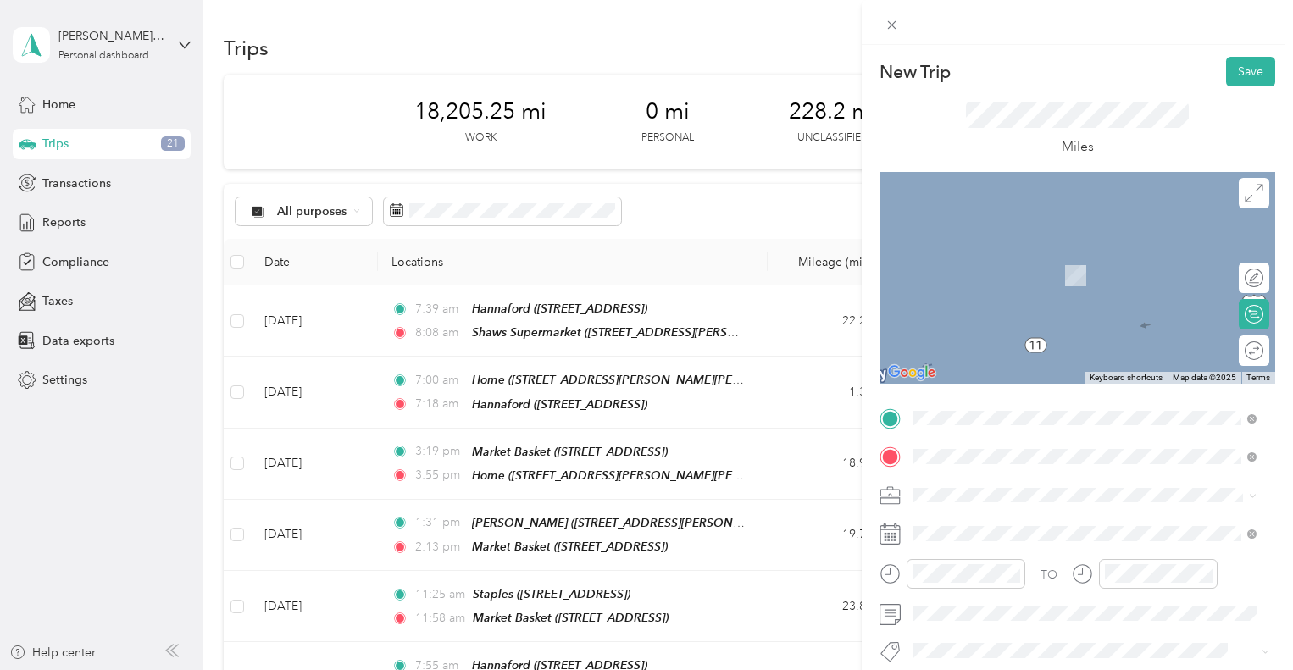
click at [1024, 269] on div "TEAM Hannaford-[STREET_ADDRESS]" at bounding box center [1017, 270] width 144 height 42
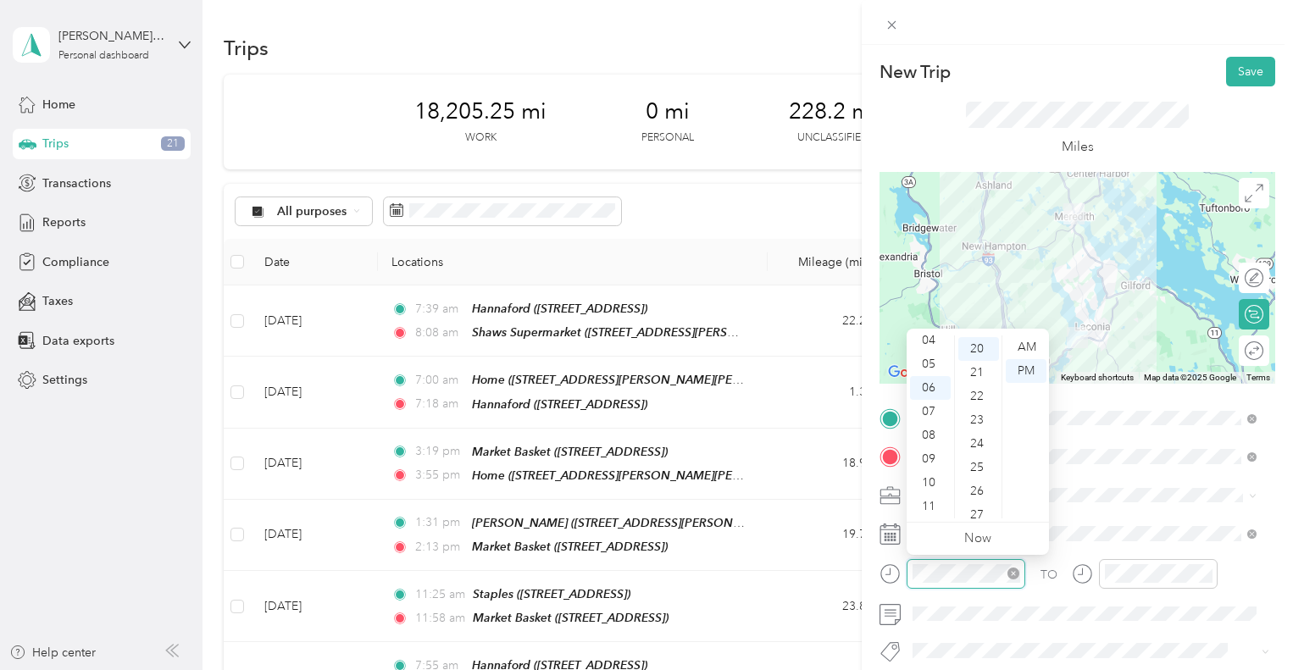
scroll to position [474, 0]
click at [934, 458] on div "09" at bounding box center [930, 459] width 41 height 24
click at [984, 344] on div "00" at bounding box center [978, 347] width 41 height 24
click at [1038, 342] on div "AM" at bounding box center [1026, 347] width 41 height 24
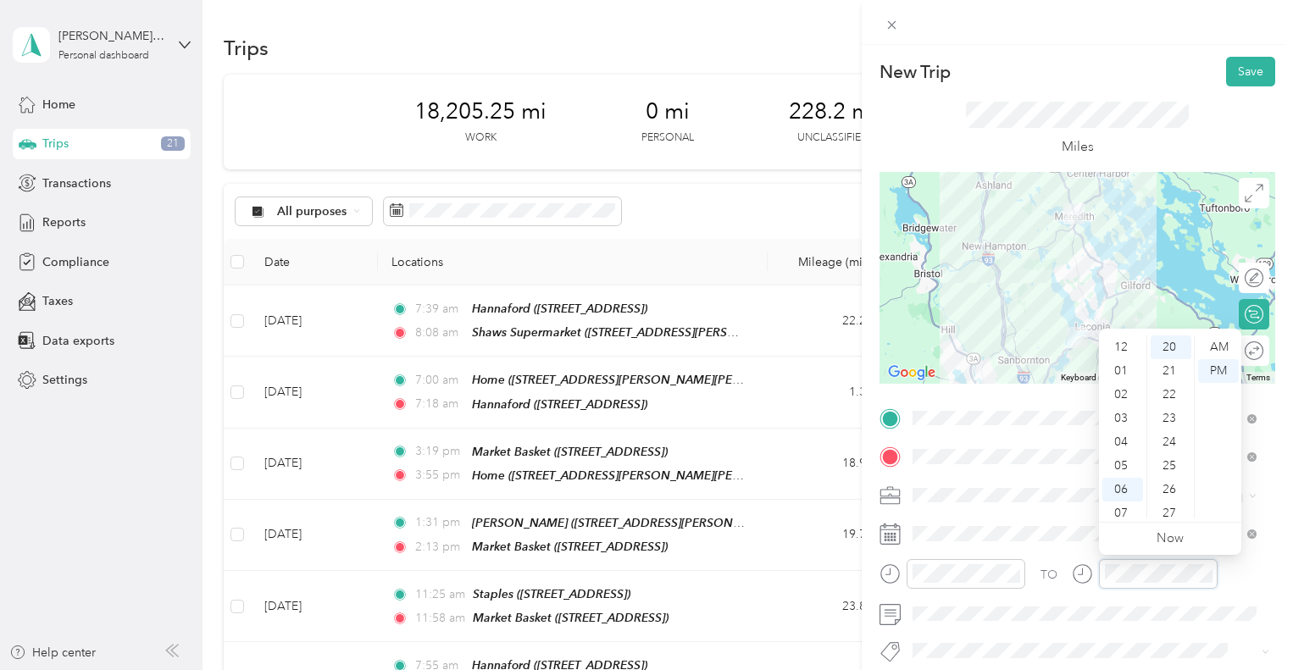
scroll to position [102, 0]
click at [1122, 456] on div "09" at bounding box center [1122, 459] width 41 height 24
click at [1172, 491] on div "37" at bounding box center [1170, 497] width 41 height 24
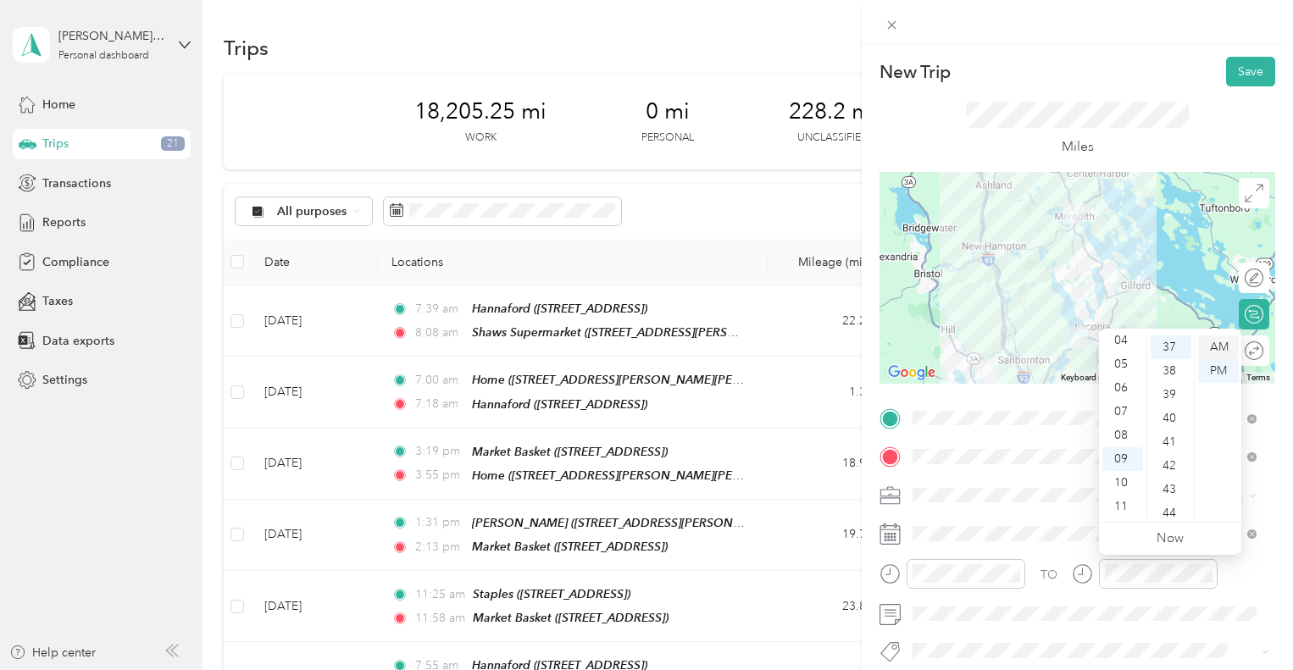
click at [1222, 346] on div "AM" at bounding box center [1218, 347] width 41 height 24
click at [1237, 70] on button "Save" at bounding box center [1250, 72] width 49 height 30
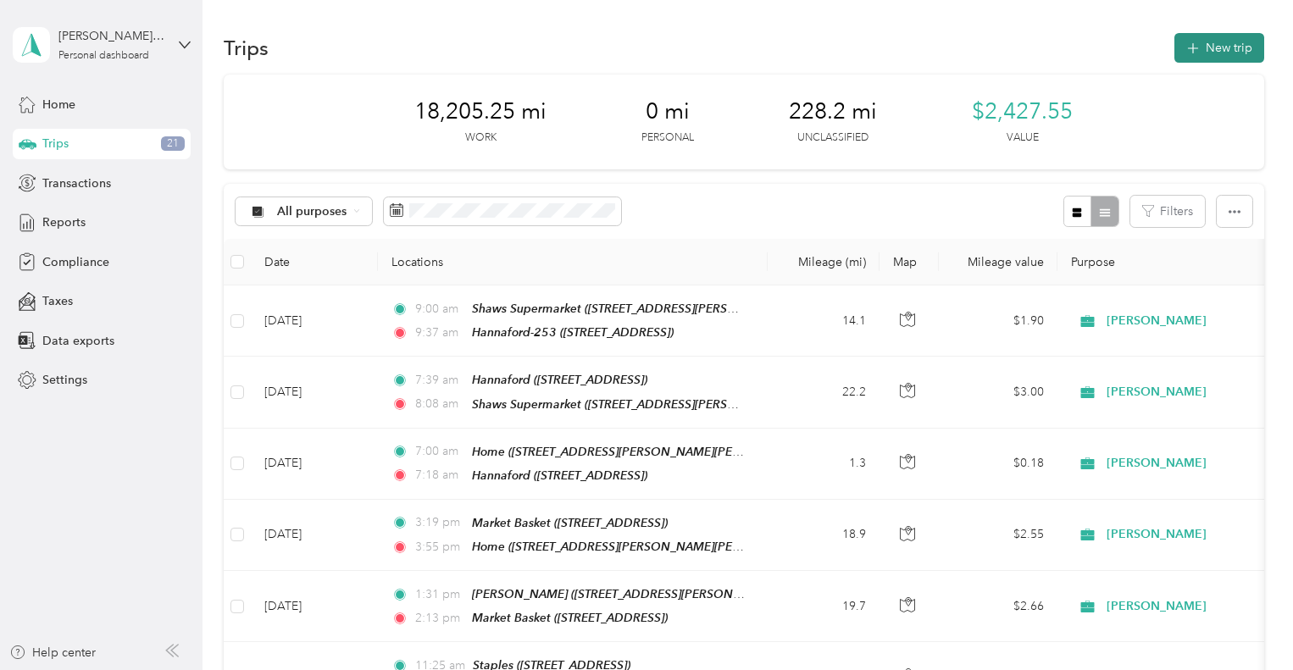
click at [1211, 52] on button "New trip" at bounding box center [1219, 48] width 90 height 30
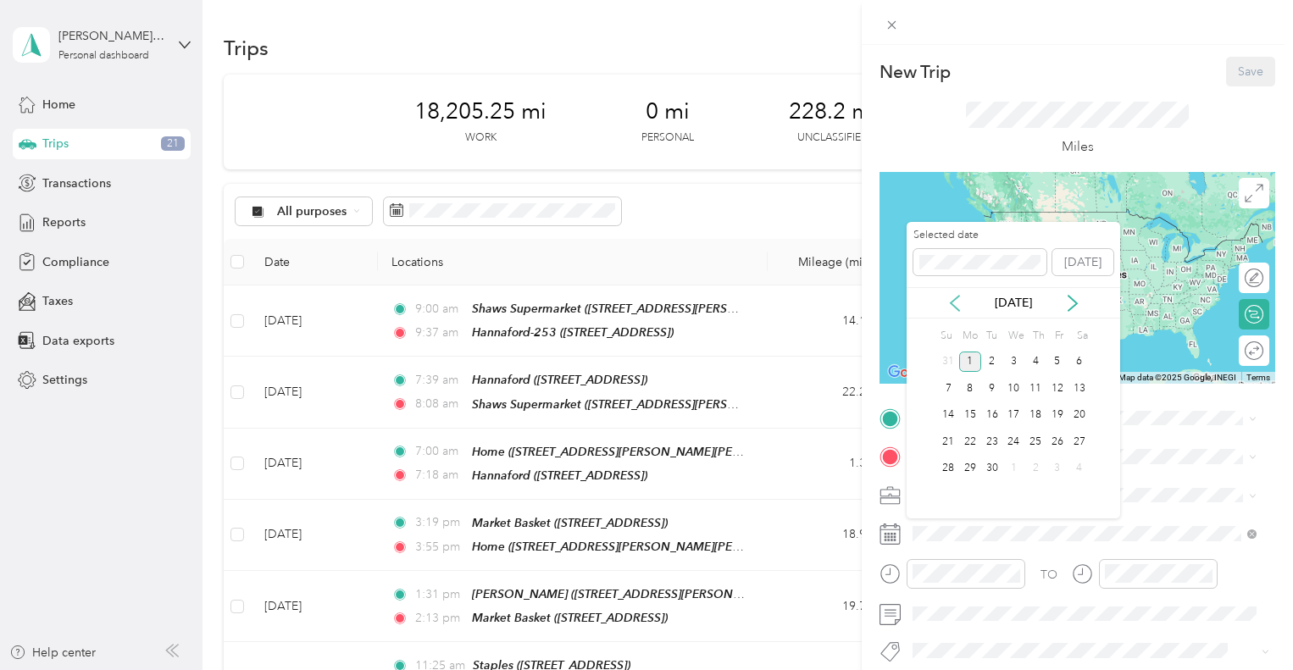
click at [951, 300] on icon at bounding box center [954, 303] width 8 height 15
click at [1061, 467] on div "29" at bounding box center [1057, 468] width 22 height 21
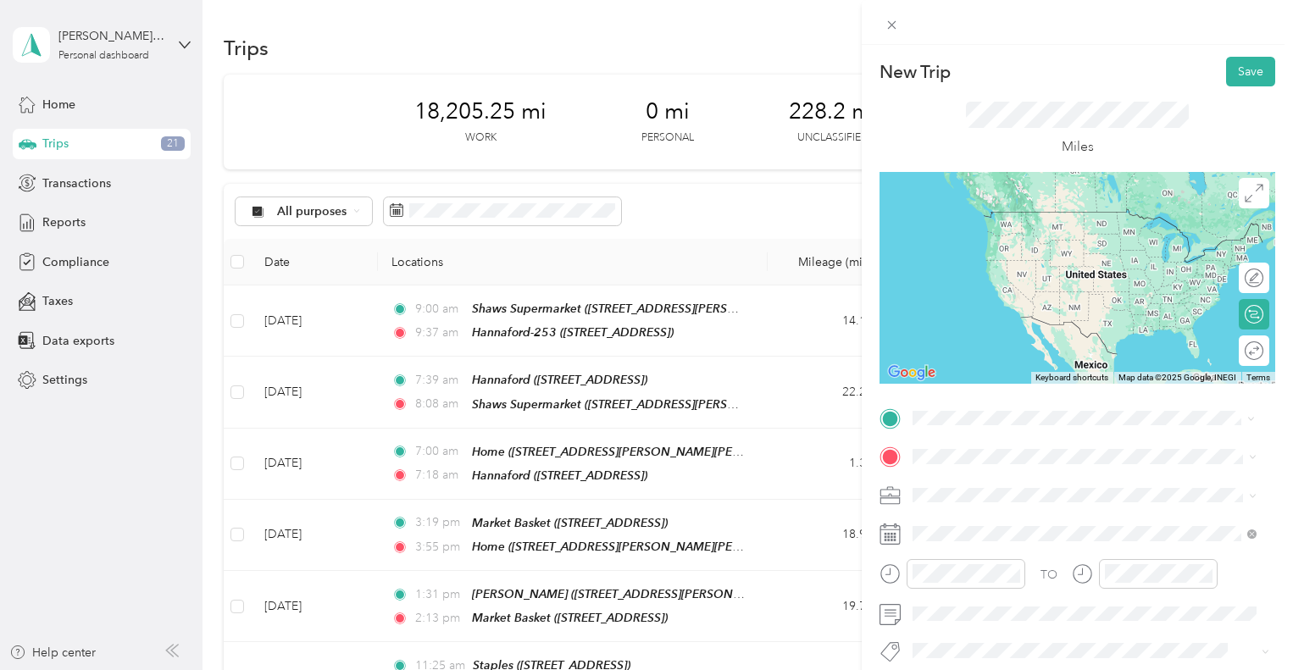
click at [1033, 502] on div "TEAM Hannaford-[STREET_ADDRESS]" at bounding box center [1017, 499] width 144 height 42
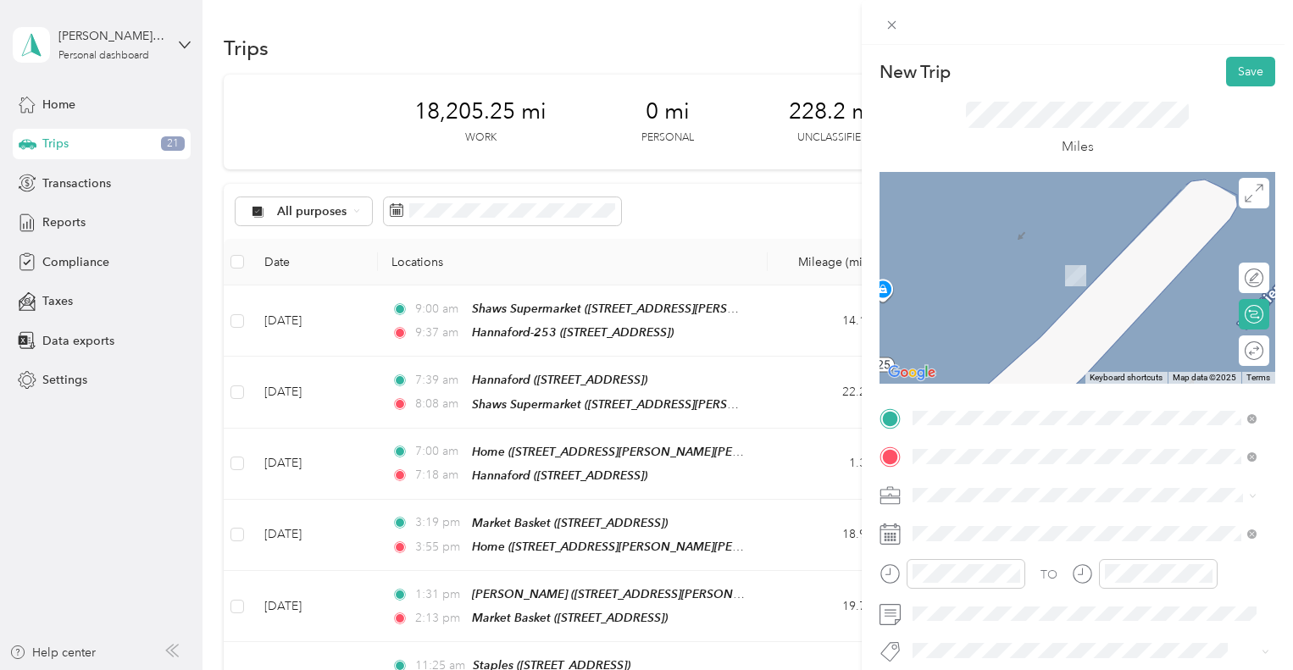
click at [1027, 289] on div "TEAM Hannaford [STREET_ADDRESS]" at bounding box center [1004, 270] width 118 height 42
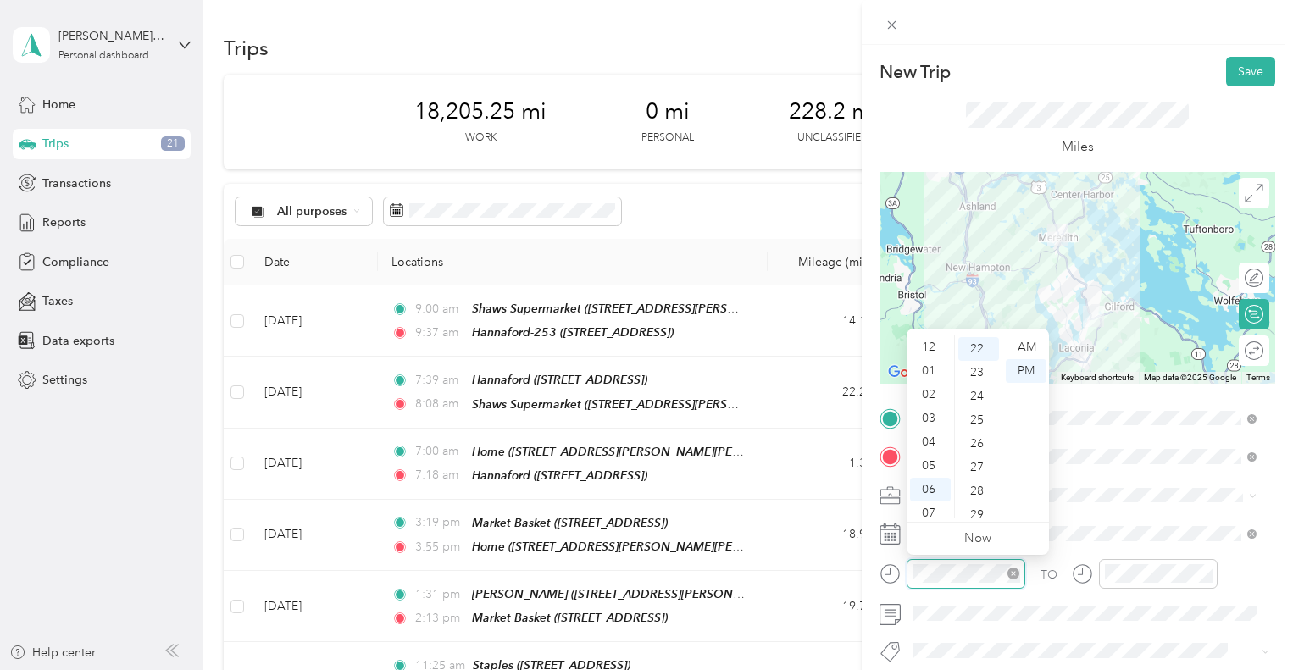
scroll to position [102, 0]
click at [937, 485] on div "10" at bounding box center [930, 483] width 41 height 24
click at [971, 484] on div "28" at bounding box center [978, 490] width 41 height 24
click at [1030, 341] on div "AM" at bounding box center [1026, 347] width 41 height 24
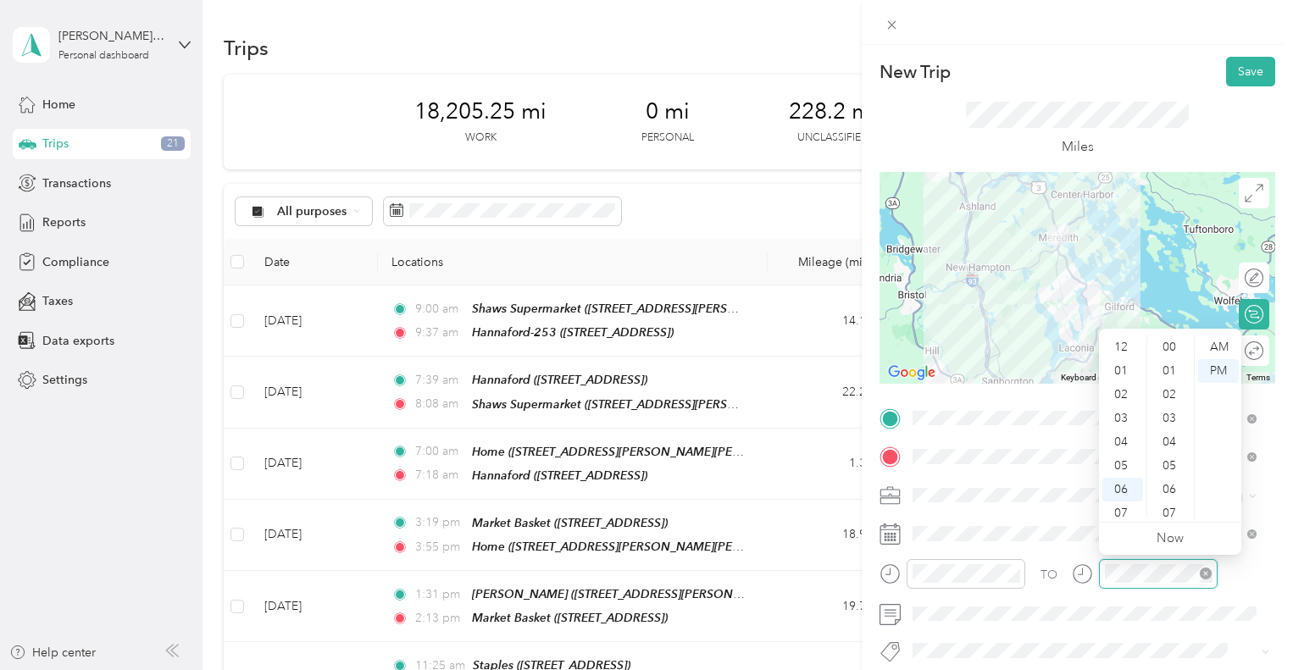
scroll to position [102, 0]
click at [1124, 501] on div "11" at bounding box center [1122, 507] width 41 height 24
click at [1172, 360] on div "01" at bounding box center [1170, 358] width 41 height 24
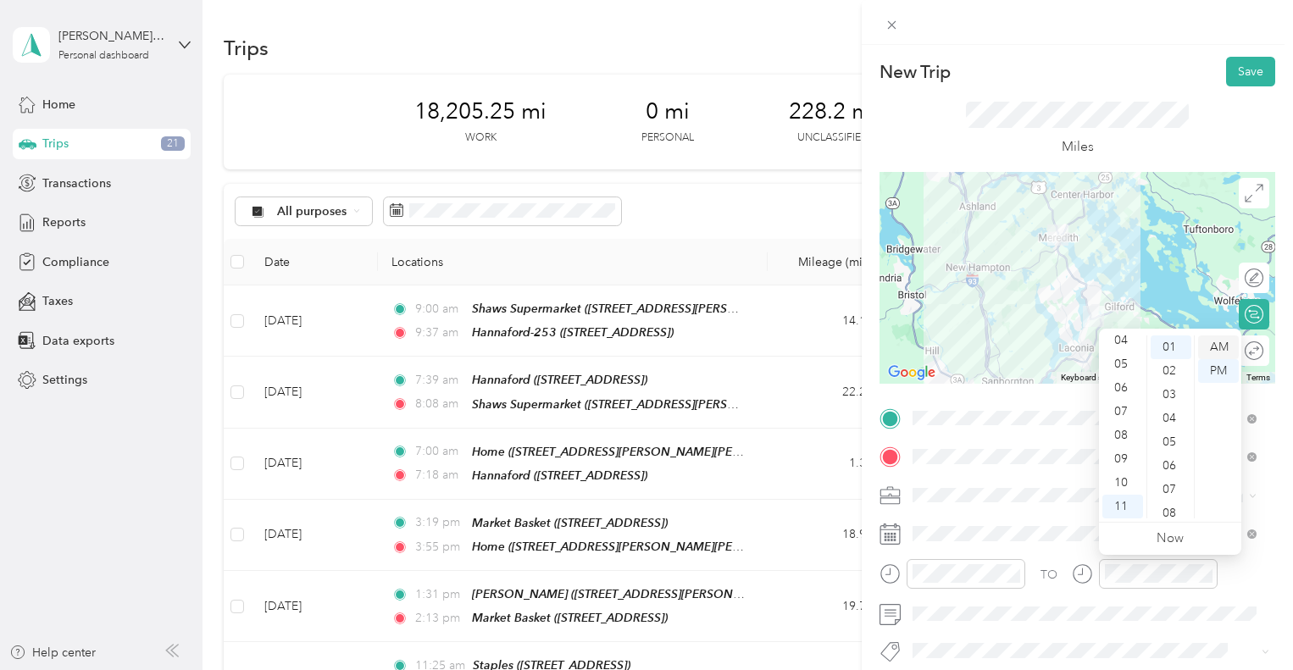
click at [1223, 341] on div "AM" at bounding box center [1218, 347] width 41 height 24
click at [1238, 78] on button "Save" at bounding box center [1250, 72] width 49 height 30
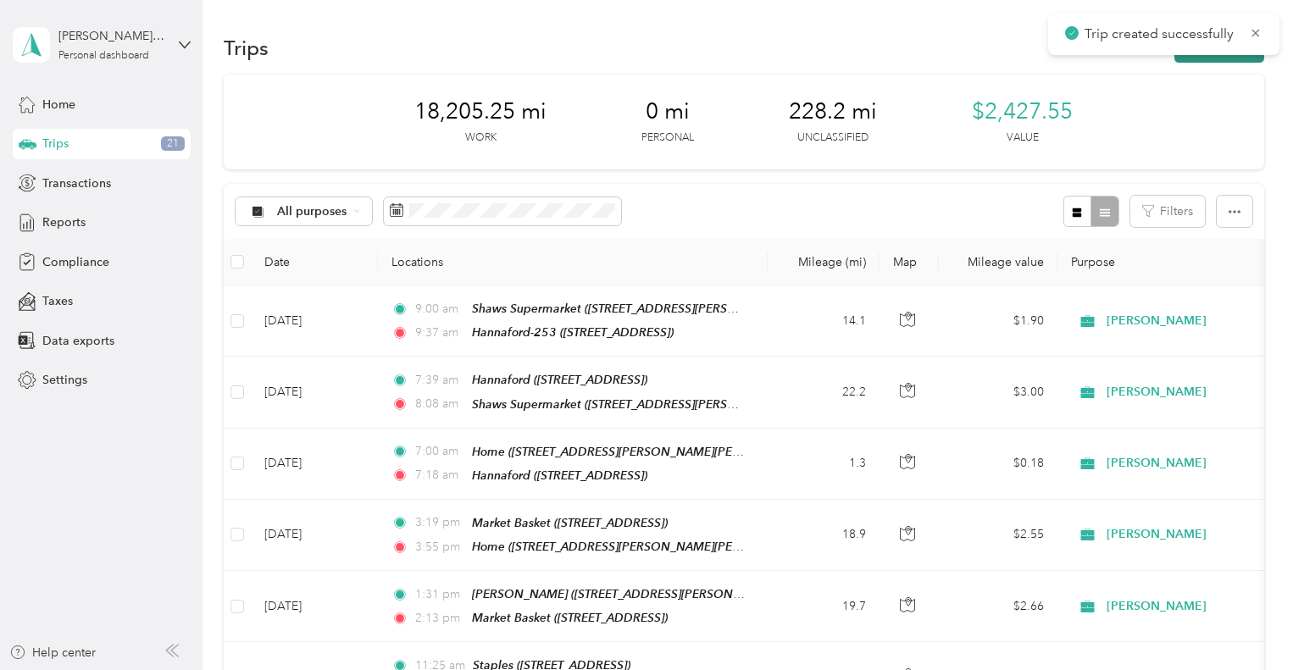
click at [1206, 56] on button "New trip" at bounding box center [1219, 48] width 90 height 30
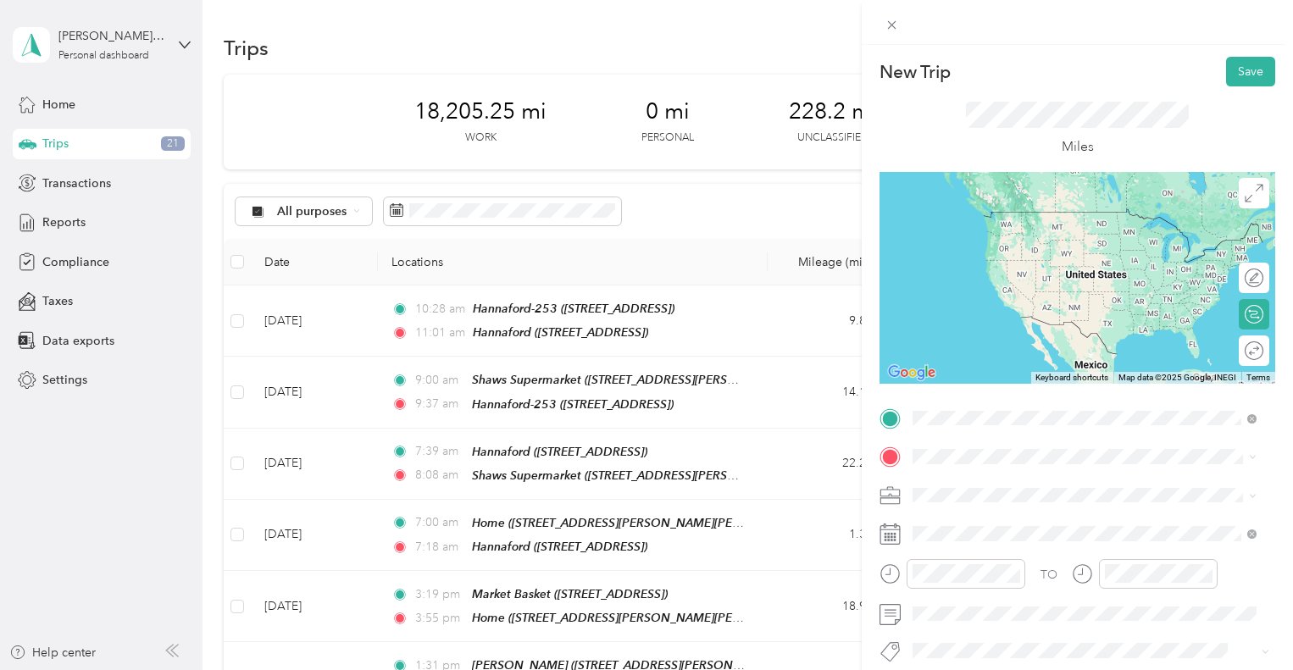
click at [1052, 506] on span "[STREET_ADDRESS]" at bounding box center [999, 510] width 108 height 14
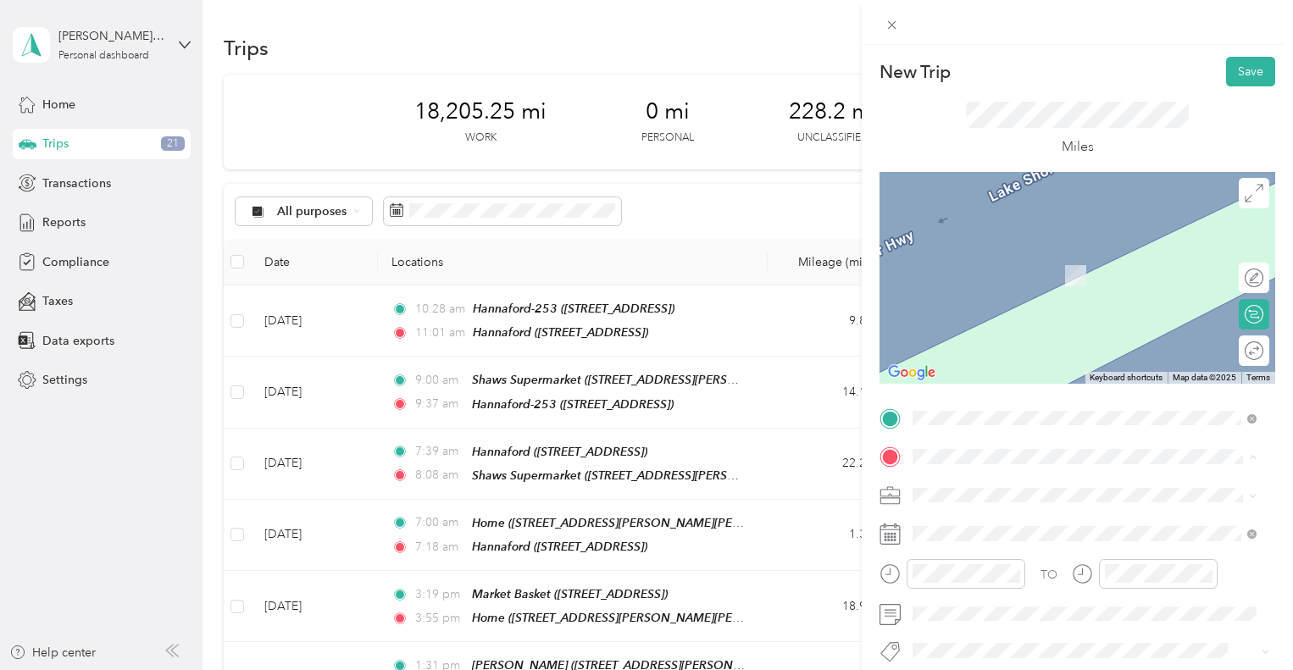
click at [995, 278] on span "[STREET_ADDRESS][PERSON_NAME][PERSON_NAME]" at bounding box center [1093, 276] width 296 height 14
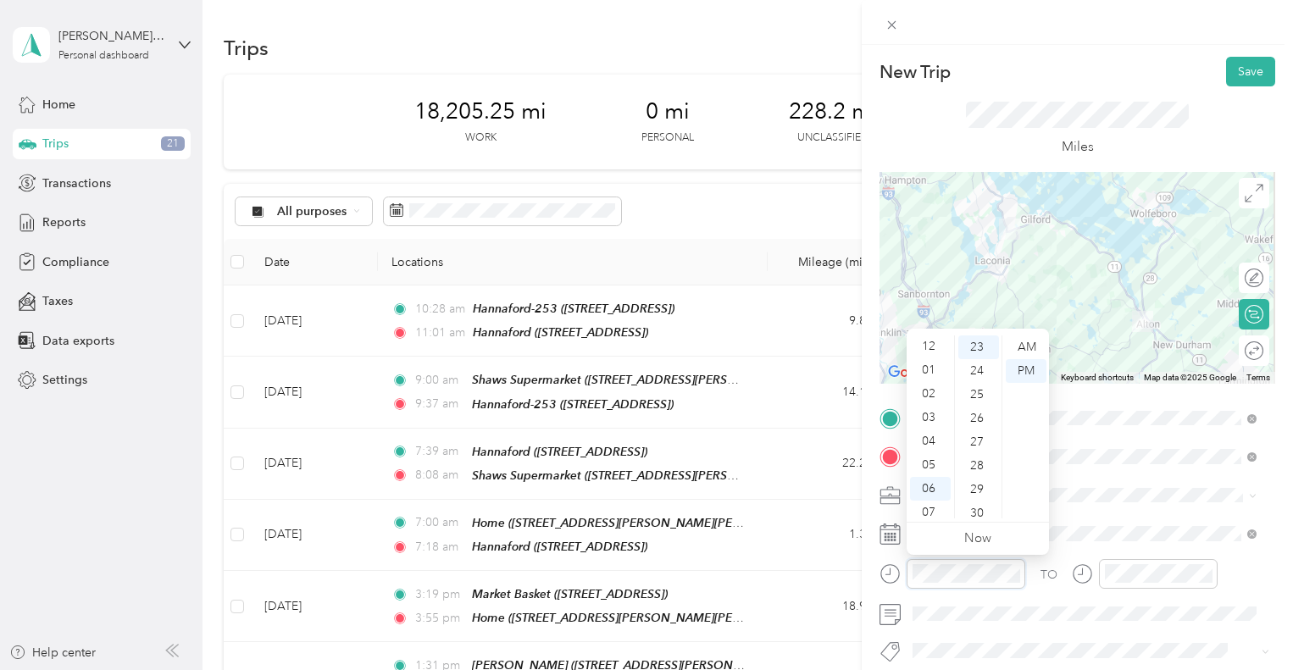
scroll to position [0, 0]
click at [923, 367] on div "01" at bounding box center [930, 371] width 41 height 24
click at [977, 472] on div "07" at bounding box center [978, 476] width 41 height 24
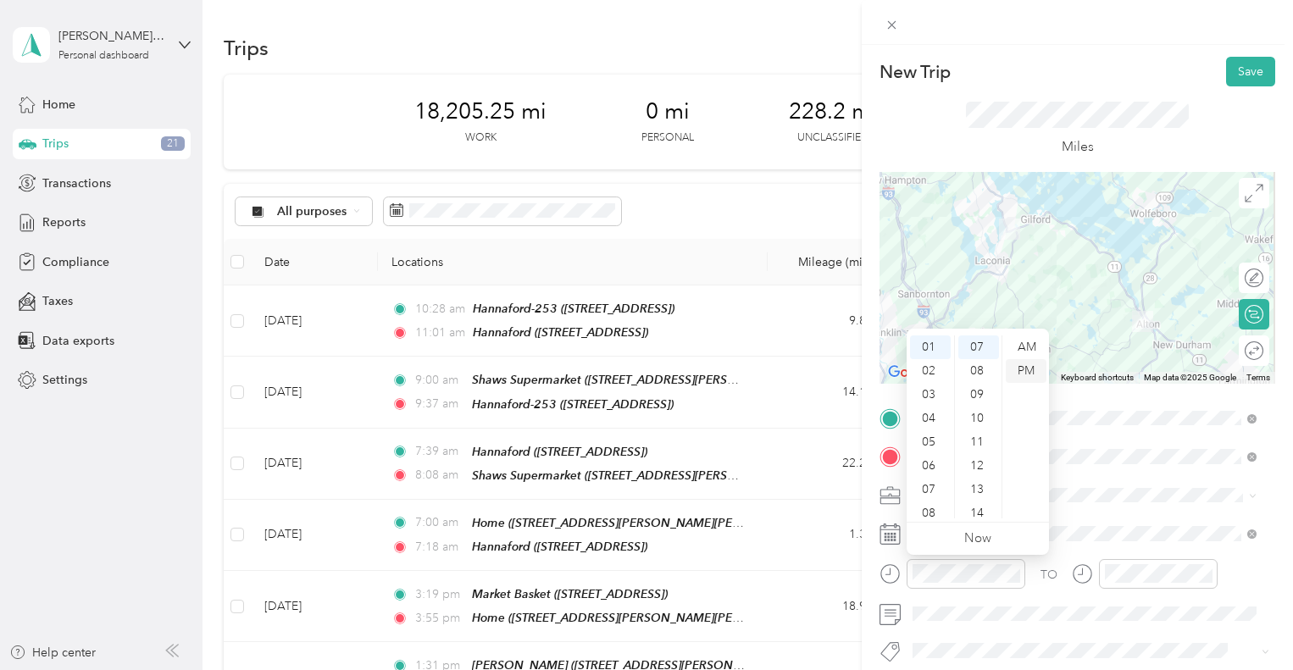
click at [1028, 365] on div "PM" at bounding box center [1026, 371] width 41 height 24
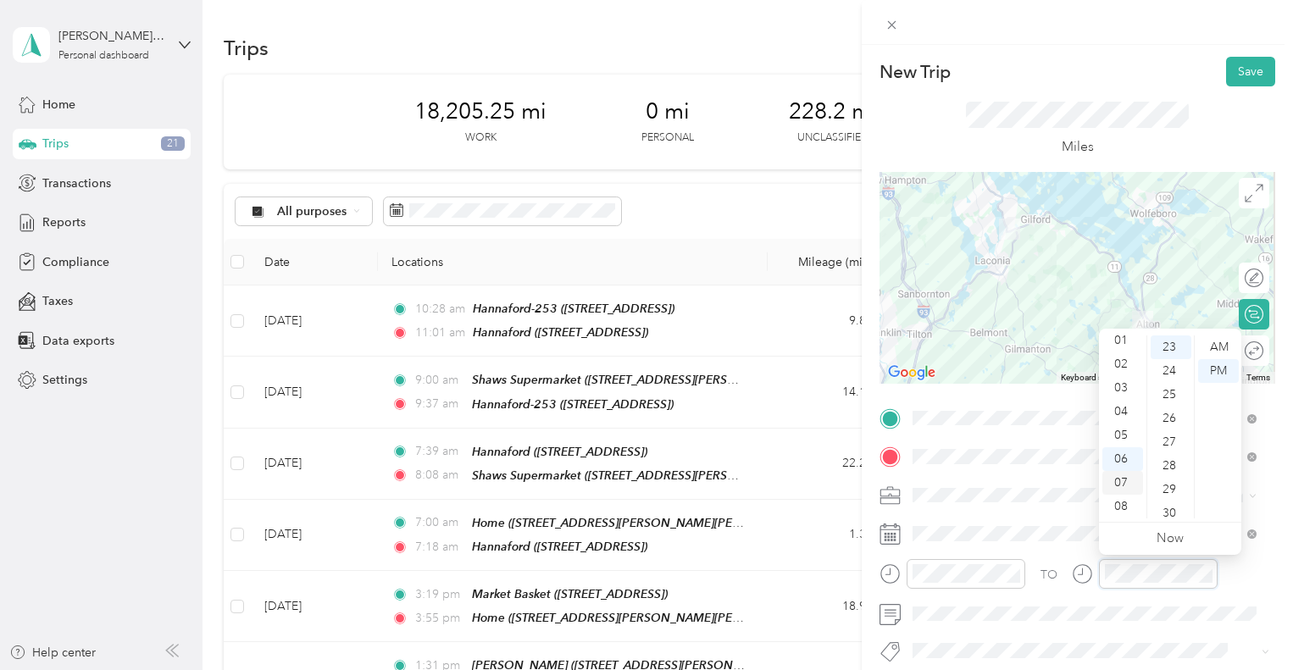
scroll to position [0, 0]
click at [1122, 366] on div "01" at bounding box center [1122, 371] width 41 height 24
click at [1123, 373] on div "02" at bounding box center [1122, 371] width 41 height 24
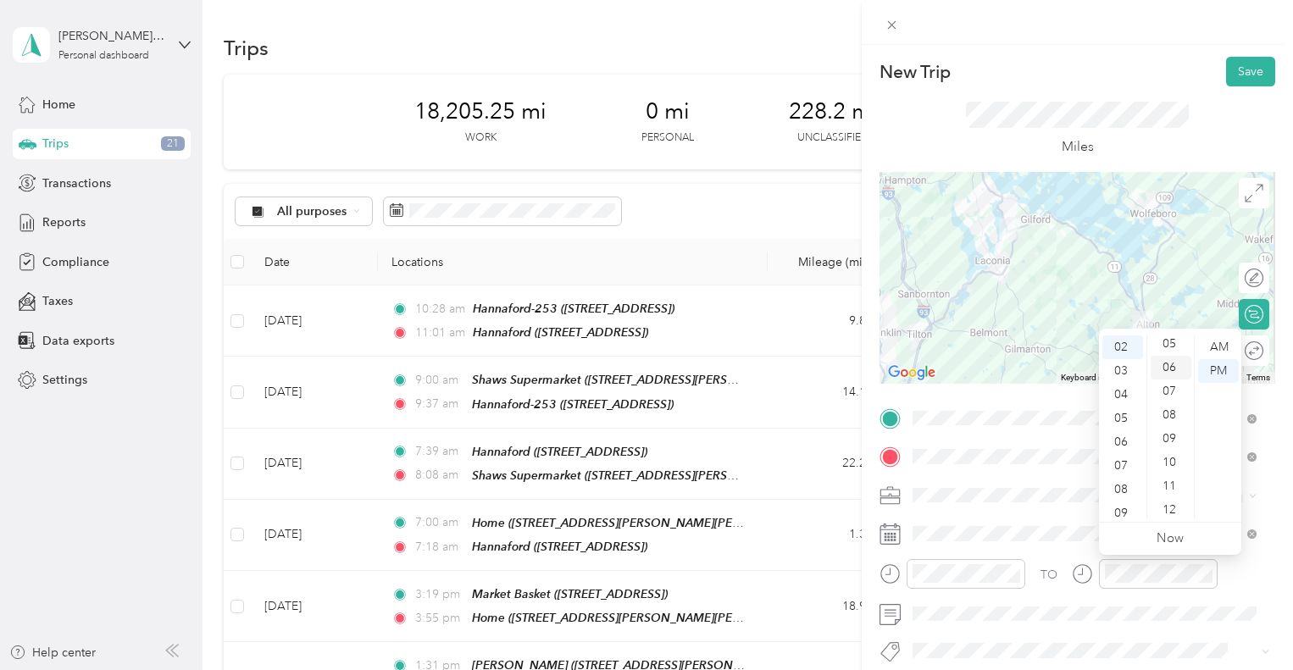
click at [1171, 367] on div "06" at bounding box center [1170, 368] width 41 height 24
click at [1230, 373] on div "PM" at bounding box center [1218, 371] width 41 height 24
click at [1127, 352] on div "01" at bounding box center [1122, 358] width 41 height 24
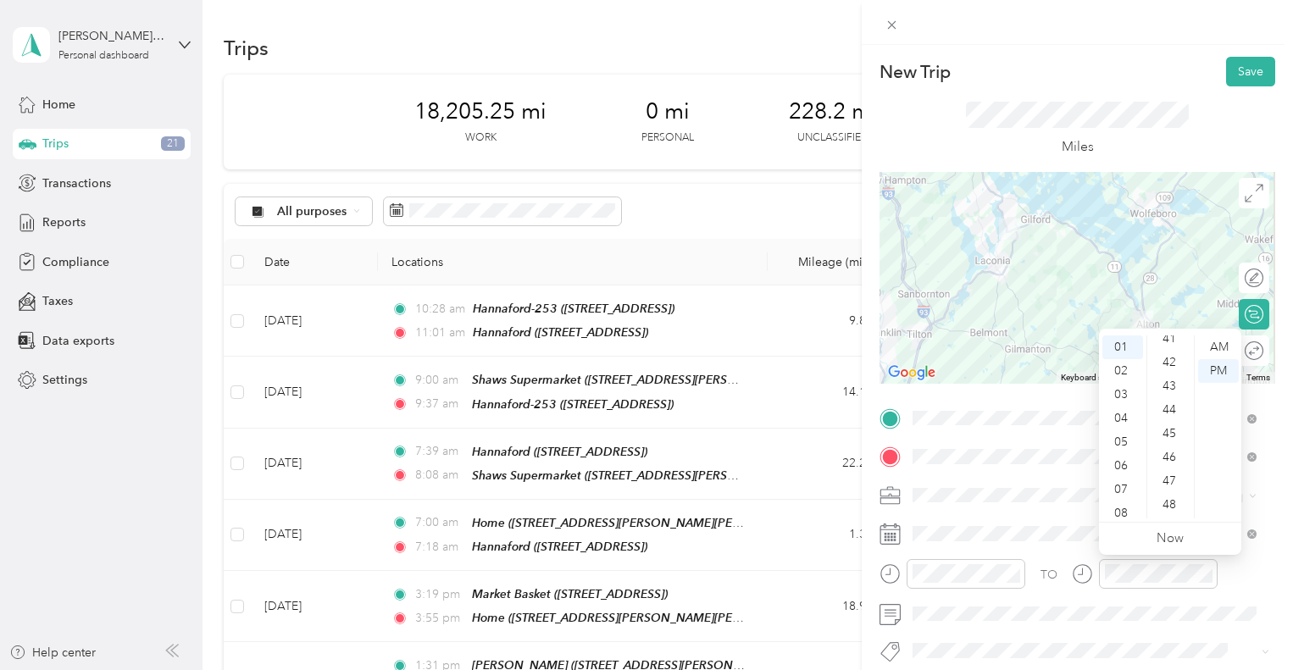
scroll to position [989, 0]
click at [1169, 393] on div "44" at bounding box center [1170, 402] width 41 height 24
click at [1218, 371] on div "PM" at bounding box center [1218, 371] width 41 height 24
click at [1242, 70] on button "Save" at bounding box center [1250, 72] width 49 height 30
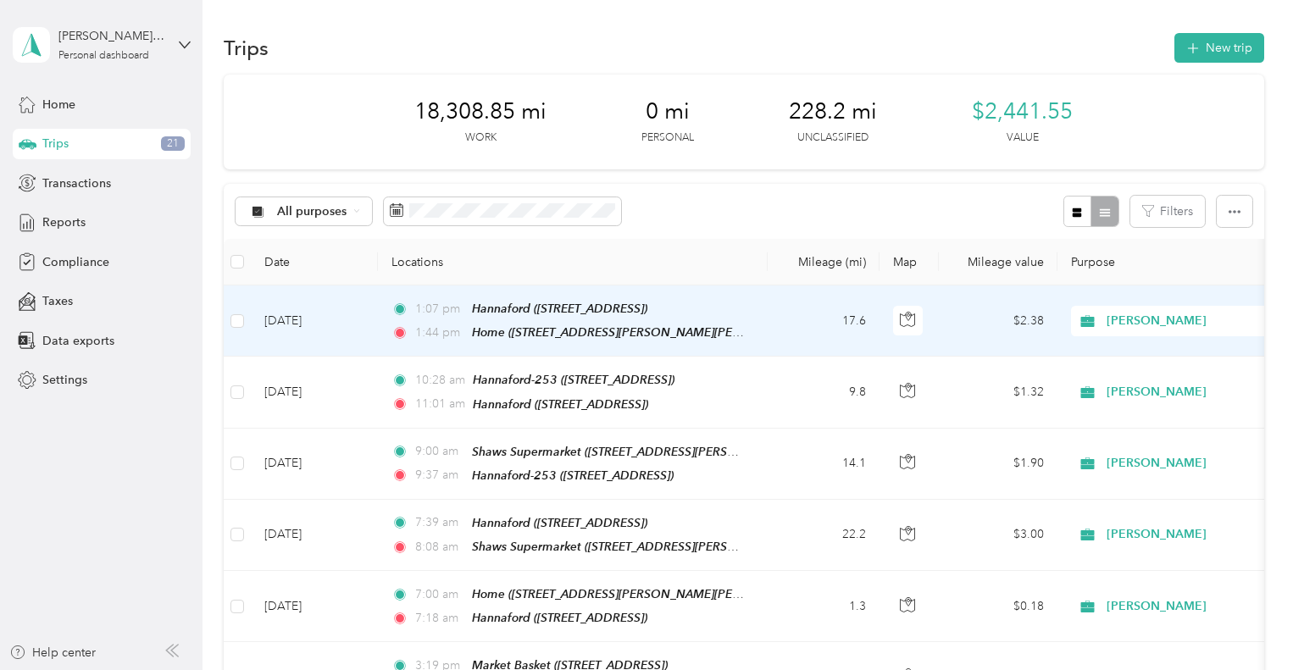
click at [278, 316] on td "[DATE]" at bounding box center [314, 320] width 127 height 71
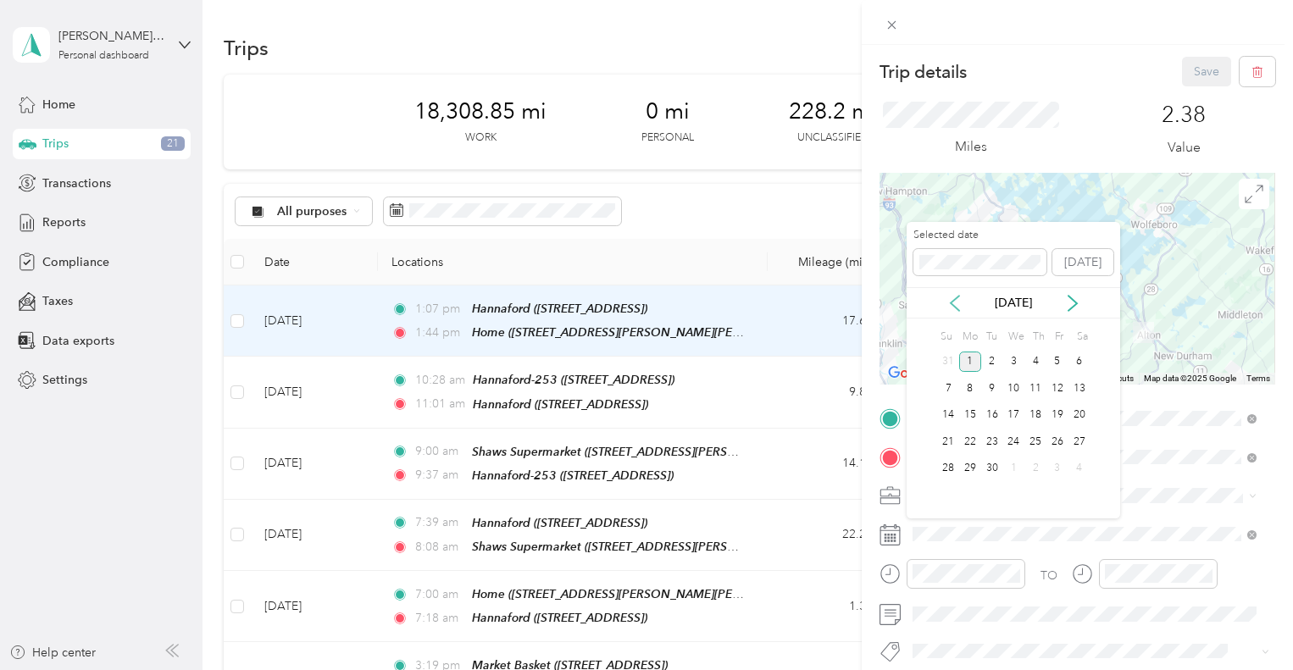
click at [956, 301] on icon at bounding box center [954, 303] width 17 height 17
click at [1057, 463] on div "29" at bounding box center [1057, 468] width 22 height 21
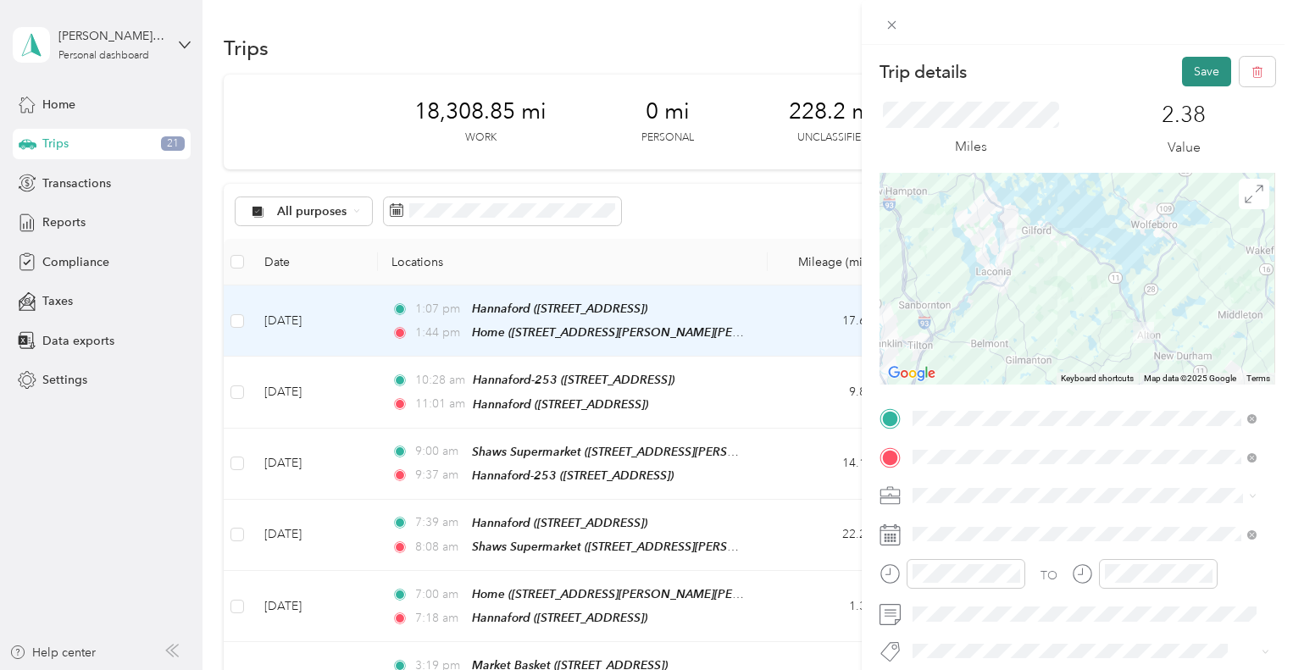
click at [1197, 74] on button "Save" at bounding box center [1206, 72] width 49 height 30
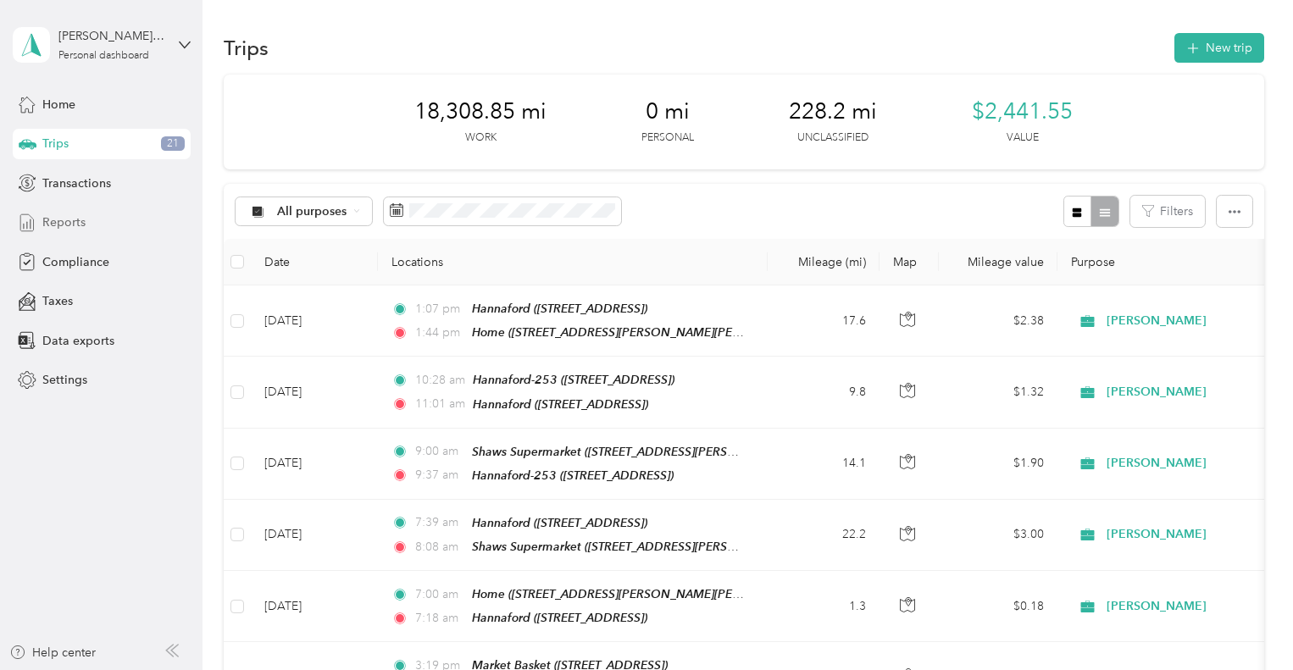
drag, startPoint x: 62, startPoint y: 216, endPoint x: 75, endPoint y: 221, distance: 13.7
click at [62, 216] on span "Reports" at bounding box center [63, 222] width 43 height 18
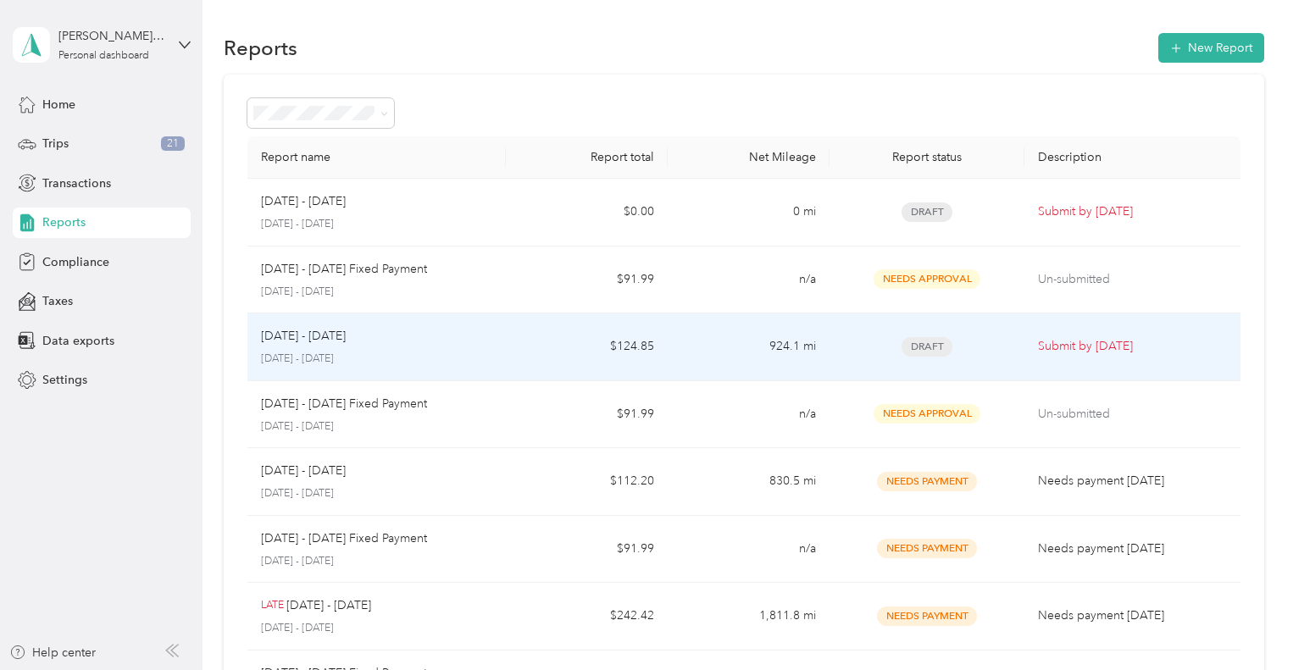
click at [1078, 341] on p "Submit by [DATE]" at bounding box center [1132, 346] width 189 height 19
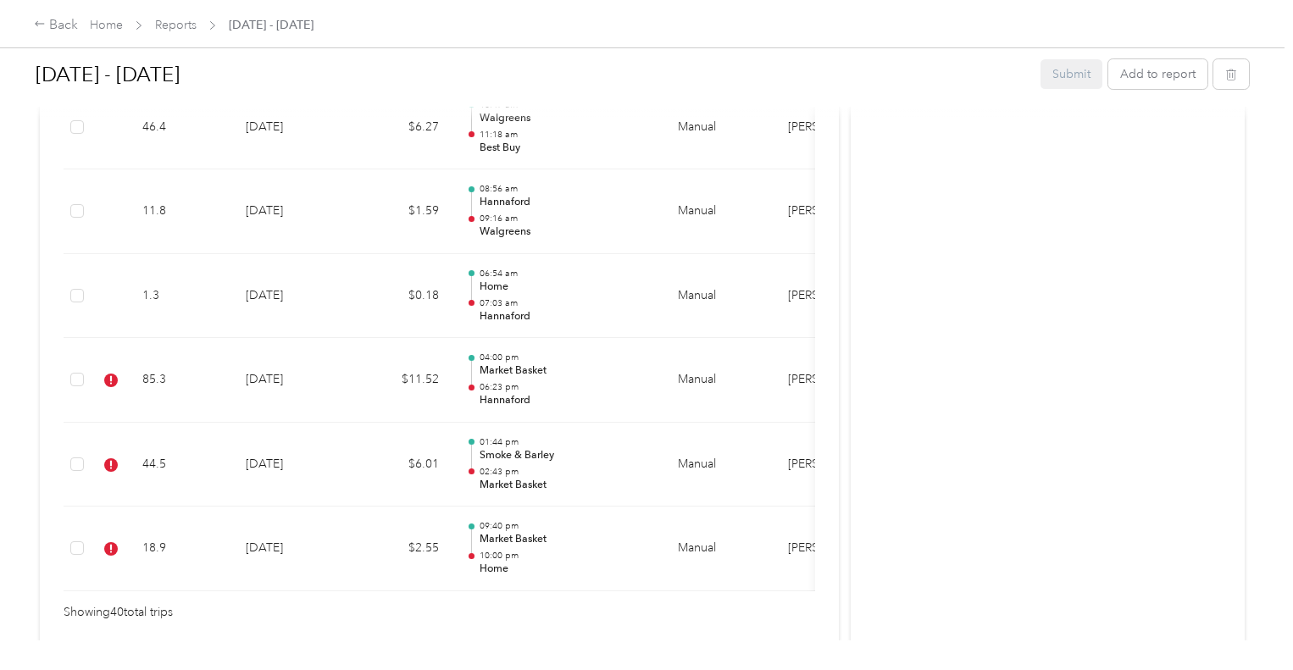
scroll to position [3473, 0]
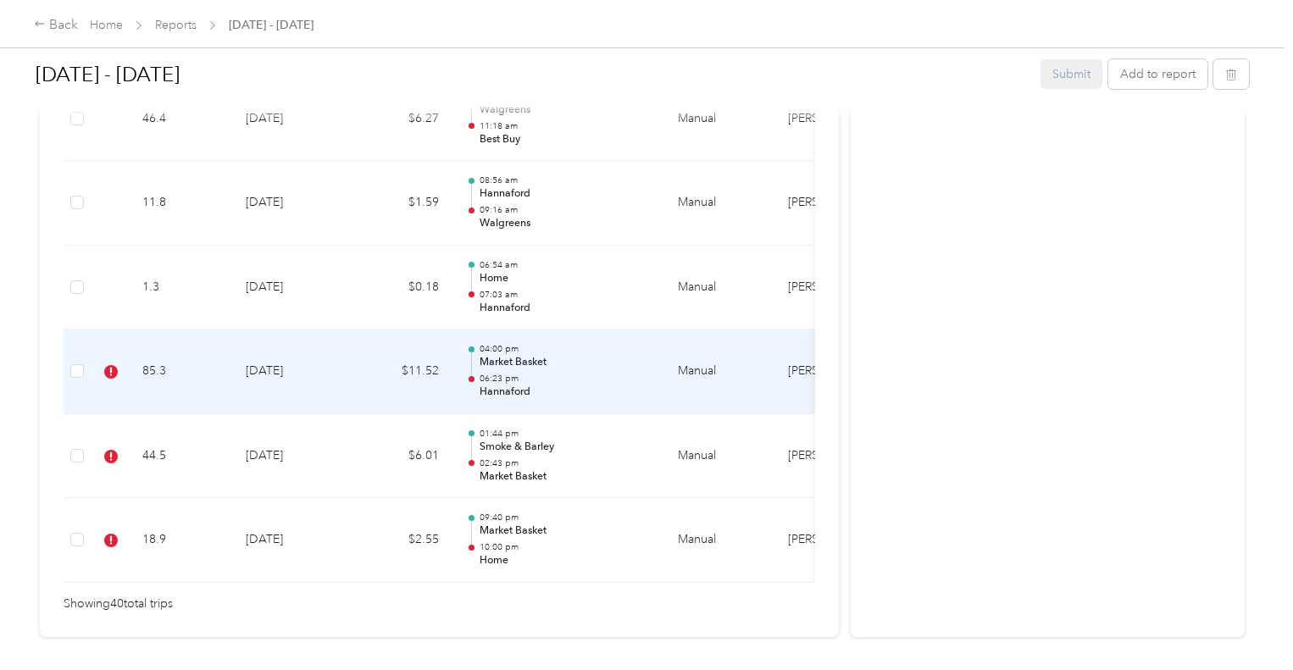
click at [152, 363] on td "85.3" at bounding box center [180, 372] width 103 height 85
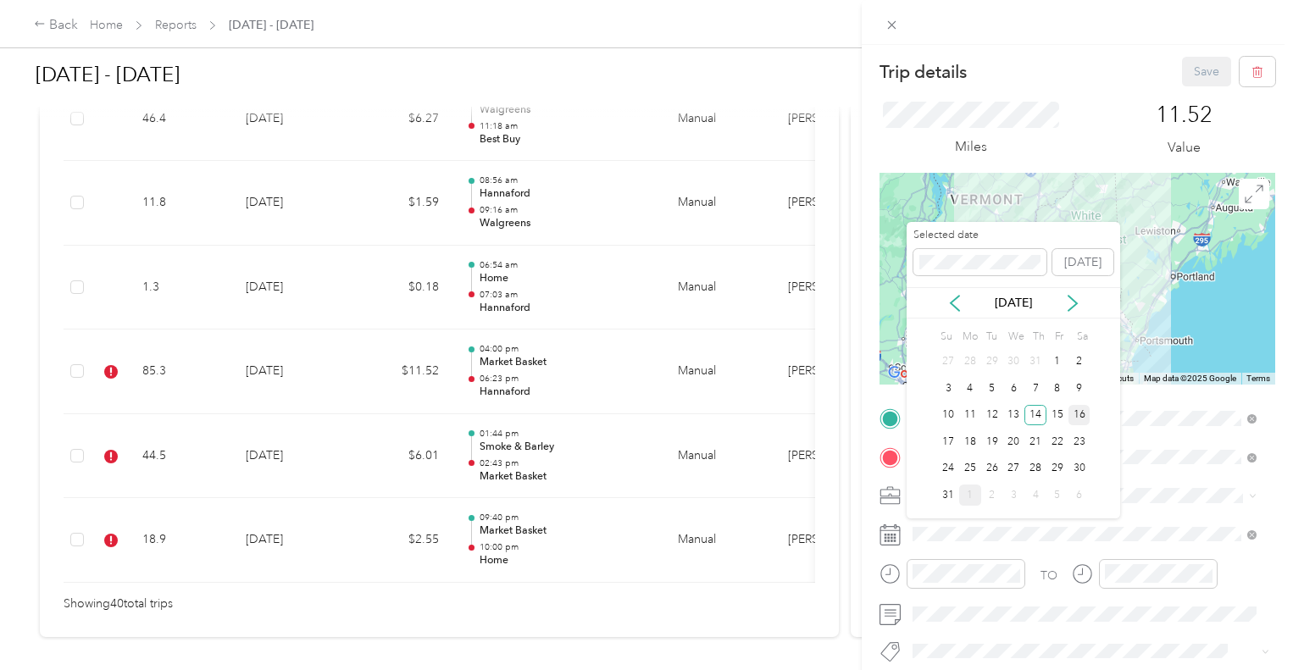
click at [1080, 413] on div "16" at bounding box center [1079, 415] width 22 height 21
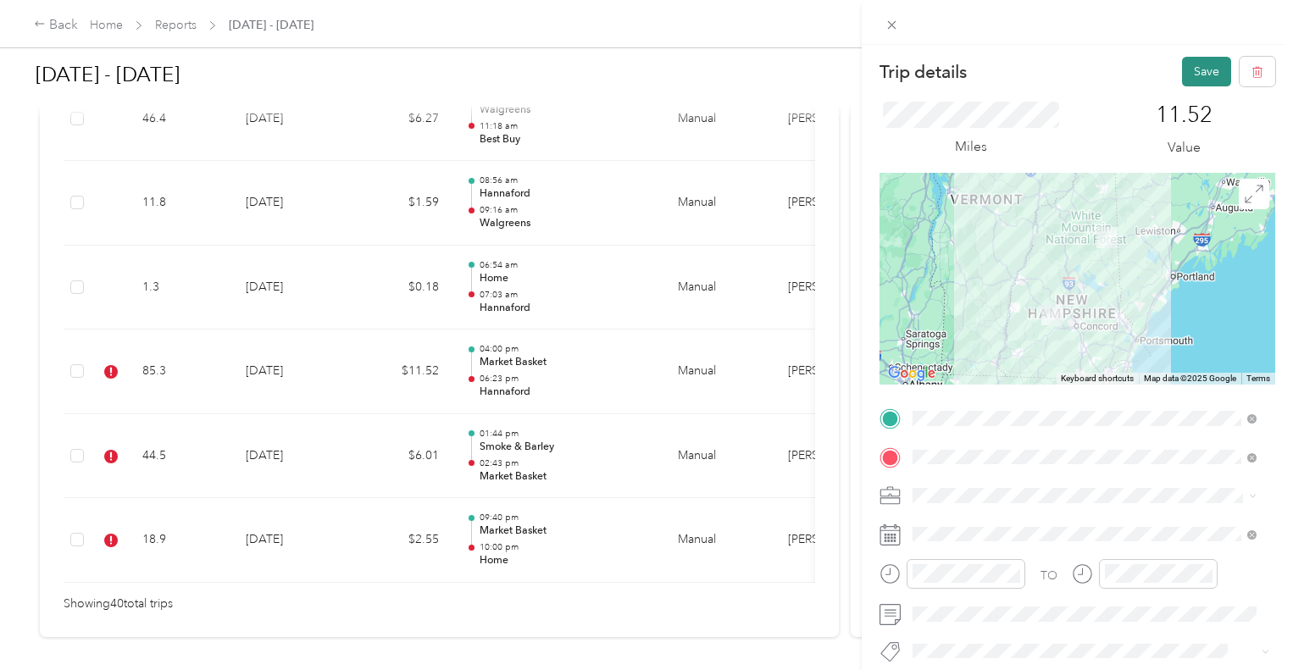
click at [1201, 75] on button "Save" at bounding box center [1206, 72] width 49 height 30
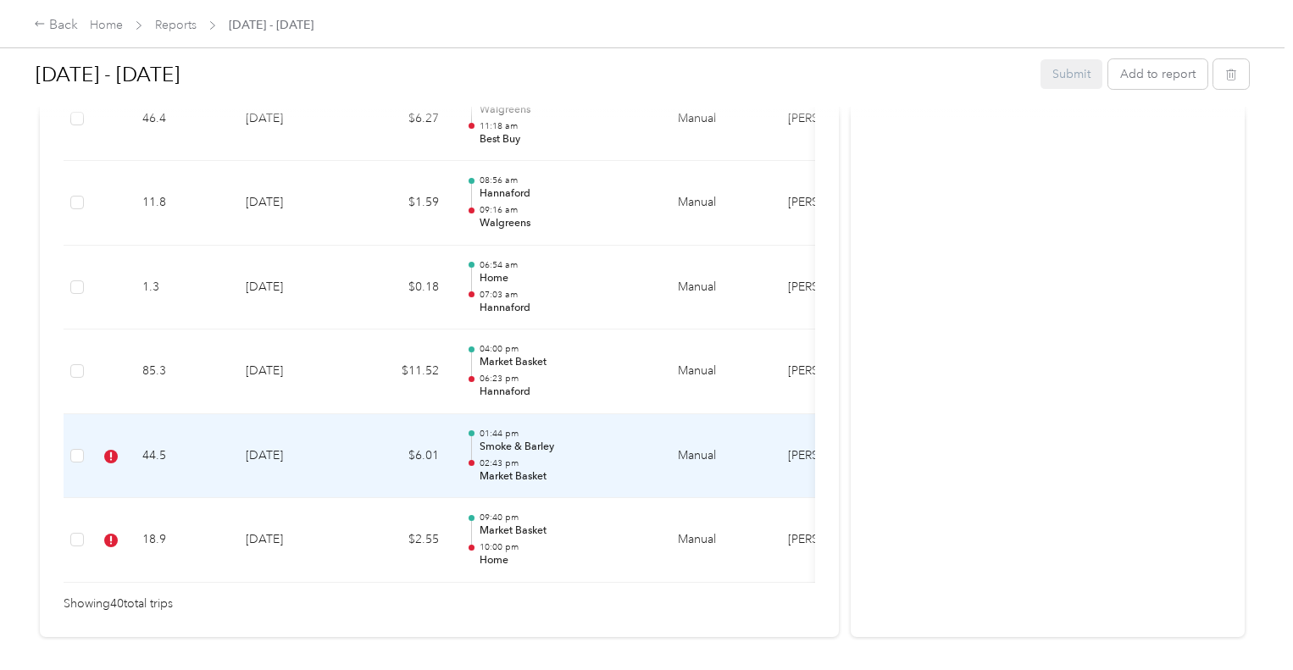
click at [152, 446] on td "44.5" at bounding box center [180, 456] width 103 height 85
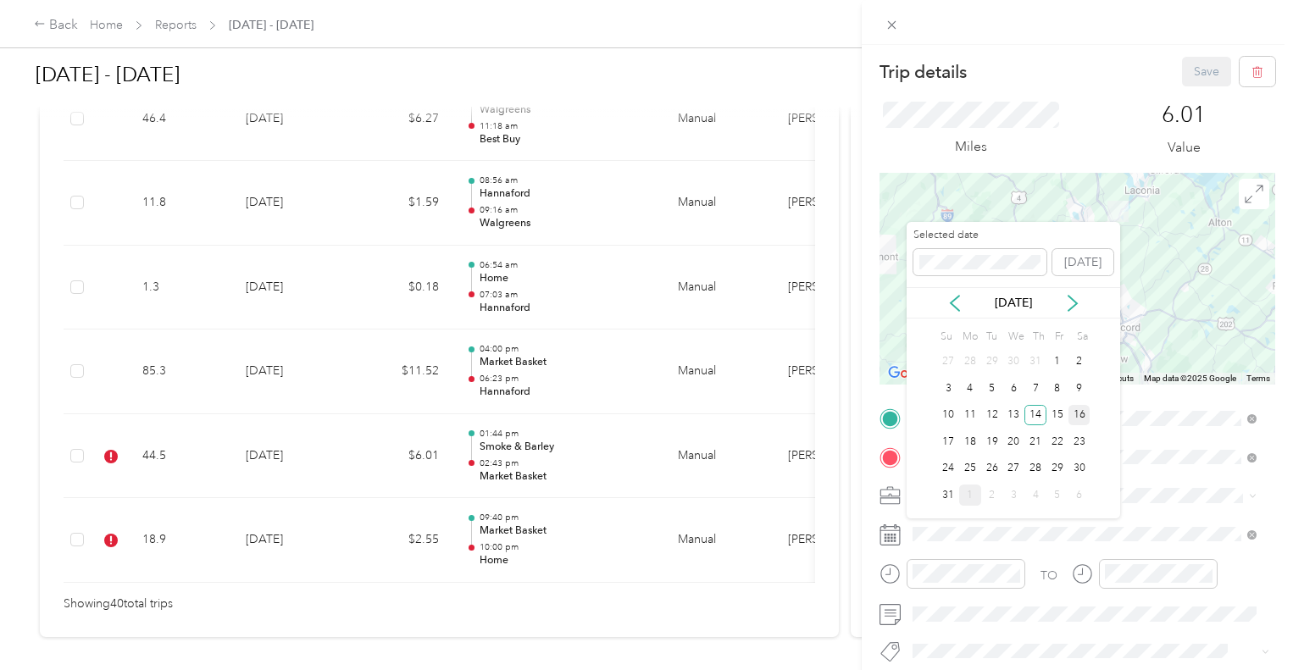
click at [1078, 414] on div "16" at bounding box center [1079, 415] width 22 height 21
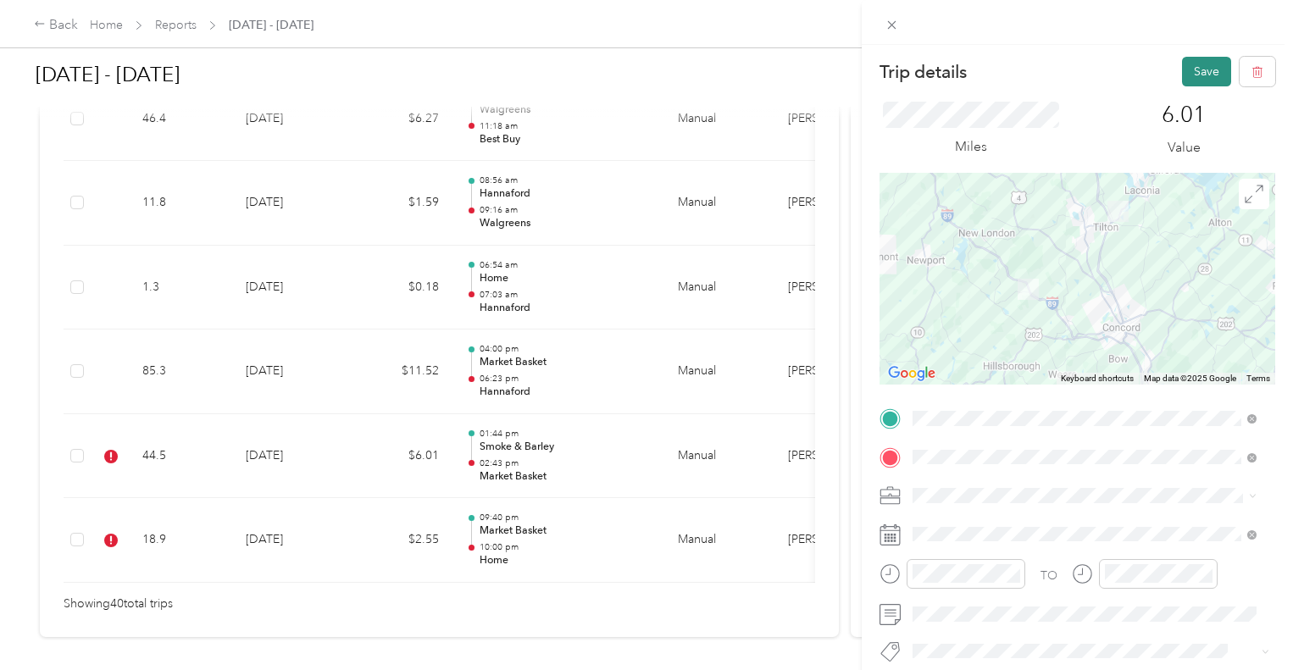
click at [1188, 70] on button "Save" at bounding box center [1206, 72] width 49 height 30
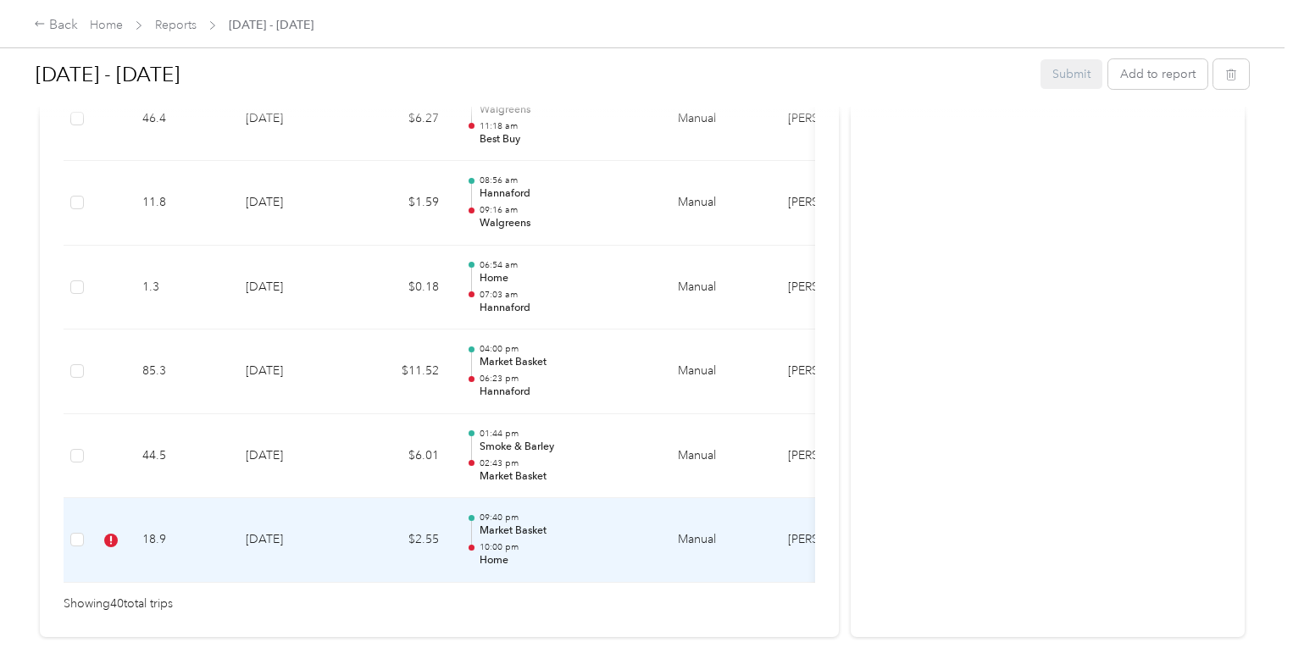
click at [151, 528] on td "18.9" at bounding box center [180, 540] width 103 height 85
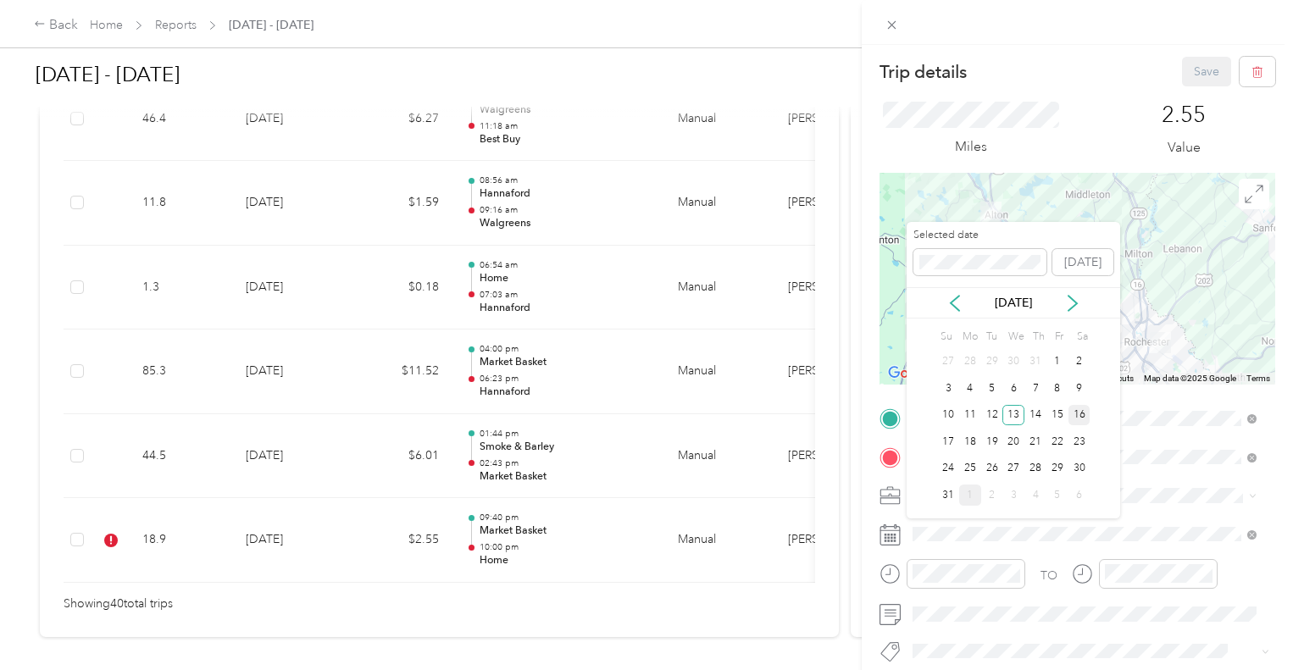
click at [1082, 411] on div "16" at bounding box center [1079, 415] width 22 height 21
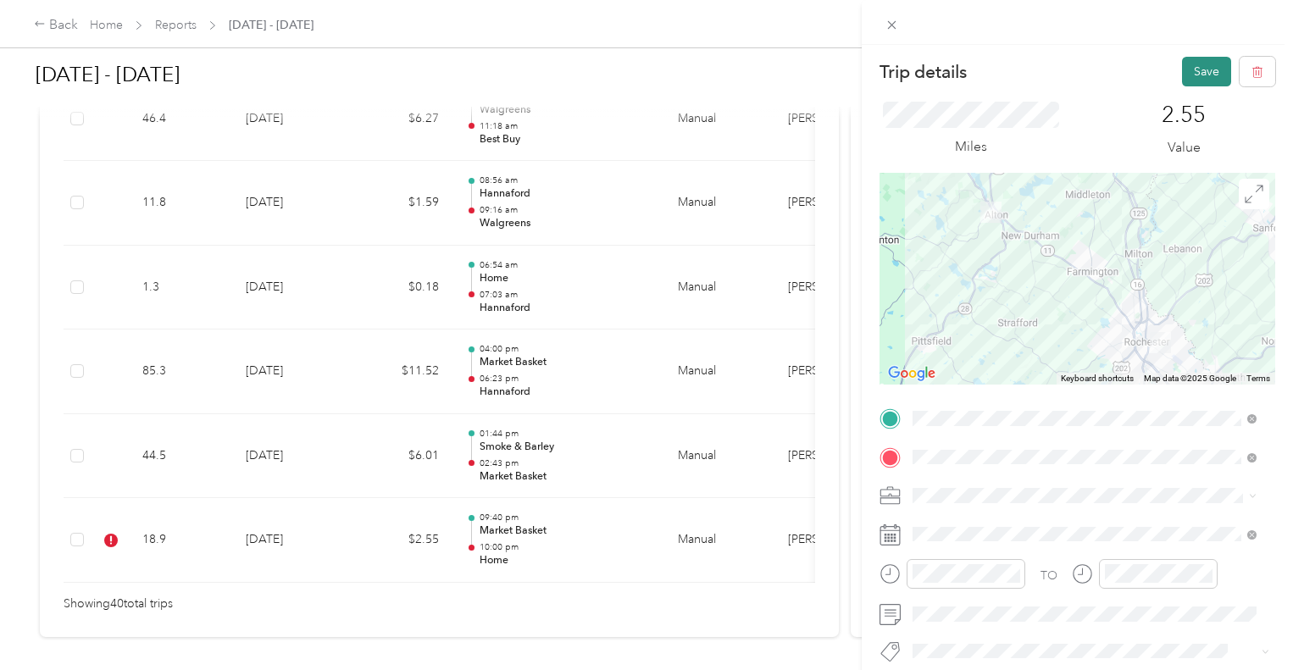
click at [1196, 67] on button "Save" at bounding box center [1206, 72] width 49 height 30
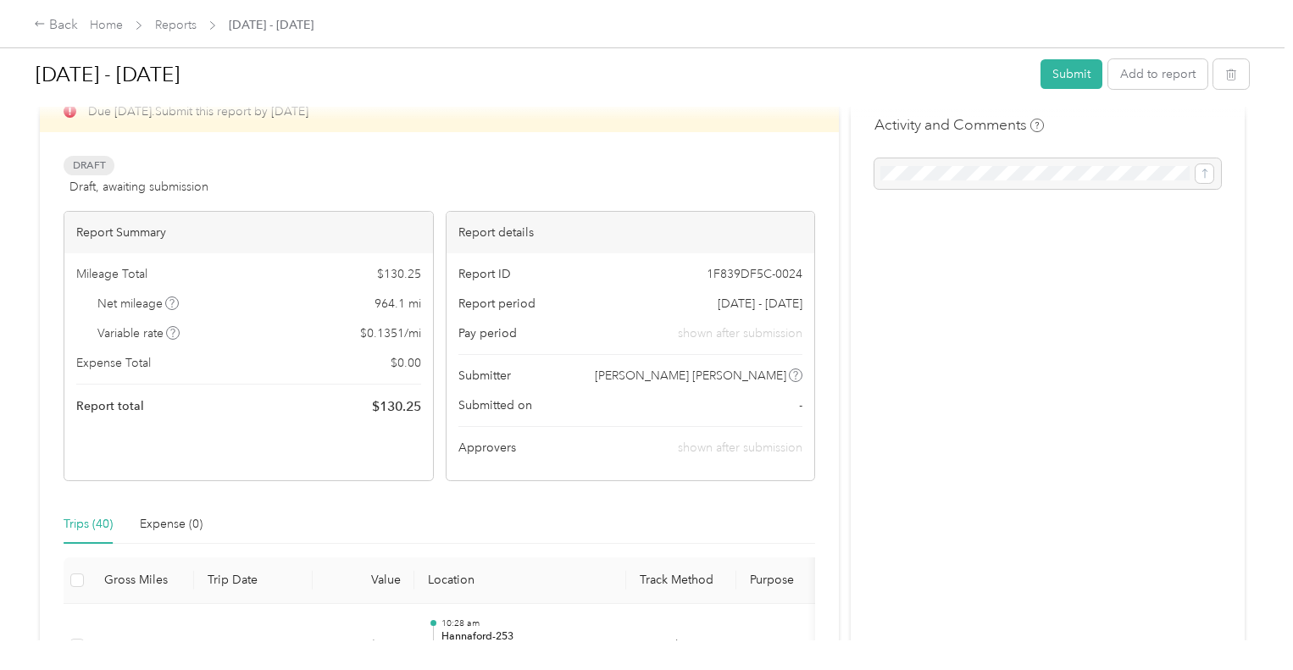
scroll to position [0, 0]
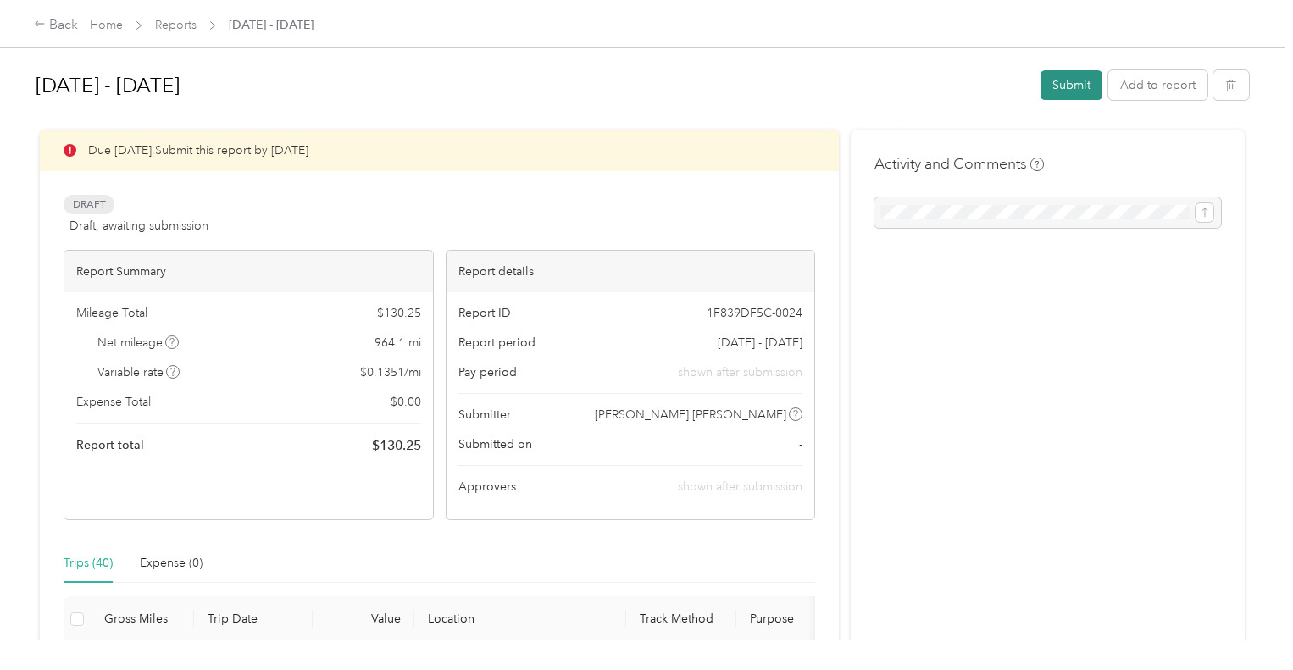
click at [1076, 82] on button "Submit" at bounding box center [1071, 85] width 62 height 30
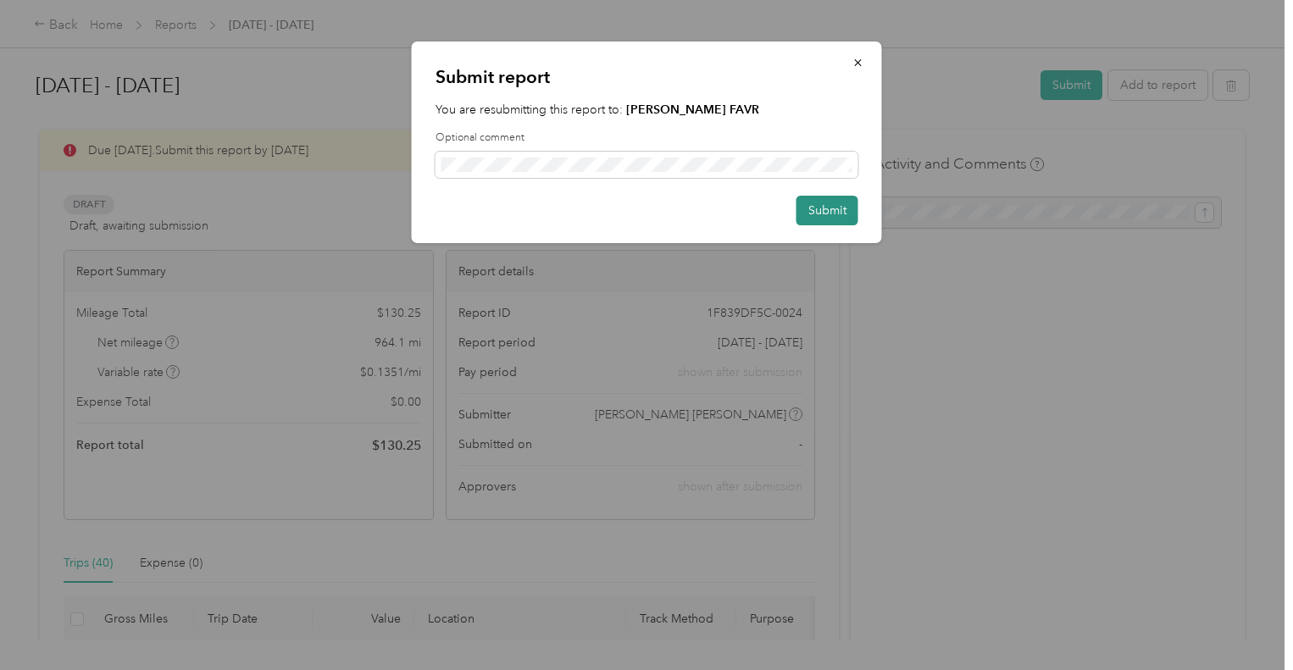
click at [834, 202] on button "Submit" at bounding box center [827, 211] width 62 height 30
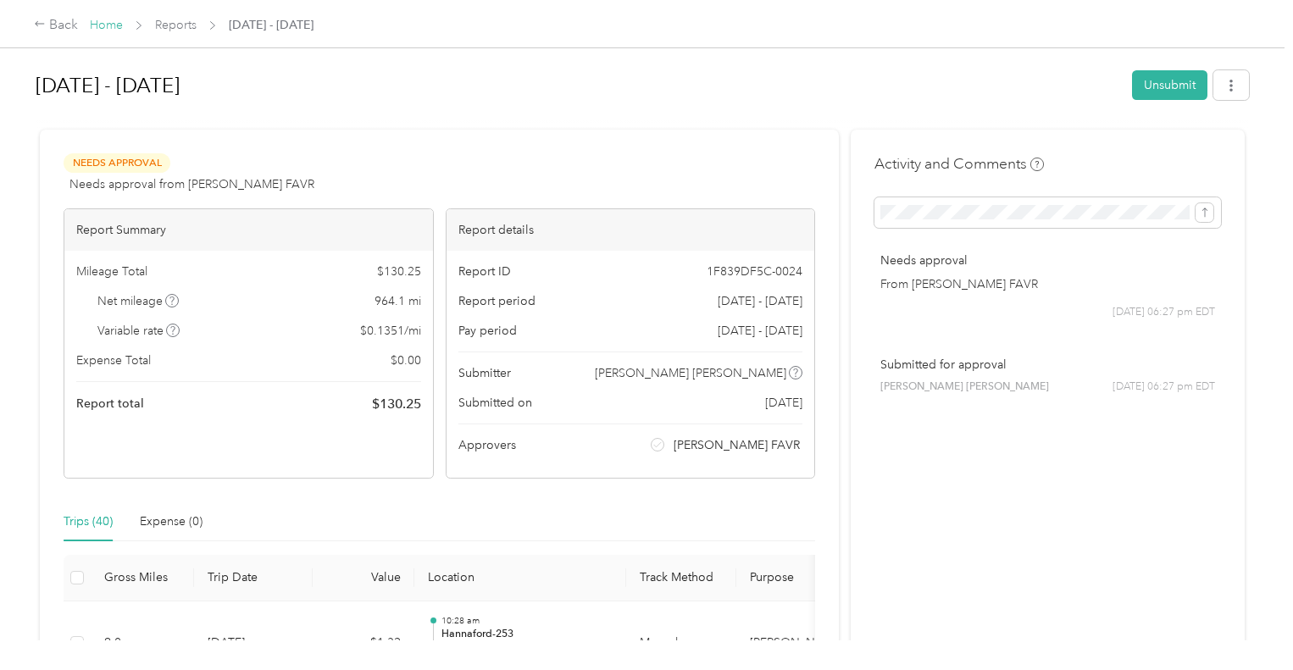
click at [108, 25] on link "Home" at bounding box center [106, 25] width 33 height 14
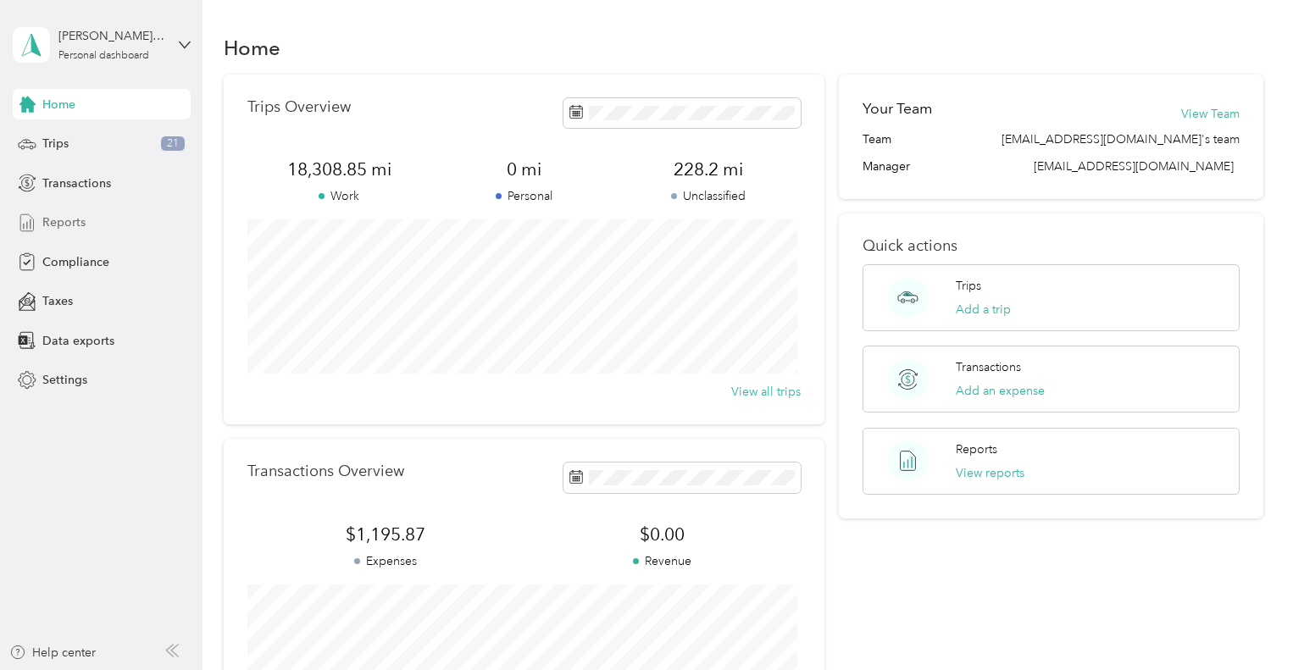
click at [63, 218] on span "Reports" at bounding box center [63, 222] width 43 height 18
